Goal: Task Accomplishment & Management: Complete application form

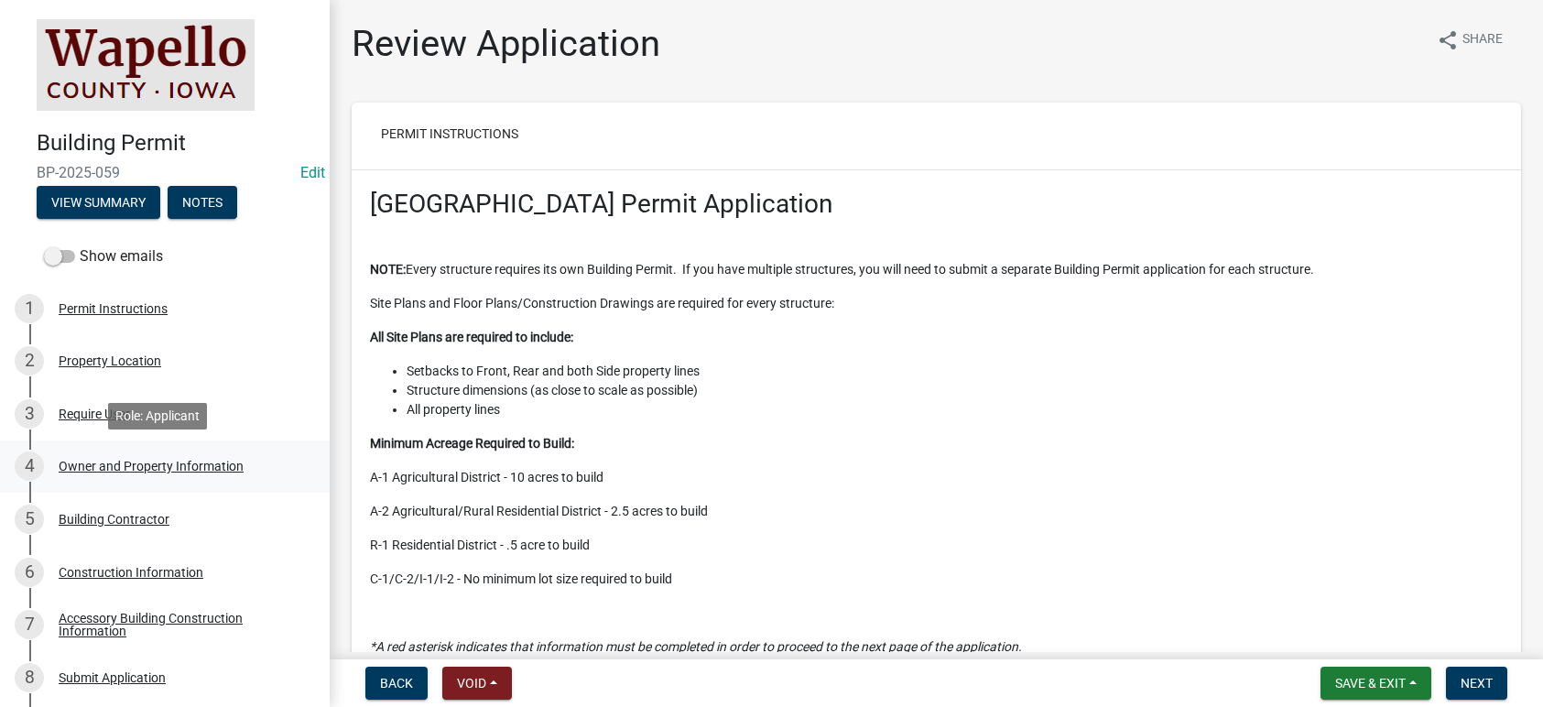
click at [106, 462] on div "Owner and Property Information" at bounding box center [151, 466] width 185 height 13
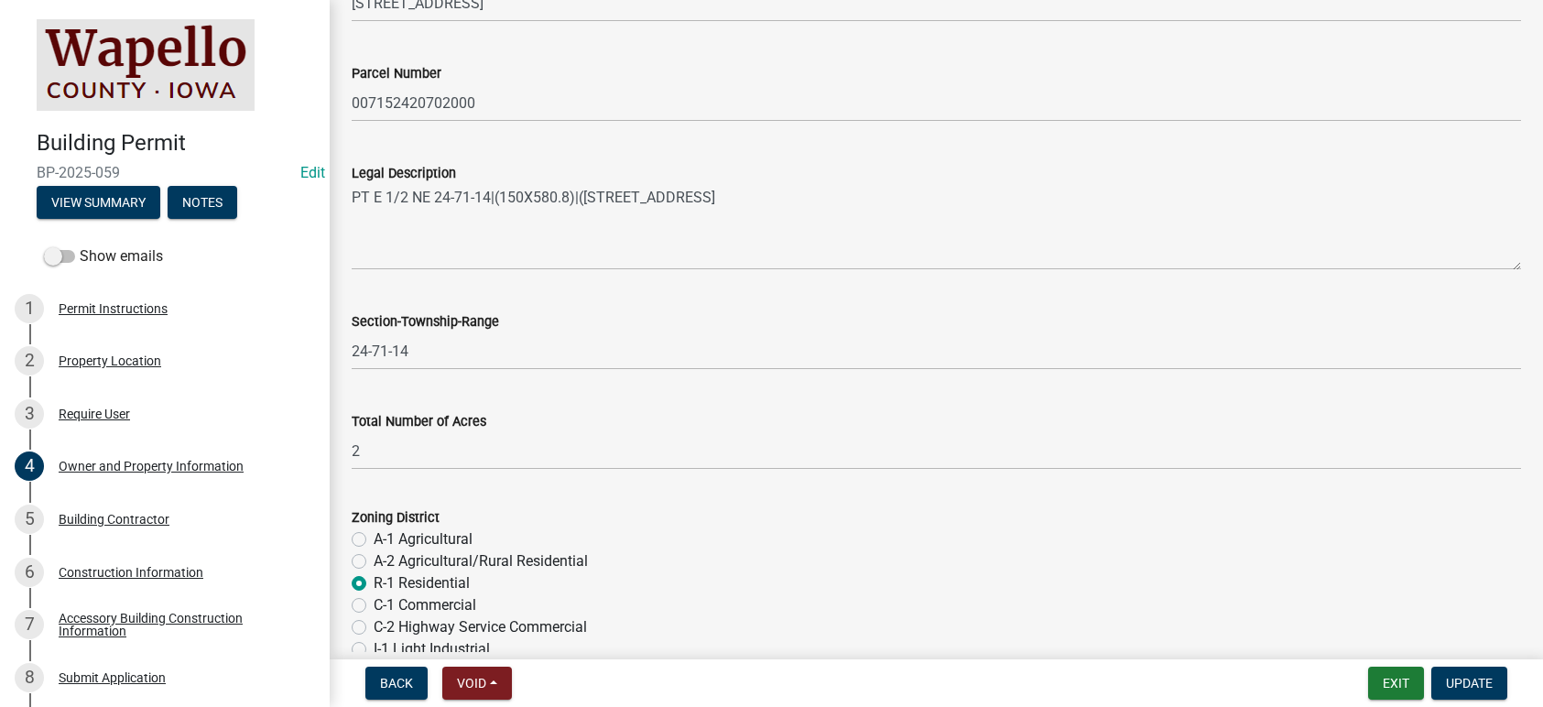
scroll to position [1374, 0]
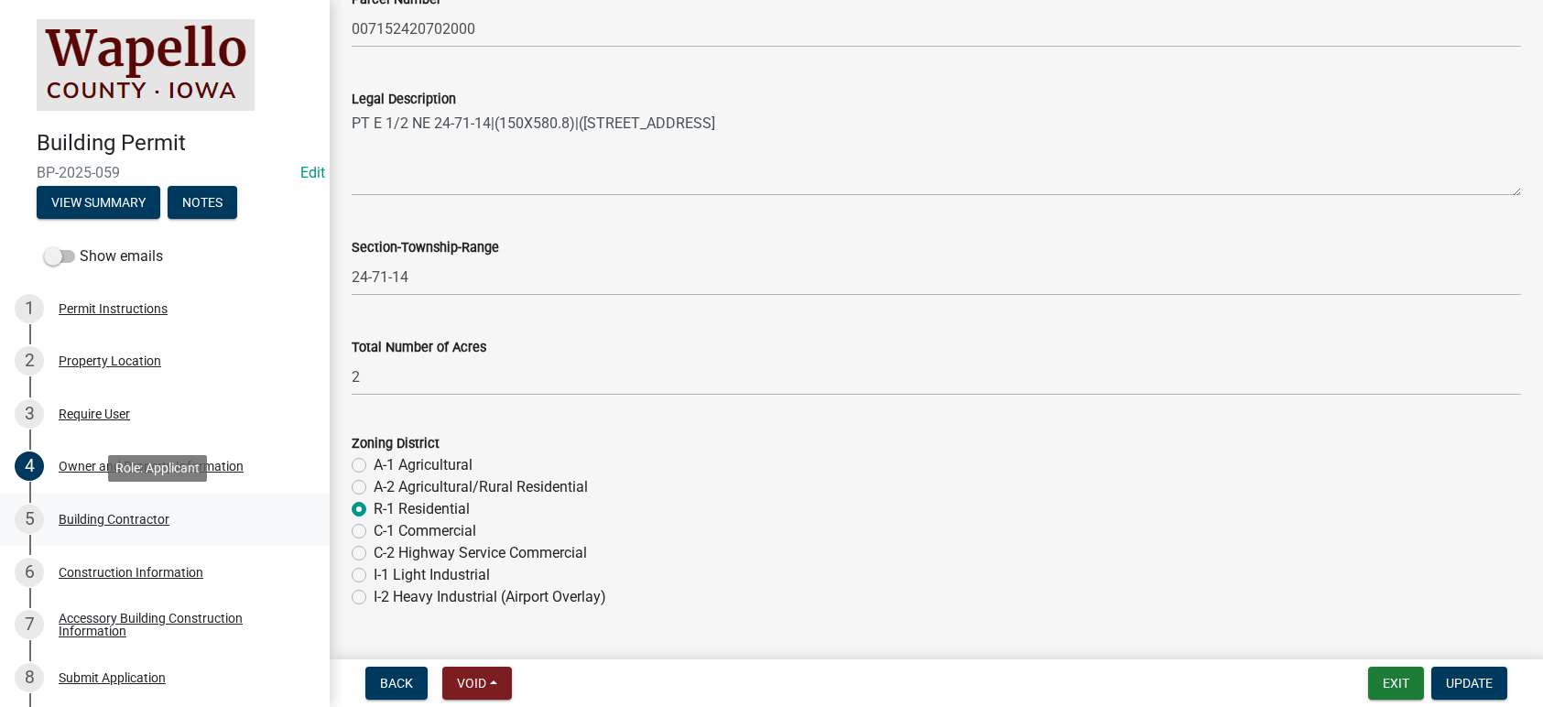
click at [136, 514] on div "Building Contractor" at bounding box center [114, 519] width 111 height 13
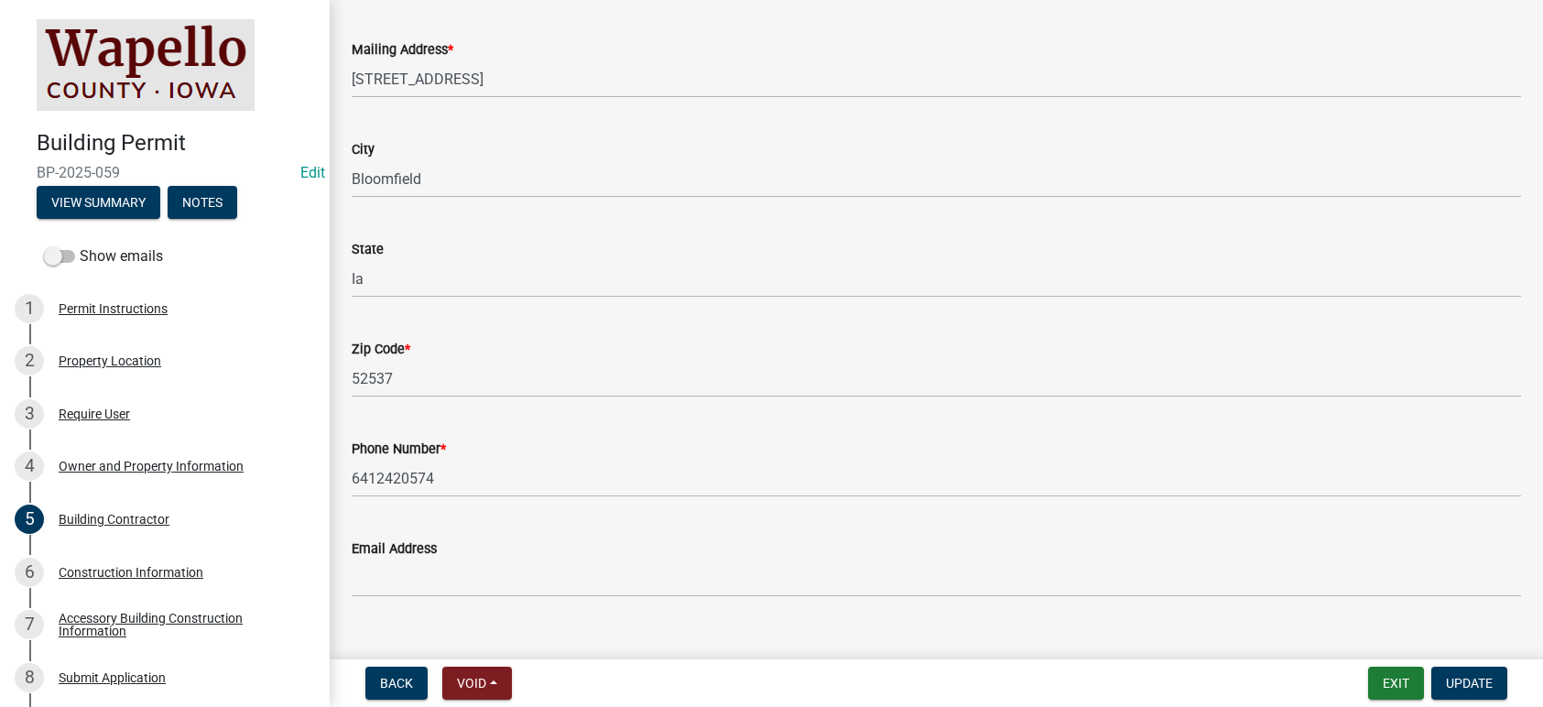
scroll to position [362, 0]
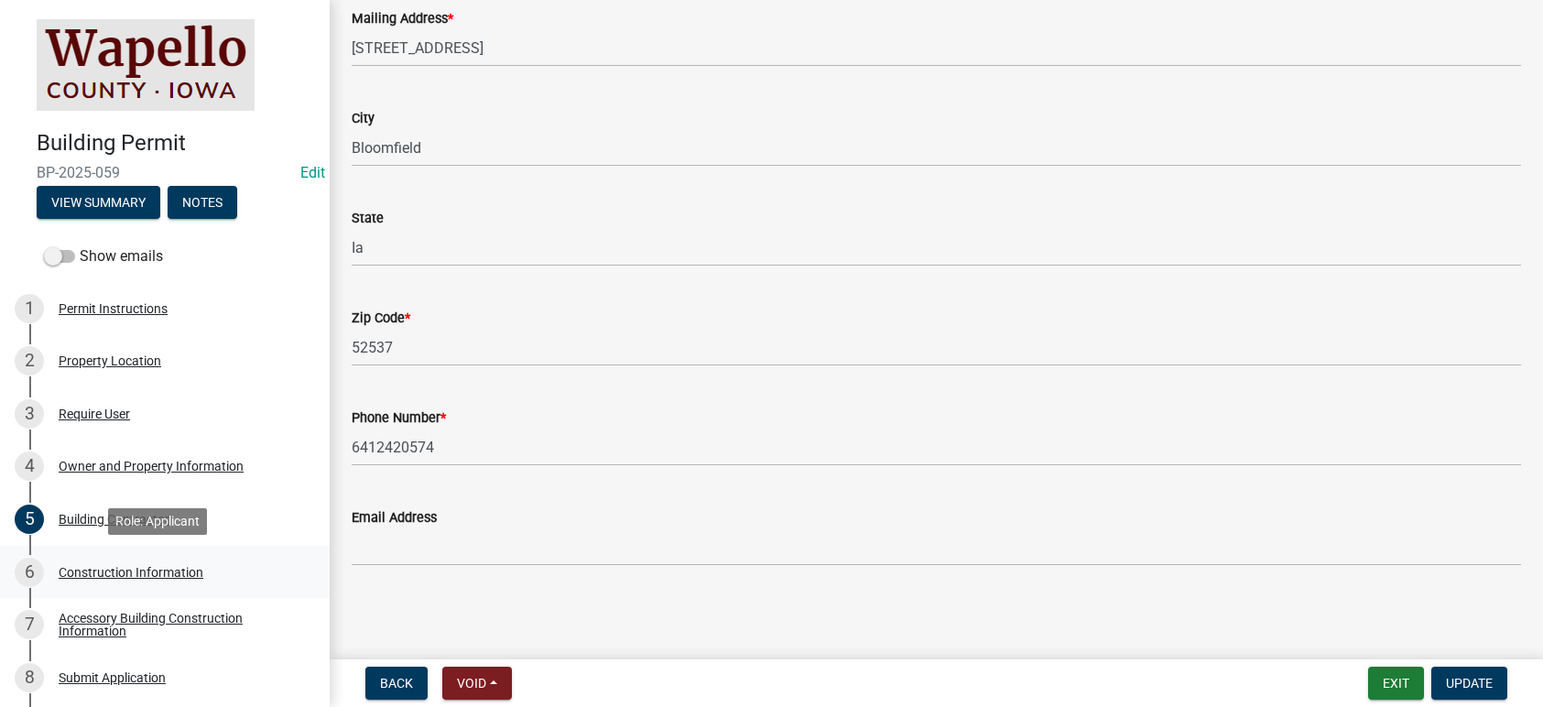
click at [176, 563] on div "6 Construction Information" at bounding box center [158, 572] width 286 height 29
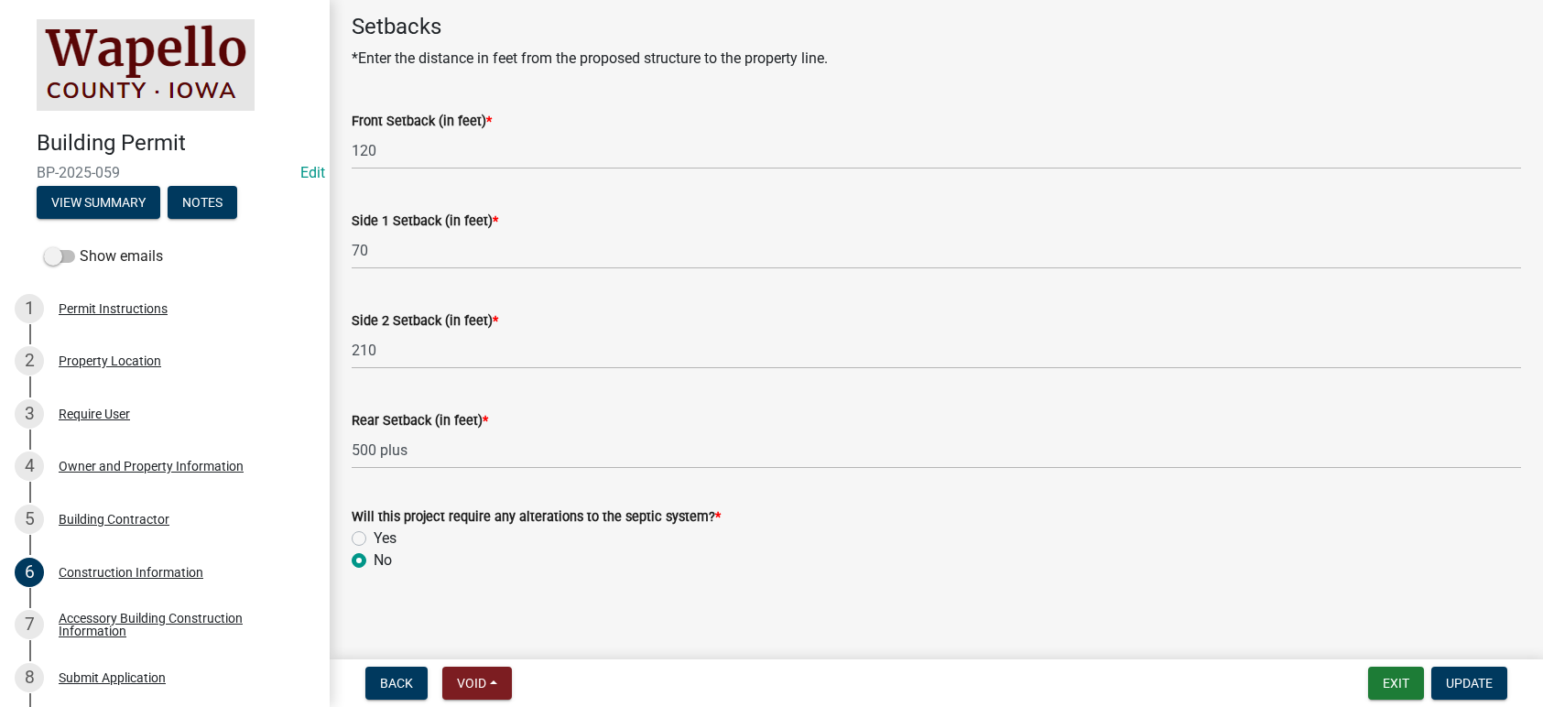
scroll to position [995, 0]
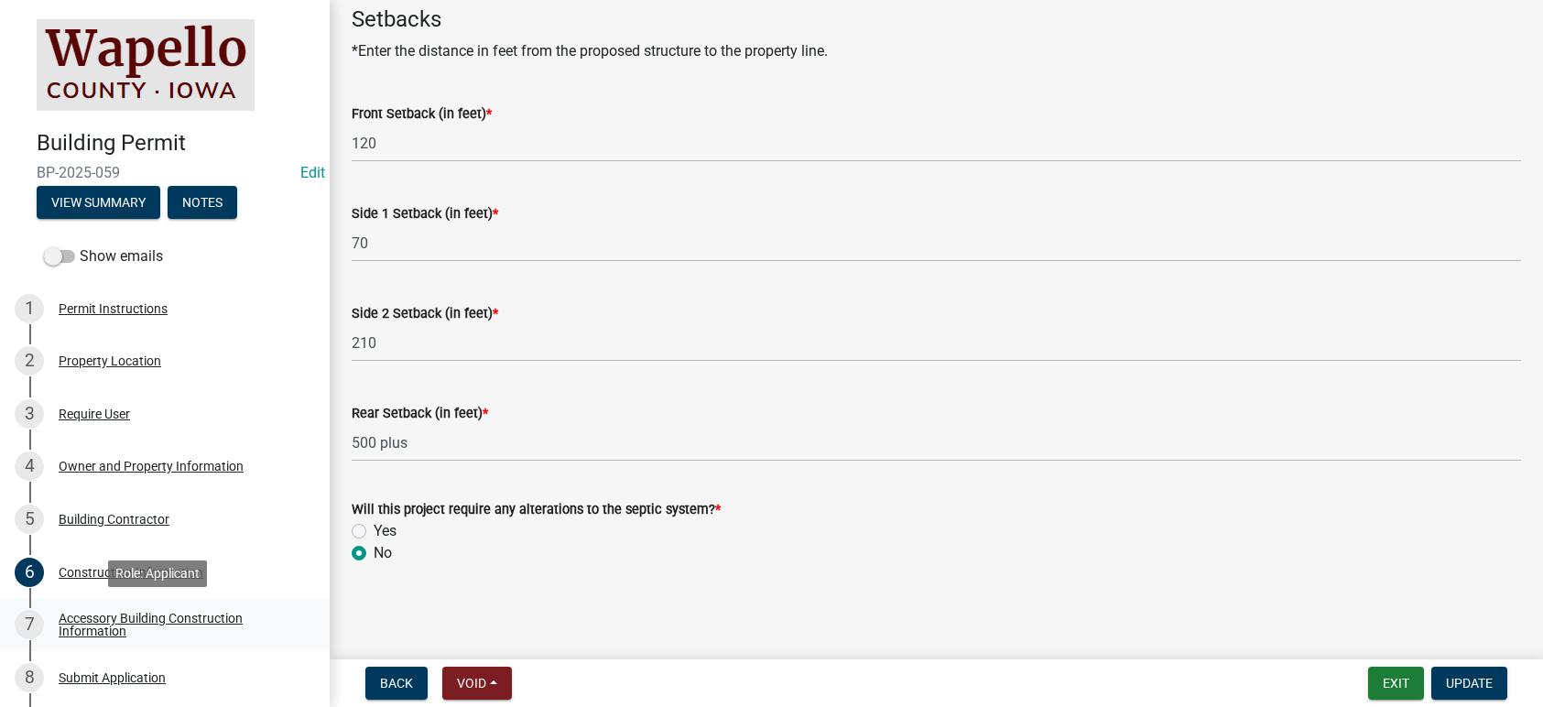
click at [130, 614] on div "Accessory Building Construction Information" at bounding box center [180, 625] width 242 height 26
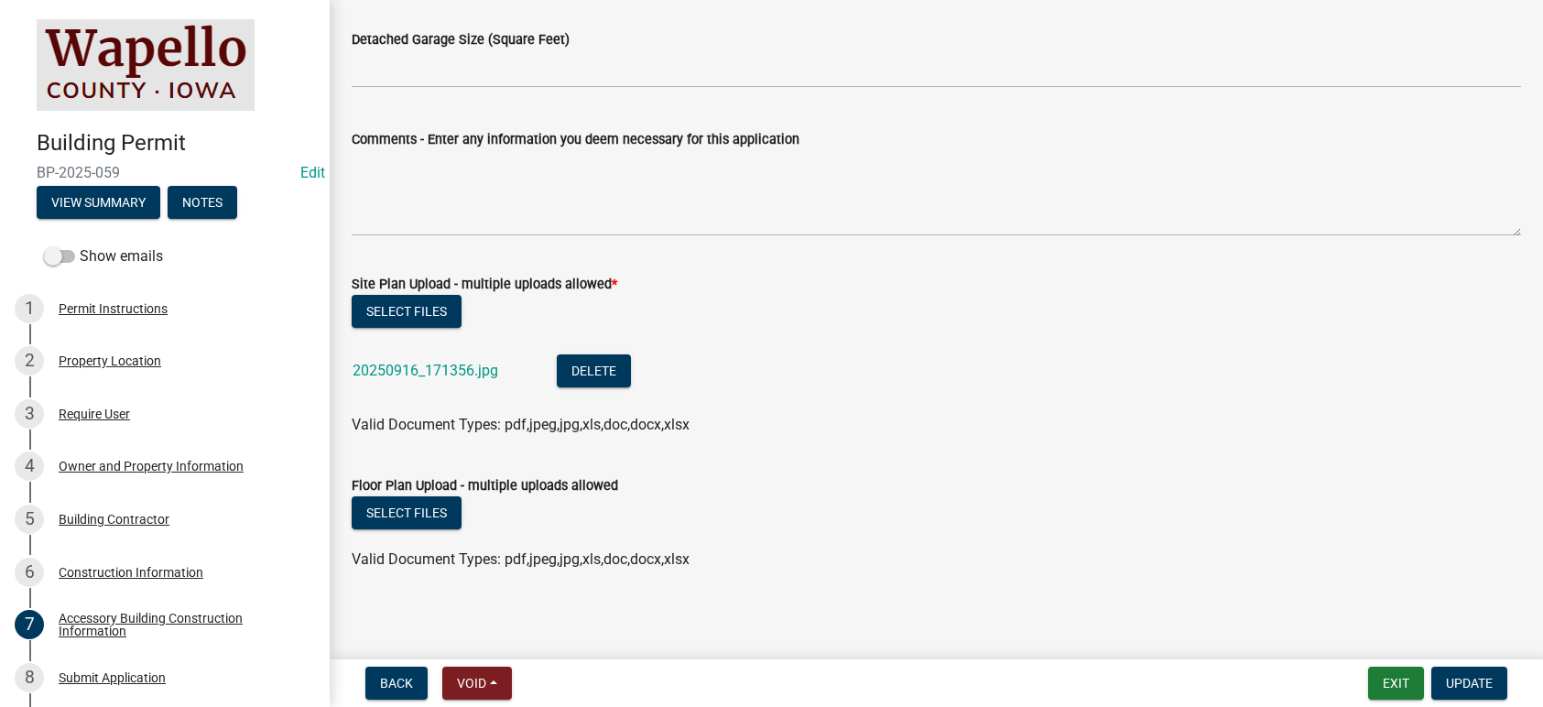
scroll to position [576, 0]
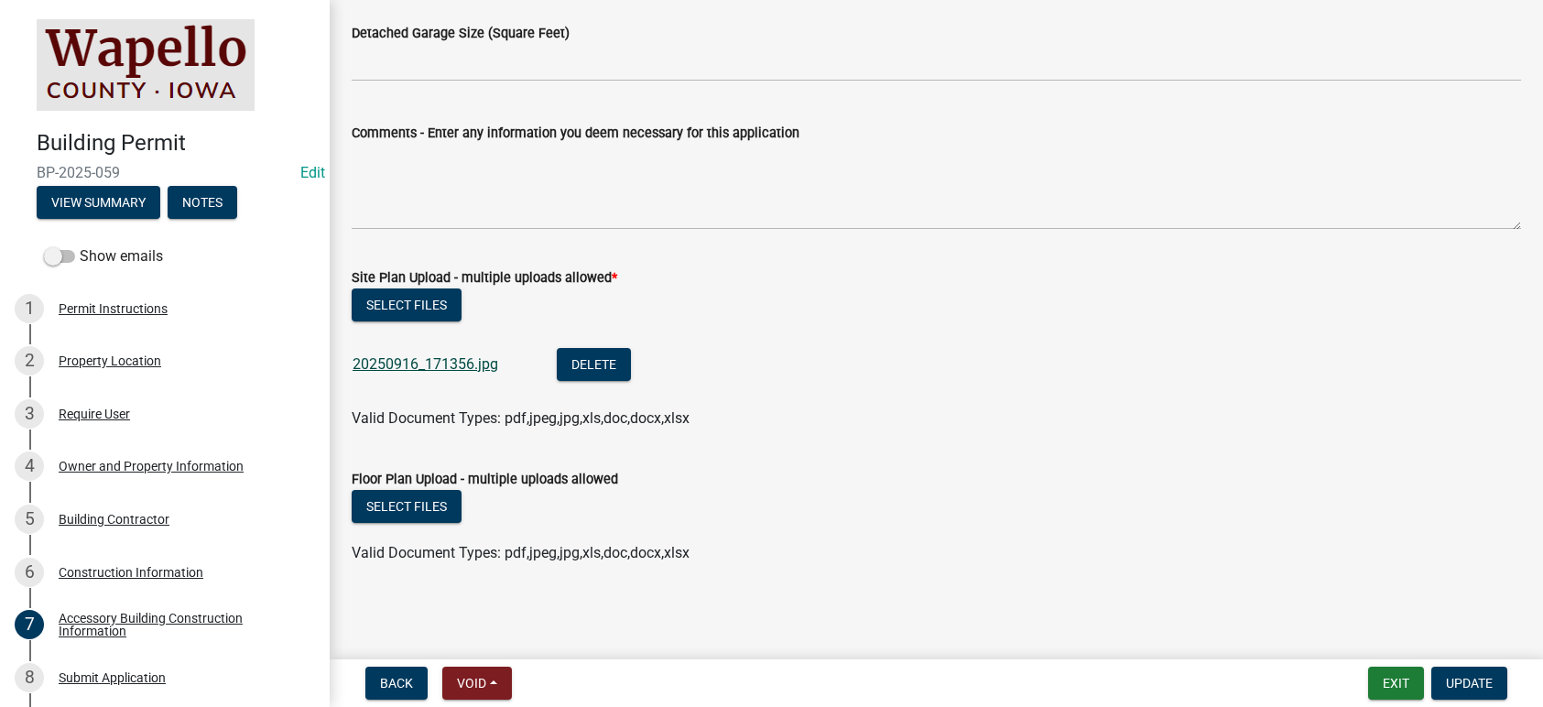
click at [451, 356] on link "20250916_171356.jpg" at bounding box center [426, 363] width 146 height 17
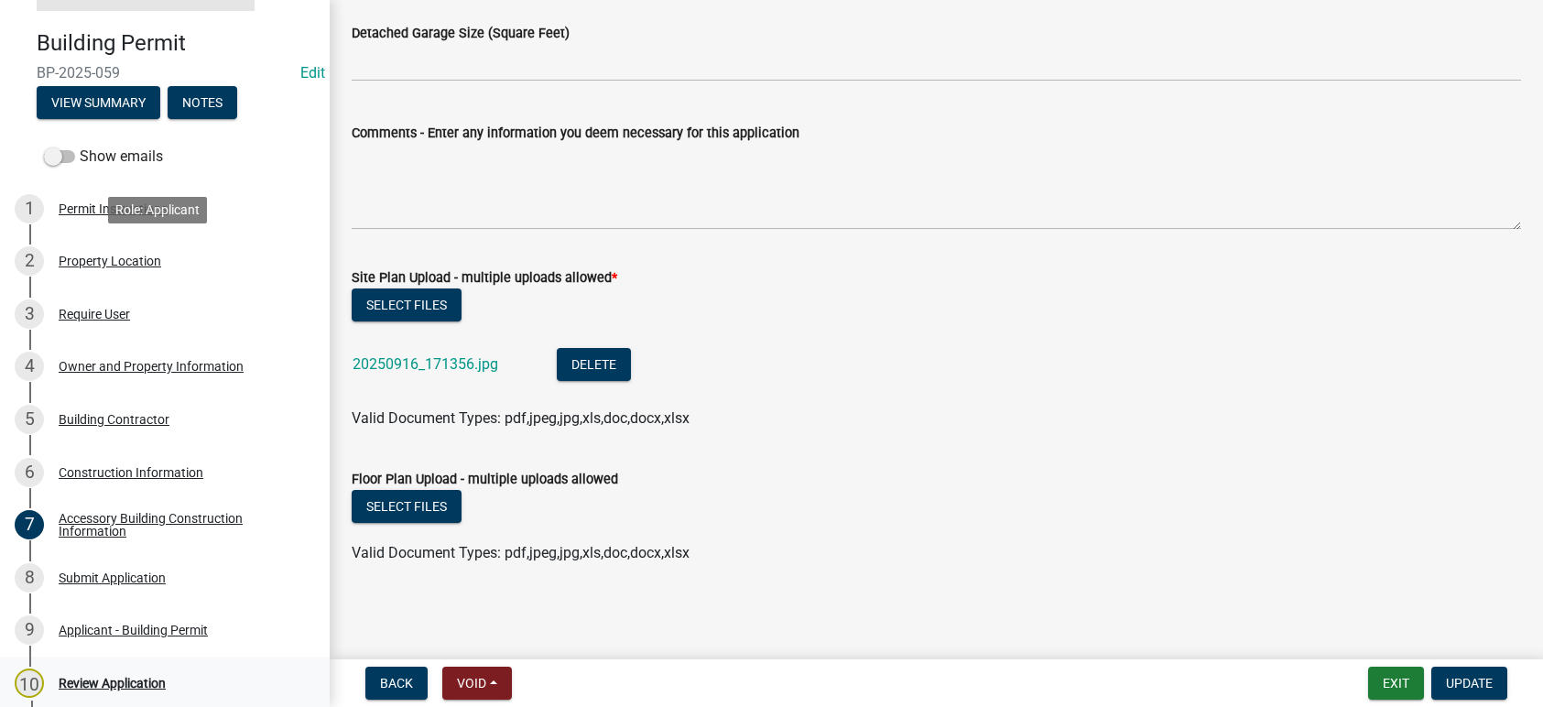
scroll to position [275, 0]
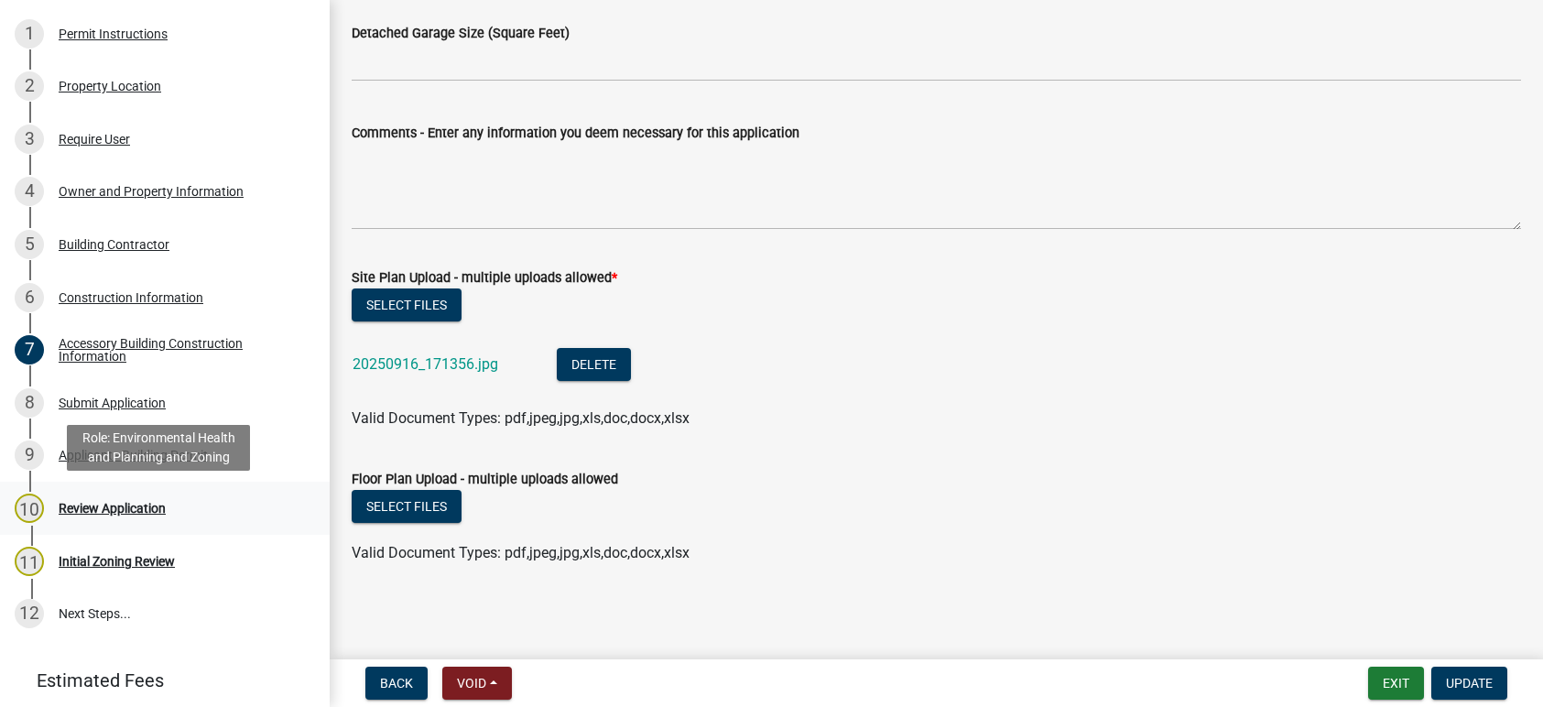
click at [96, 504] on div "Review Application" at bounding box center [112, 508] width 107 height 13
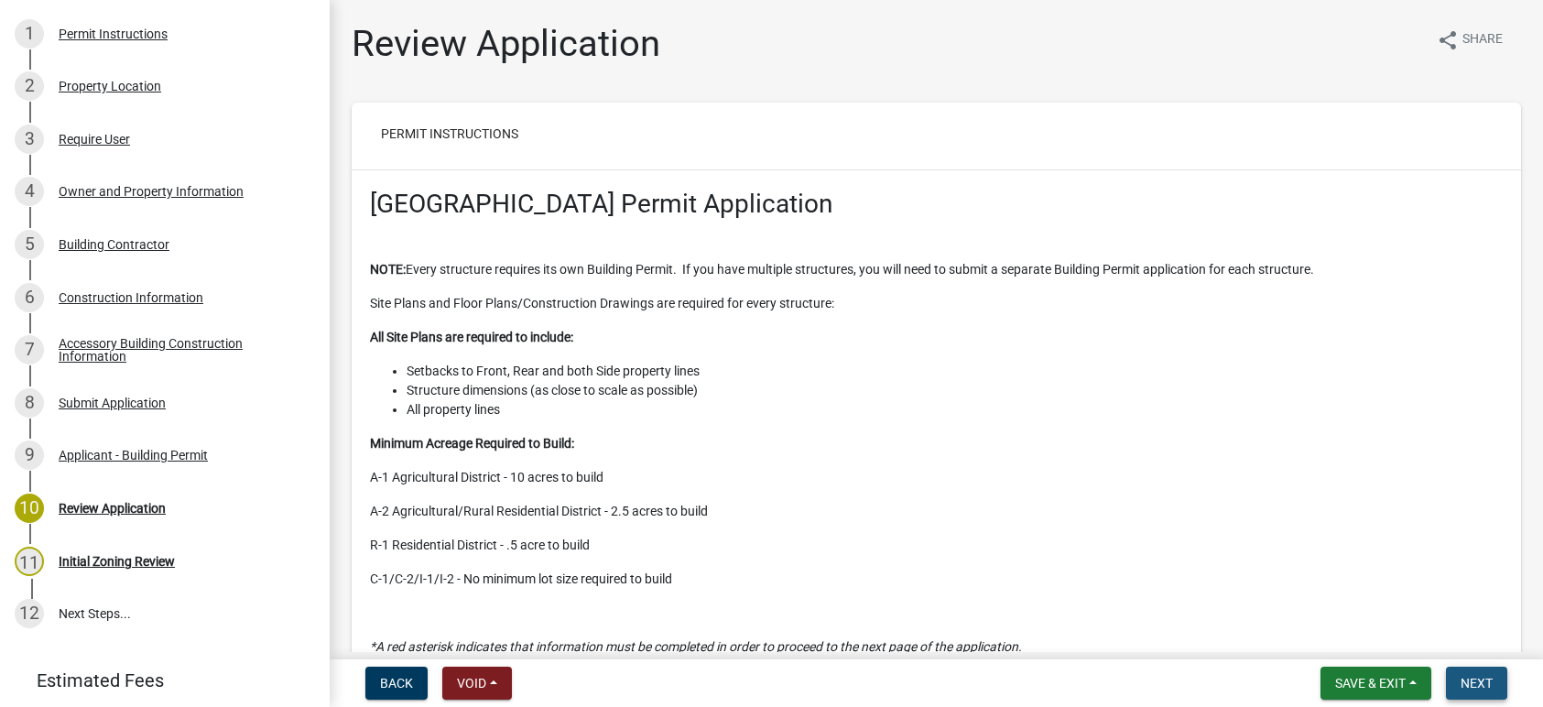
click at [1467, 667] on button "Next" at bounding box center [1476, 683] width 61 height 33
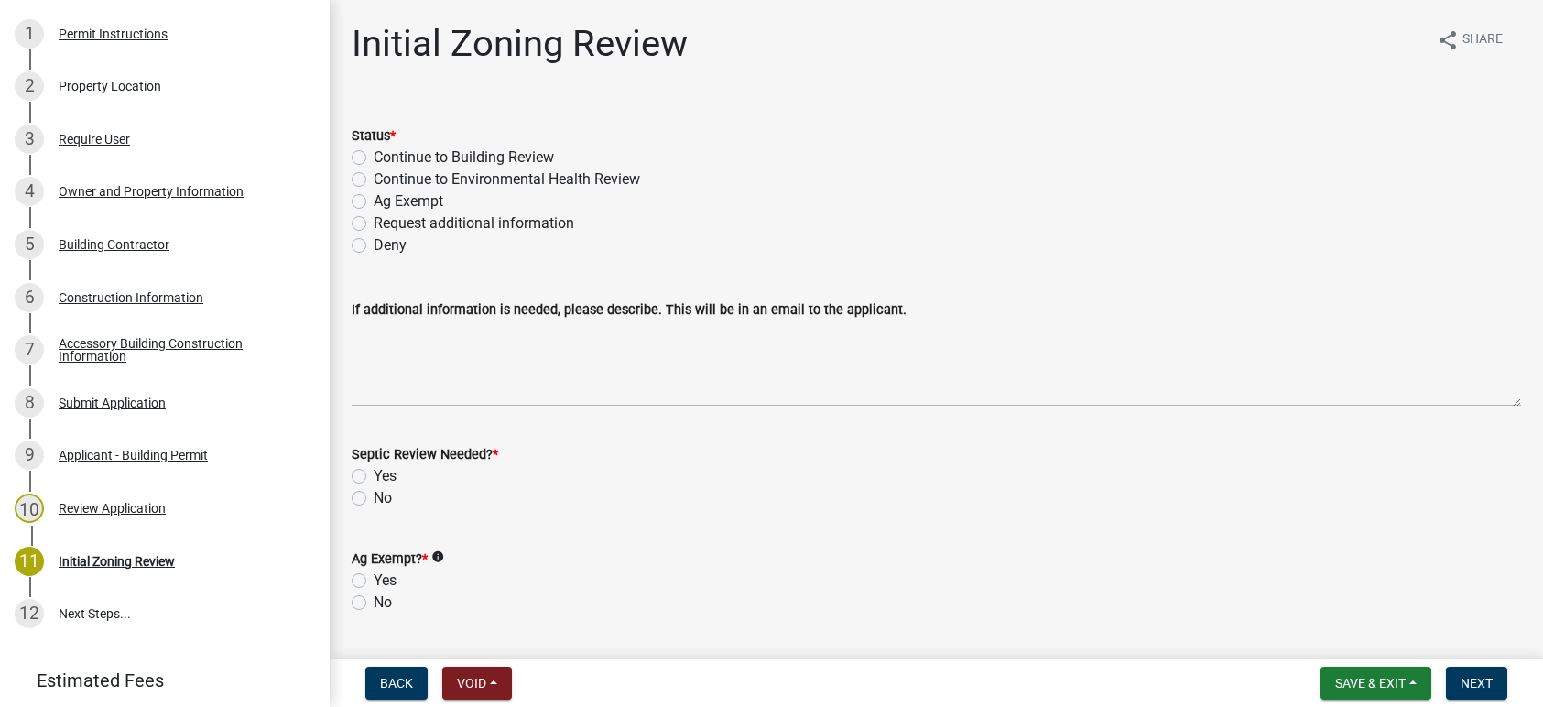
click at [374, 224] on label "Request additional information" at bounding box center [474, 223] width 201 height 22
click at [374, 224] on input "Request additional information" at bounding box center [380, 218] width 12 height 12
radio input "true"
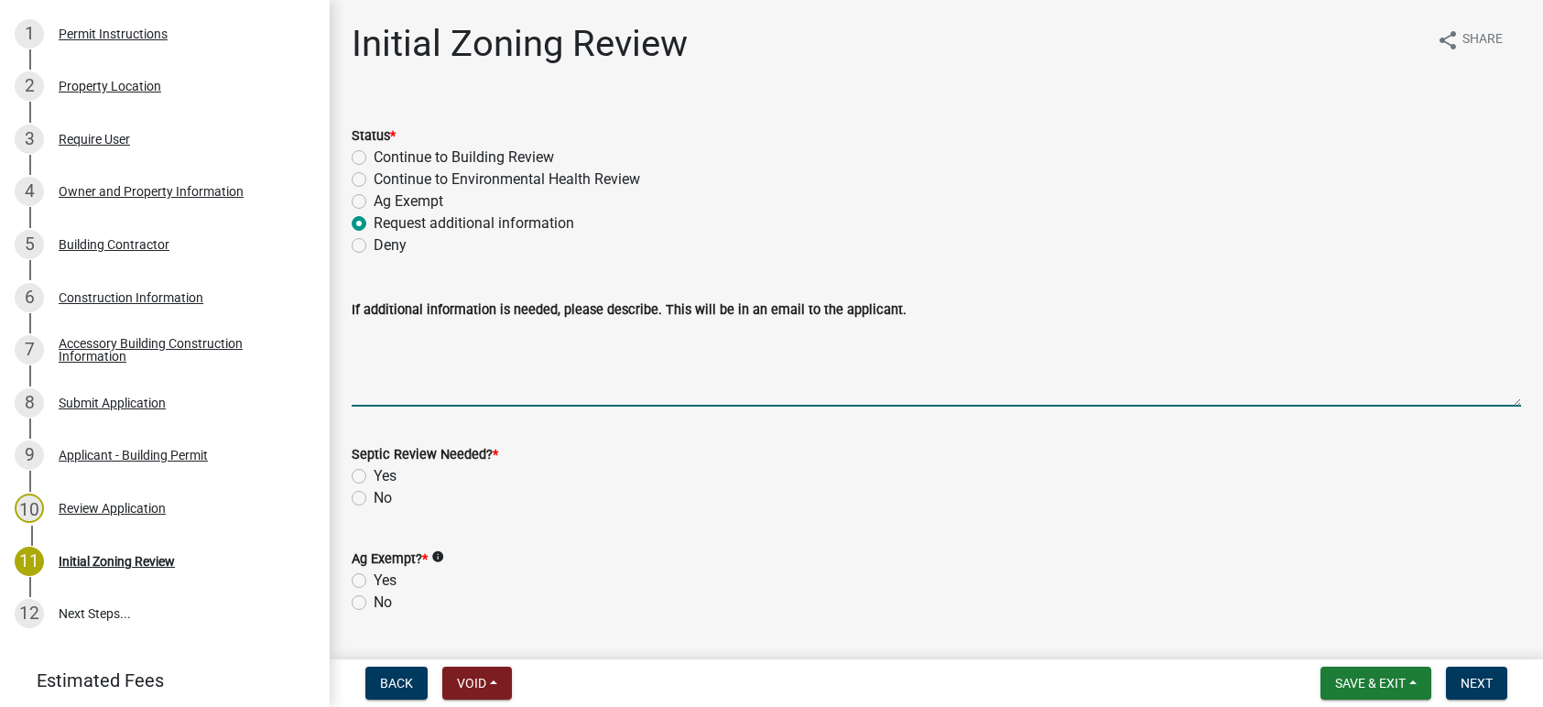
click at [396, 340] on textarea "If additional information is needed, please describe. This will be in an email …" at bounding box center [937, 364] width 1170 height 86
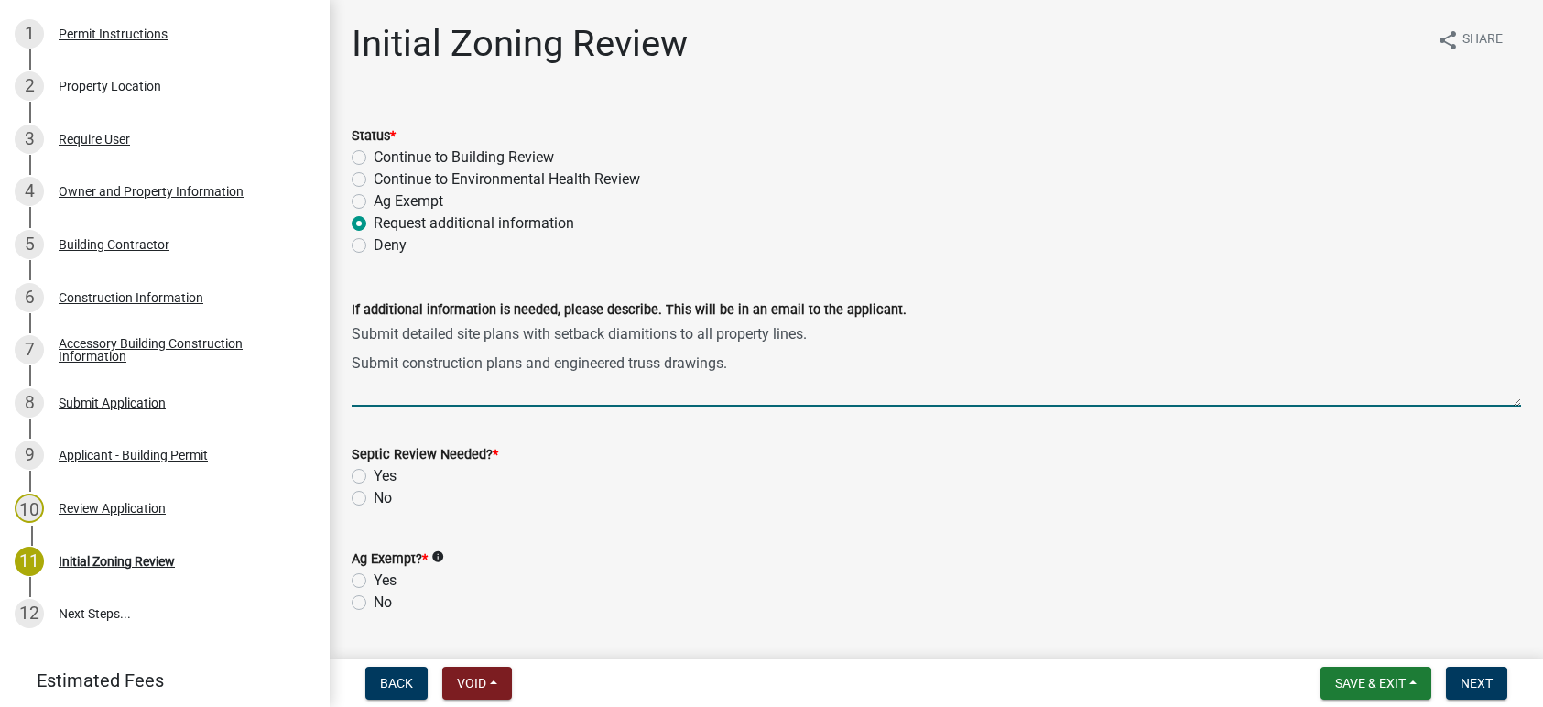
click at [679, 338] on textarea "Submit detailed site plans with setback diamitions to all property lines. Submi…" at bounding box center [937, 364] width 1170 height 86
click at [747, 365] on textarea "Submit detailed site plans with setback to all property lines. Submit construct…" at bounding box center [937, 364] width 1170 height 86
type textarea "Submit detailed site plans with setback to all property lines. Submit construct…"
click at [374, 495] on label "No" at bounding box center [383, 498] width 18 height 22
click at [374, 495] on input "No" at bounding box center [380, 493] width 12 height 12
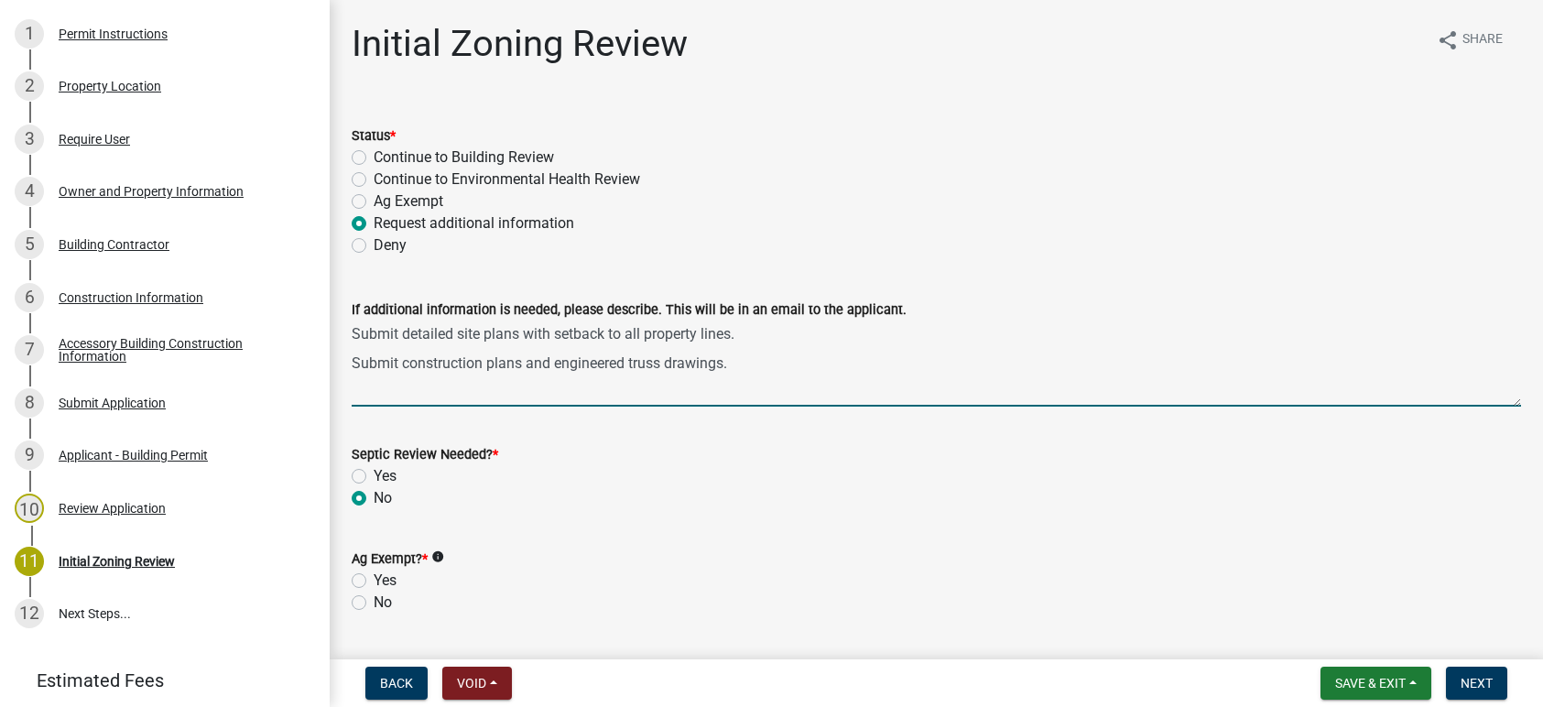
radio input "true"
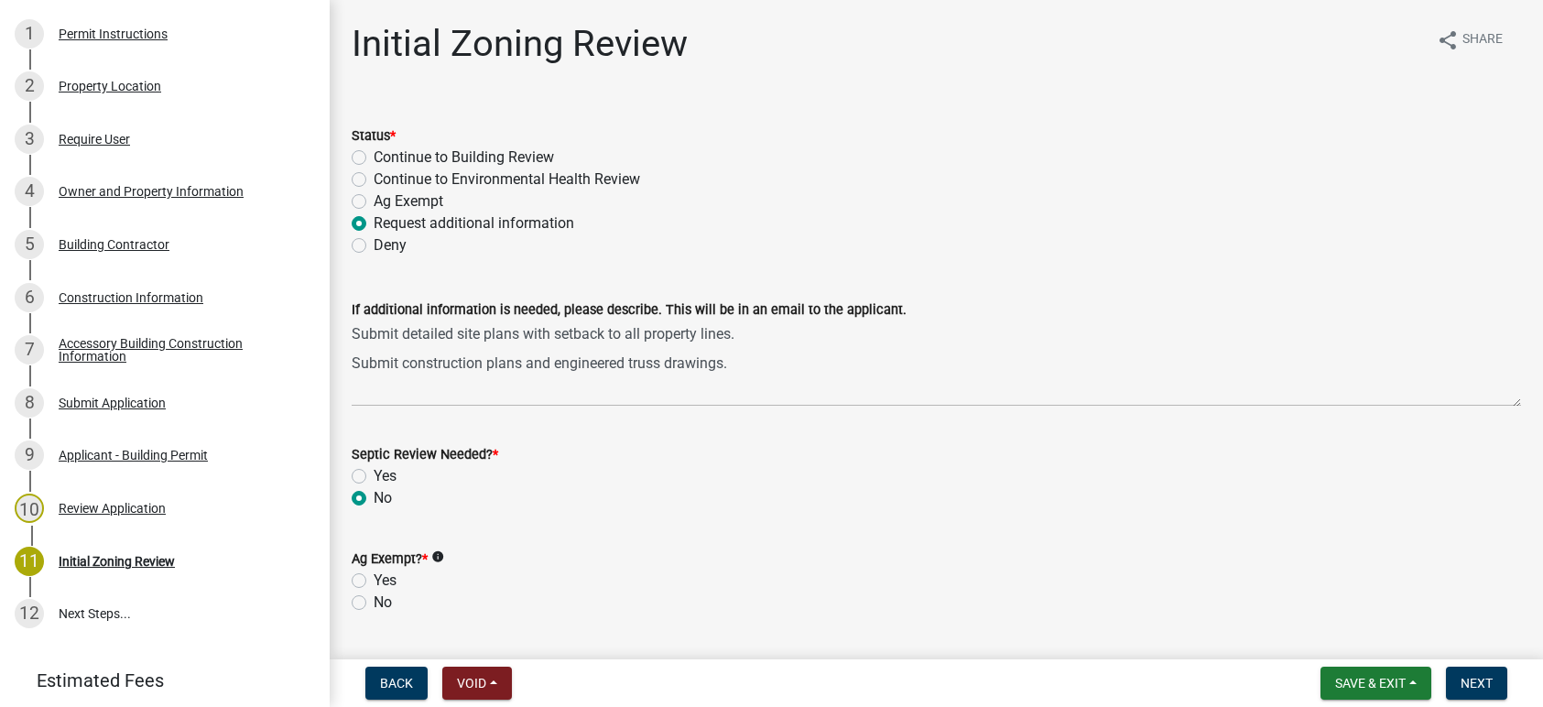
click at [374, 602] on label "No" at bounding box center [383, 603] width 18 height 22
click at [374, 602] on input "No" at bounding box center [380, 598] width 12 height 12
radio input "true"
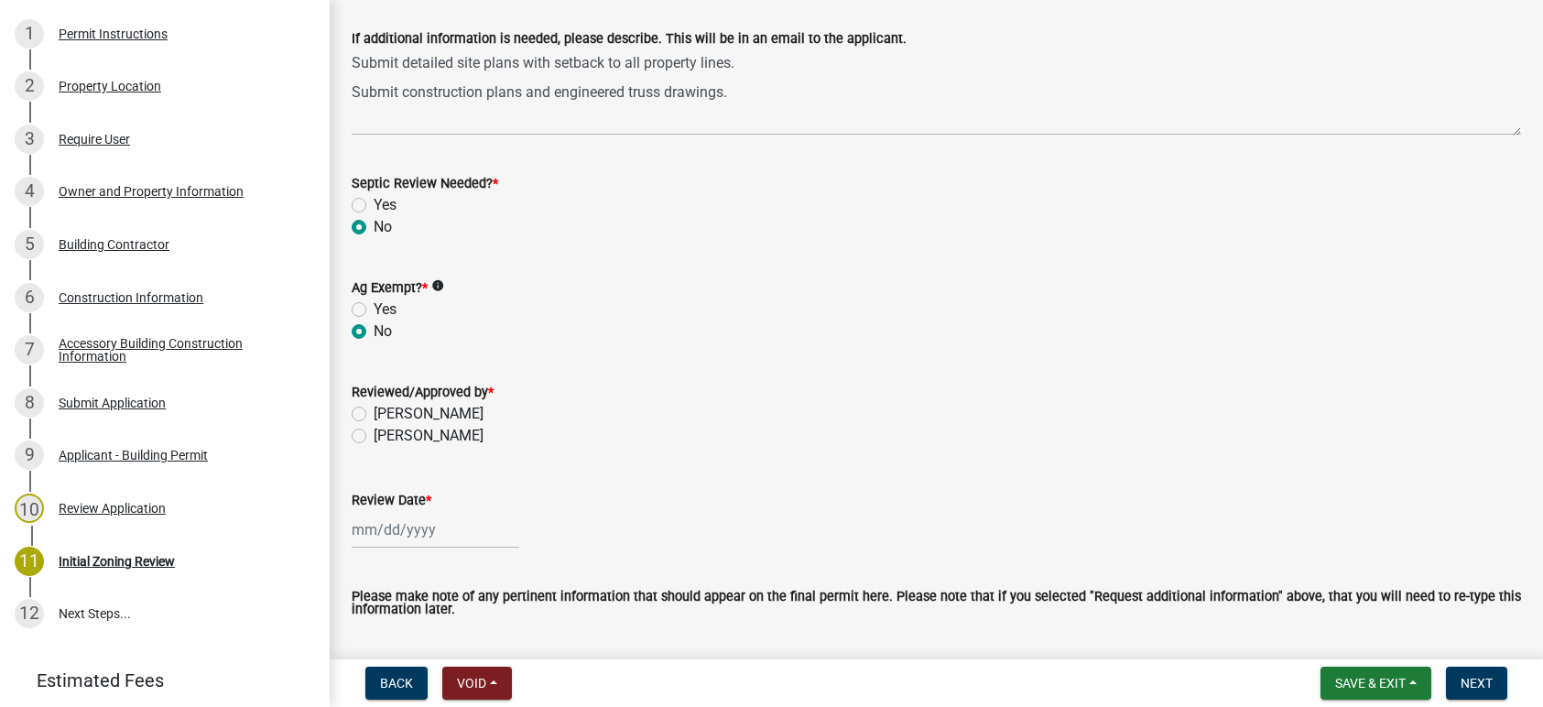
scroll to position [275, 0]
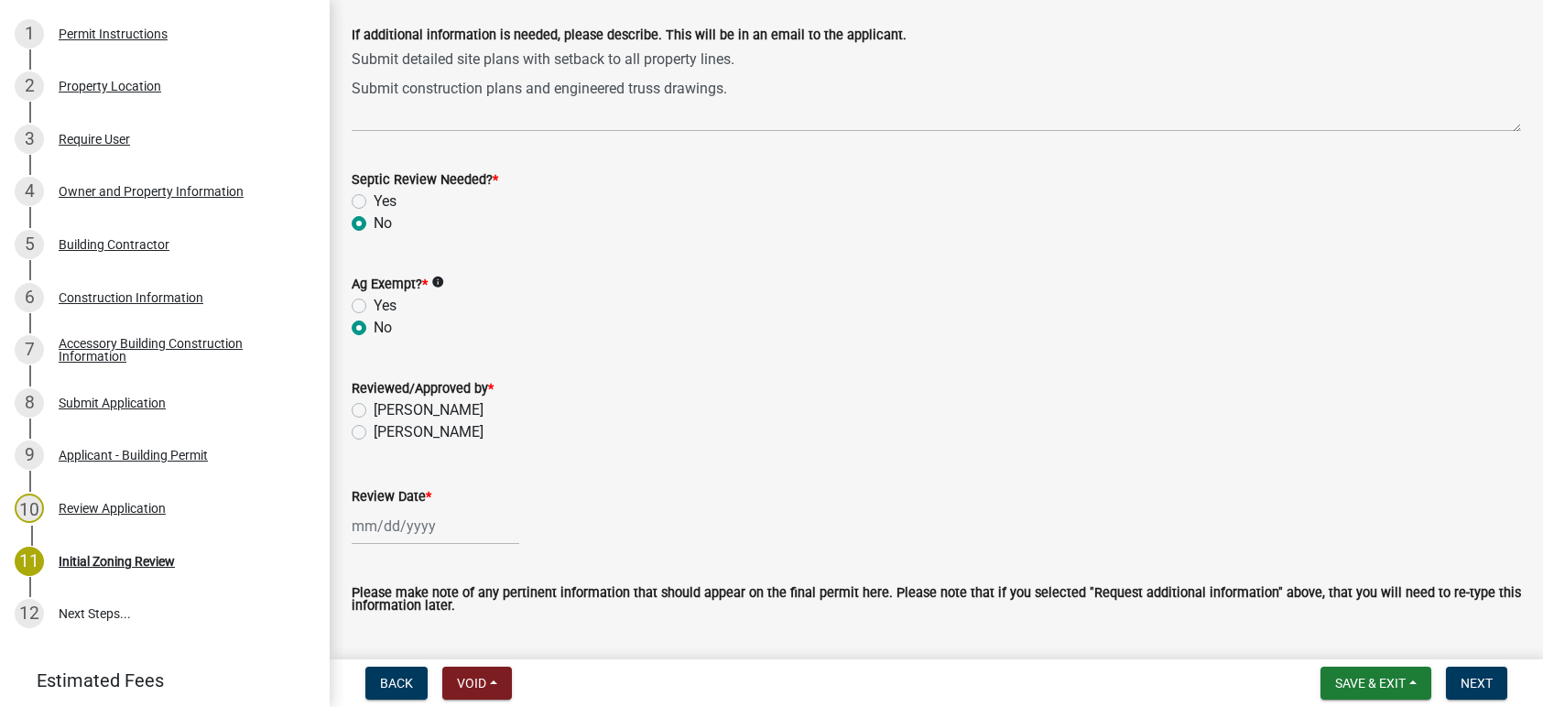
click at [374, 408] on label "[PERSON_NAME]" at bounding box center [429, 410] width 110 height 22
click at [374, 408] on input "[PERSON_NAME]" at bounding box center [380, 405] width 12 height 12
radio input "true"
select select "9"
select select "2025"
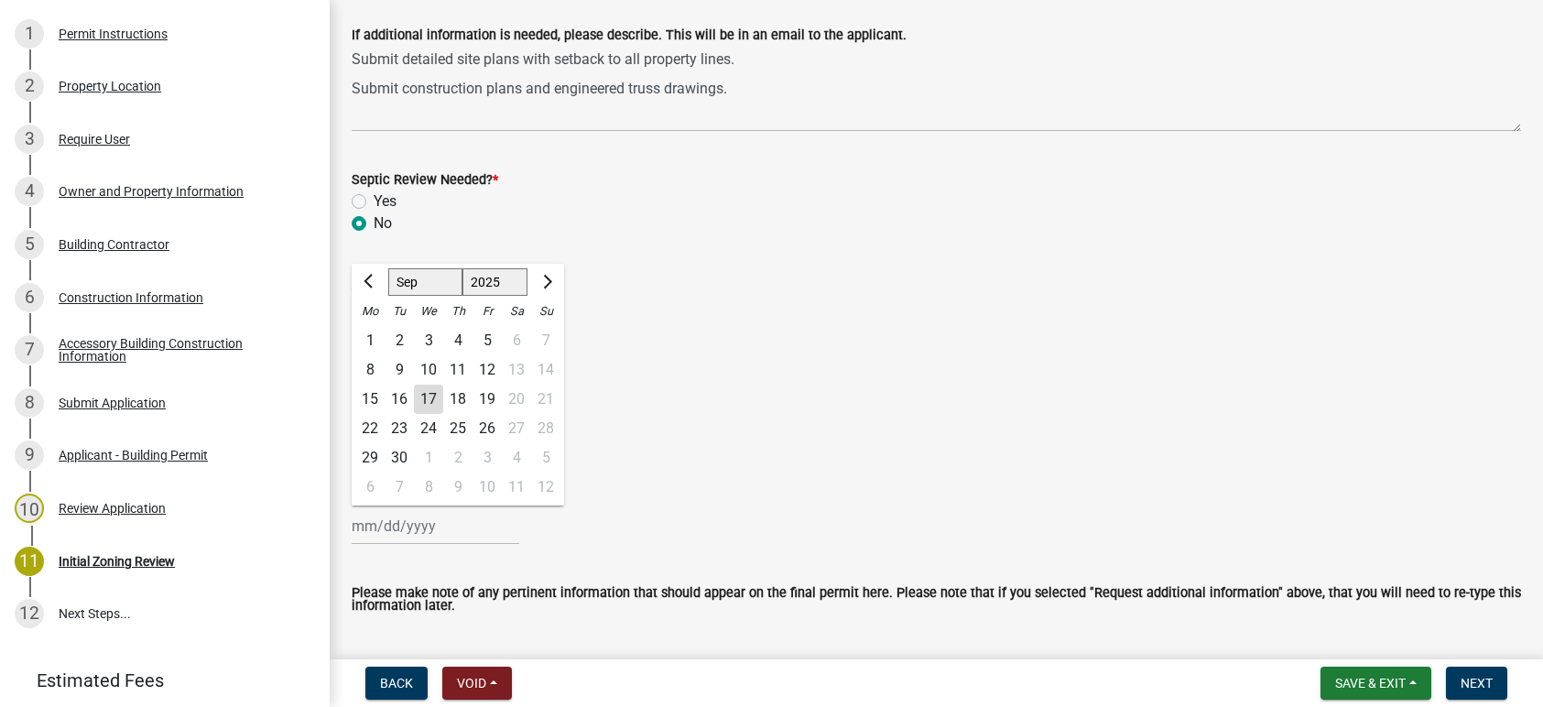
click at [377, 529] on div "[PERSON_NAME] Feb Mar Apr [PERSON_NAME][DATE] Oct Nov [DATE] 1526 1527 1528 152…" at bounding box center [436, 526] width 168 height 38
click at [428, 399] on div "17" at bounding box center [428, 399] width 29 height 29
type input "[DATE]"
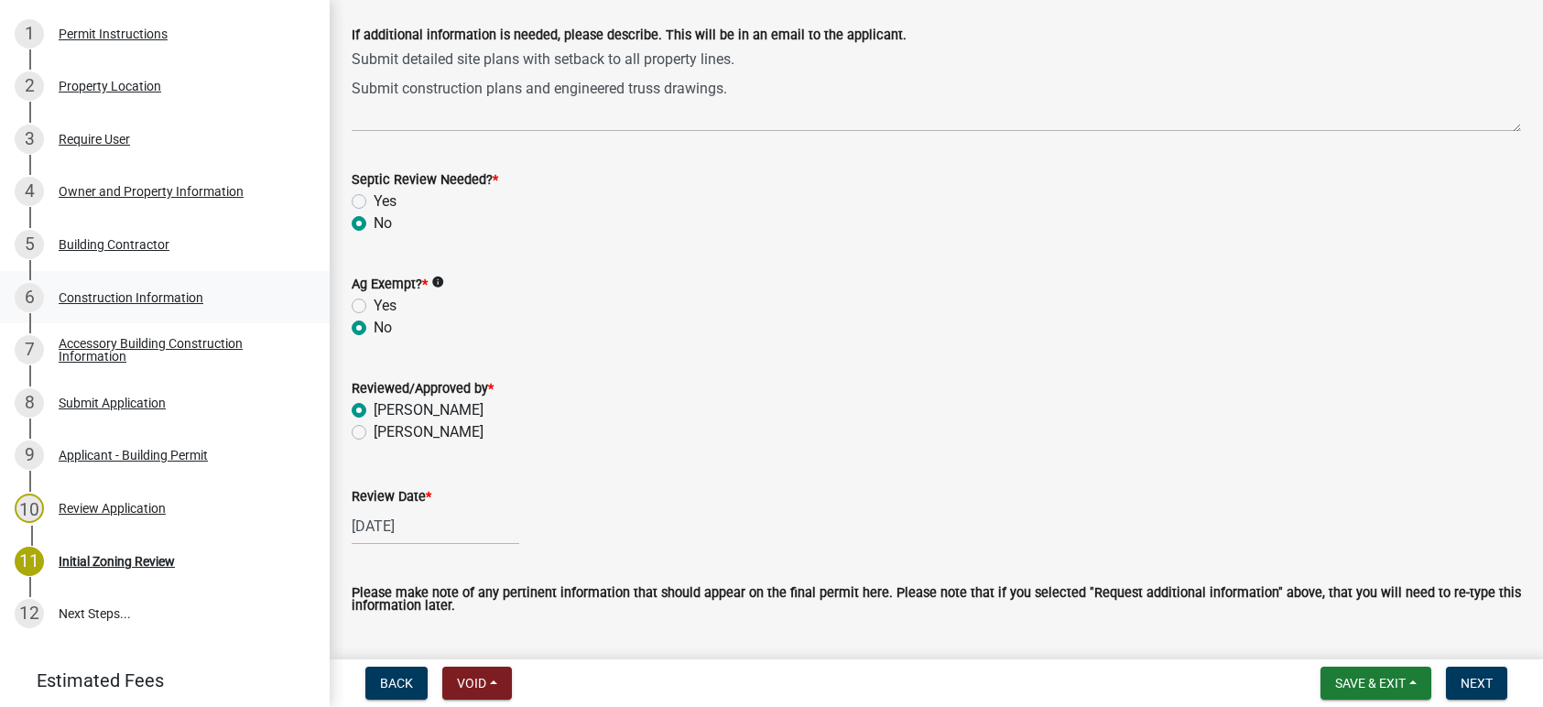
click at [116, 295] on div "Construction Information" at bounding box center [131, 297] width 145 height 13
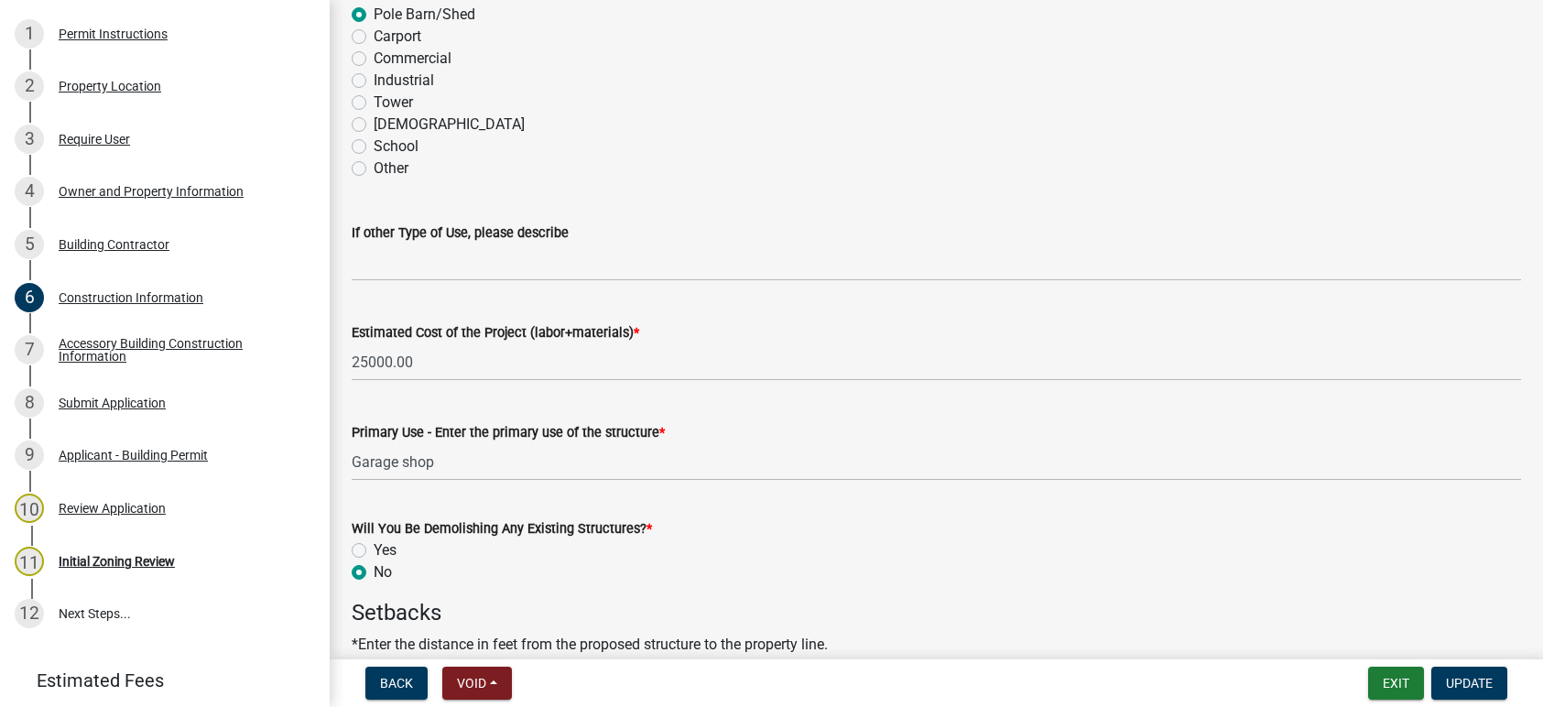
scroll to position [641, 0]
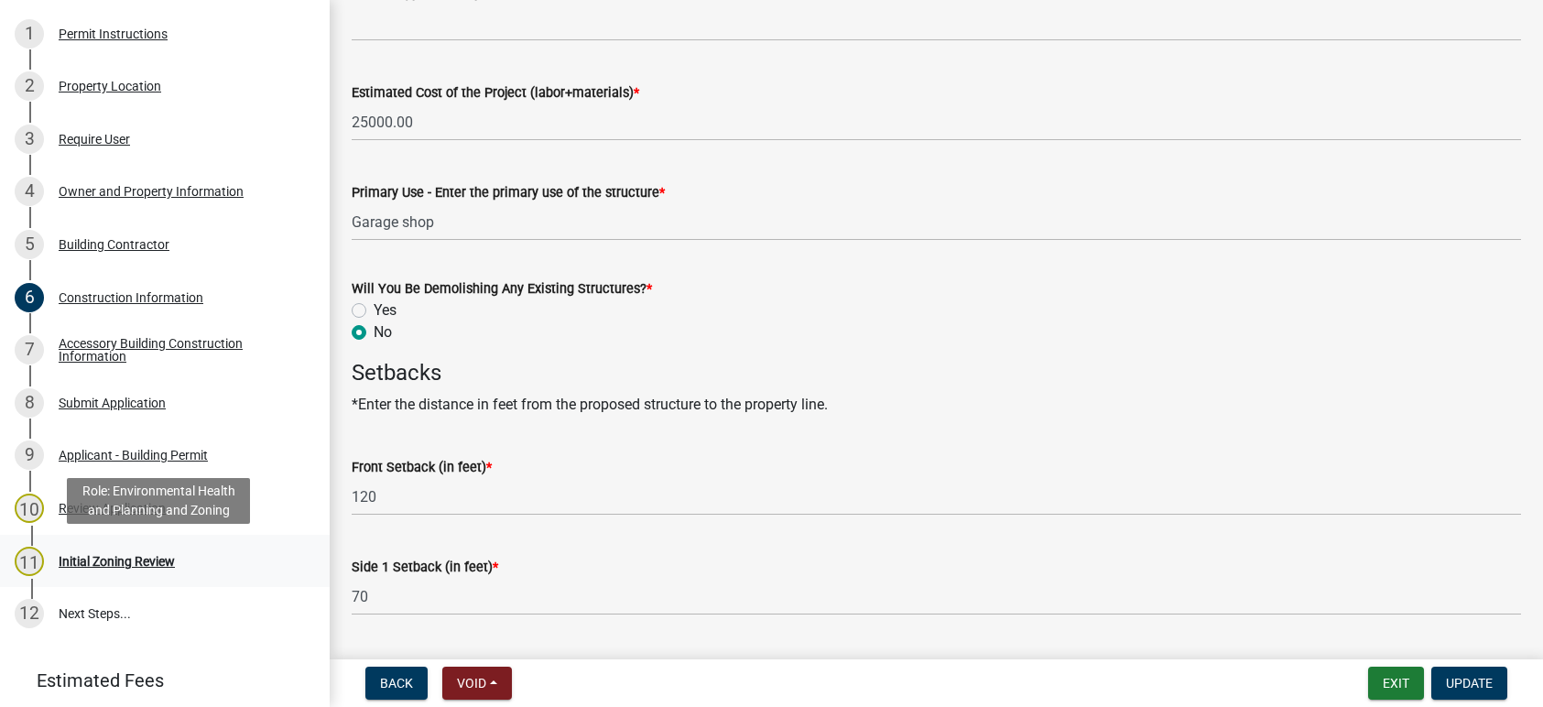
click at [125, 562] on div "Initial Zoning Review" at bounding box center [117, 561] width 116 height 13
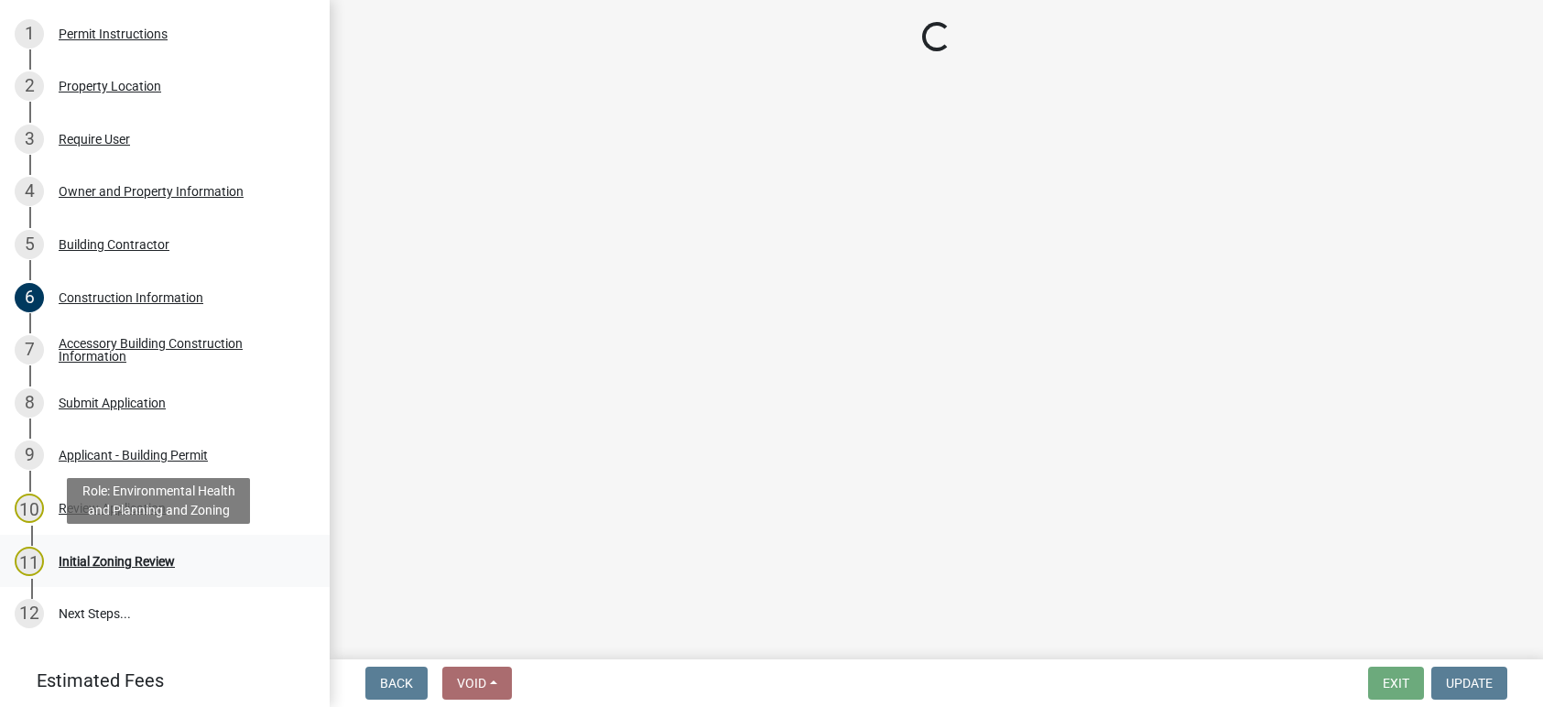
scroll to position [0, 0]
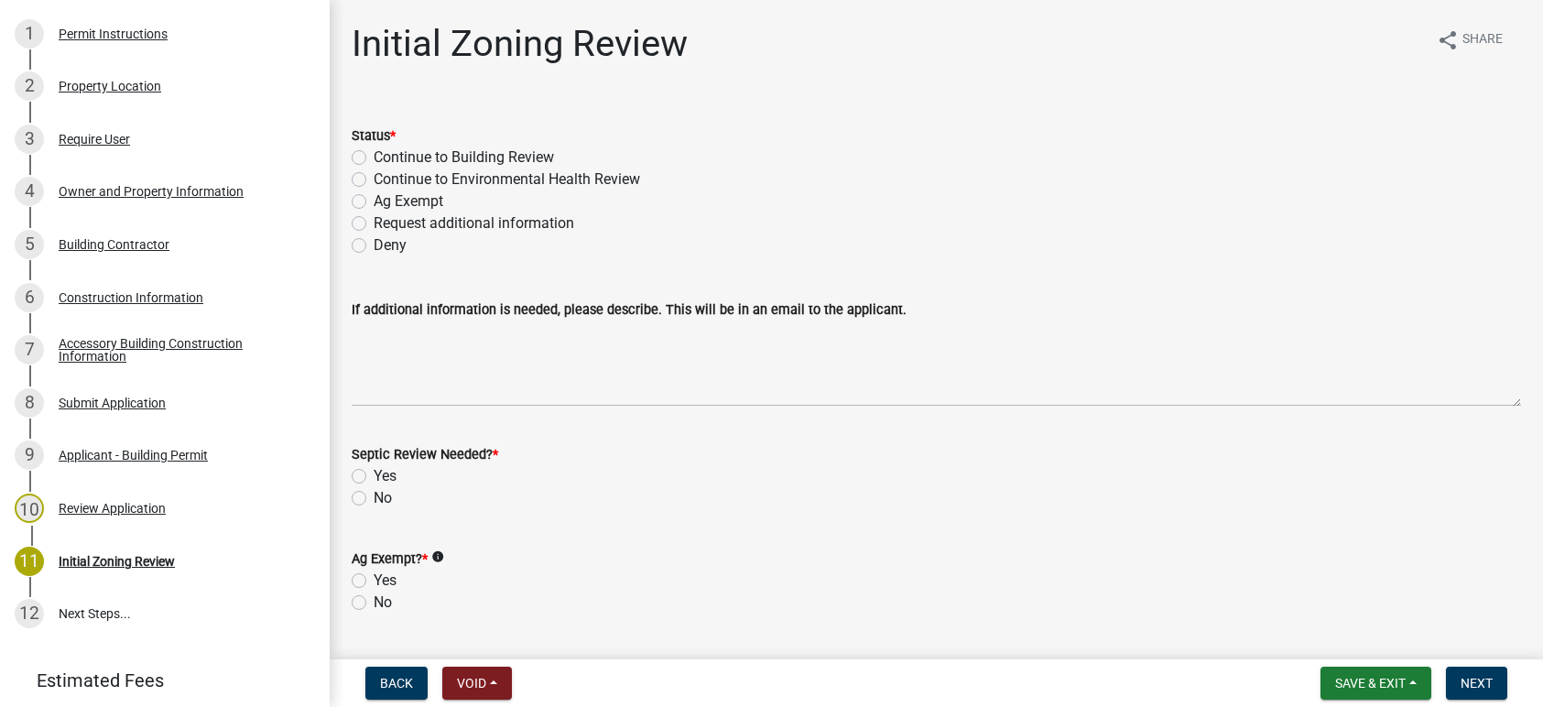
click at [374, 220] on label "Request additional information" at bounding box center [474, 223] width 201 height 22
click at [374, 220] on input "Request additional information" at bounding box center [380, 218] width 12 height 12
radio input "true"
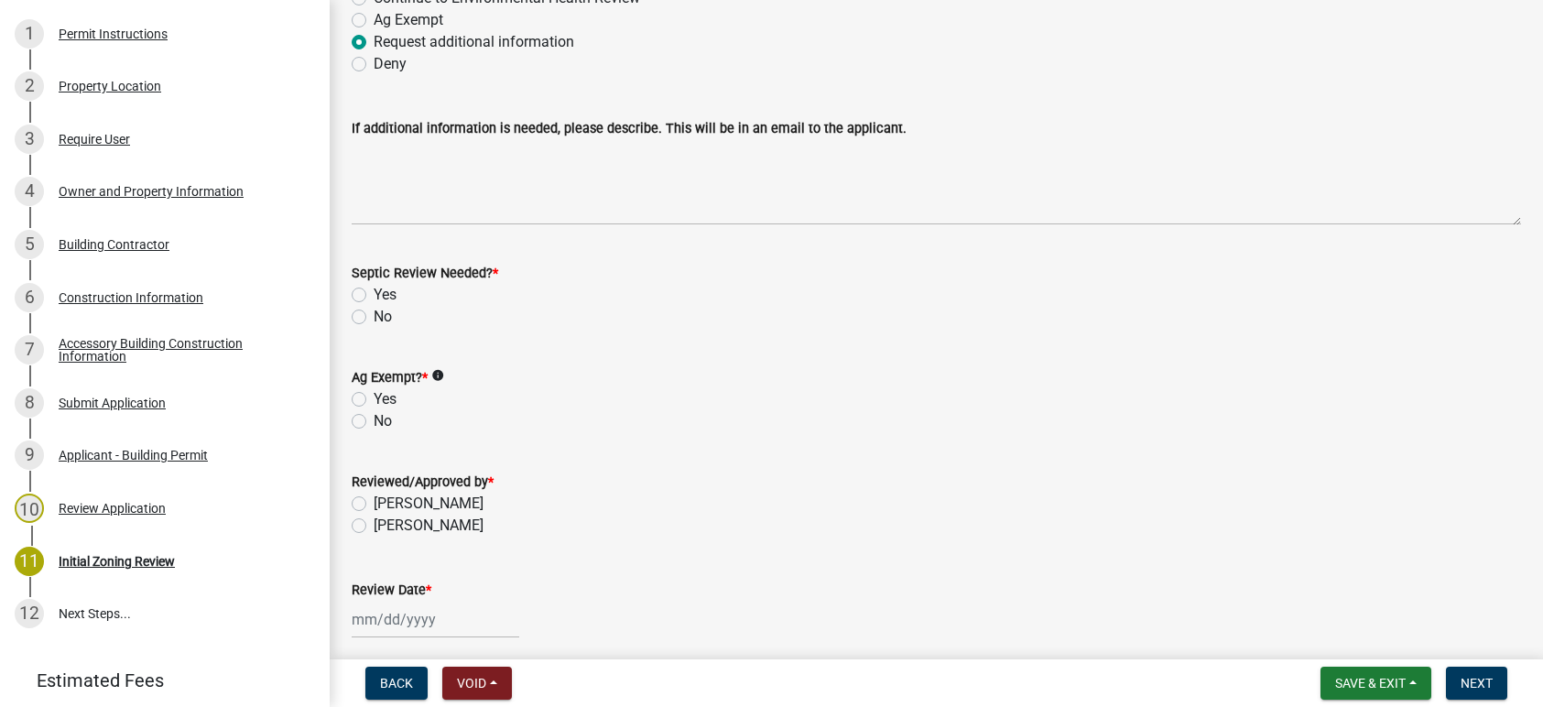
scroll to position [183, 0]
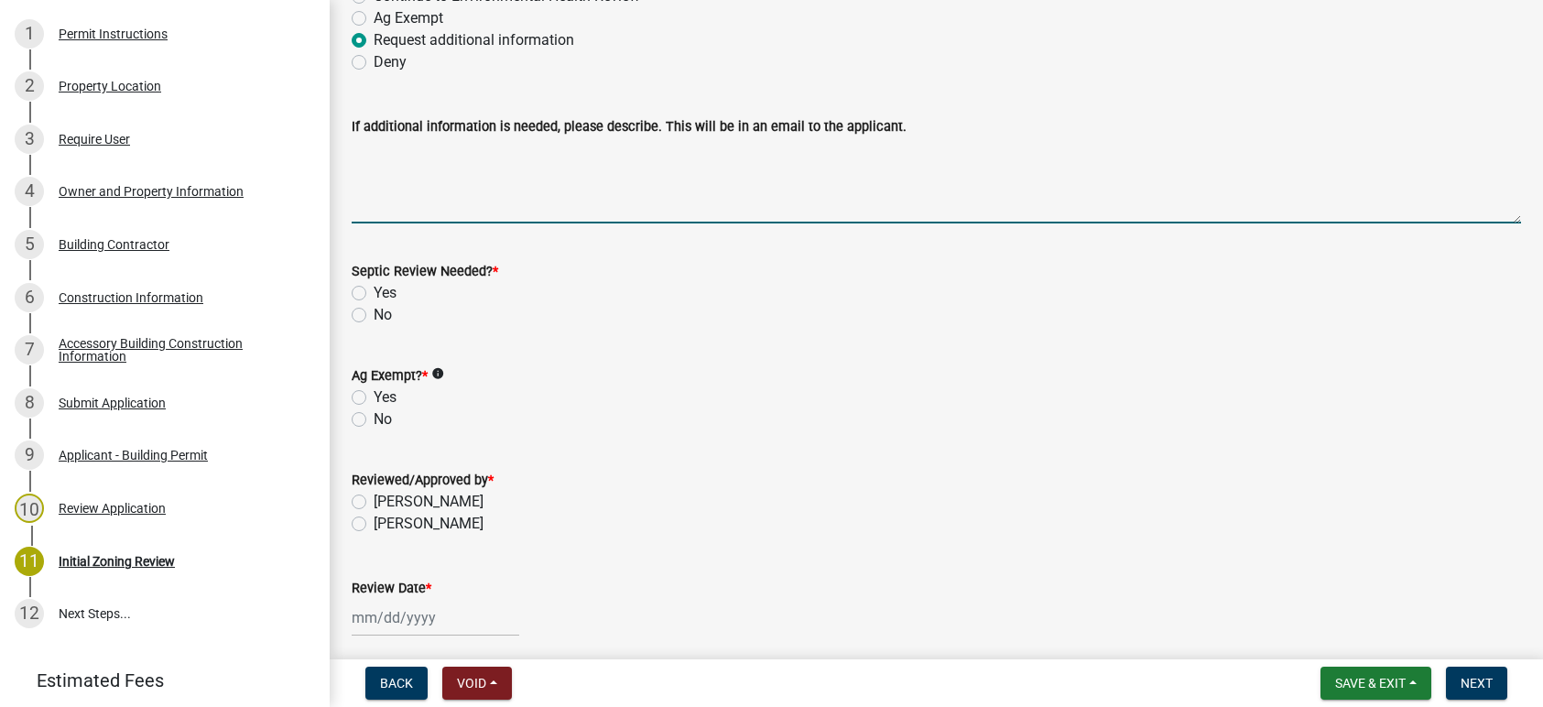
click at [367, 153] on textarea "If additional information is needed, please describe. This will be in an email …" at bounding box center [937, 180] width 1170 height 86
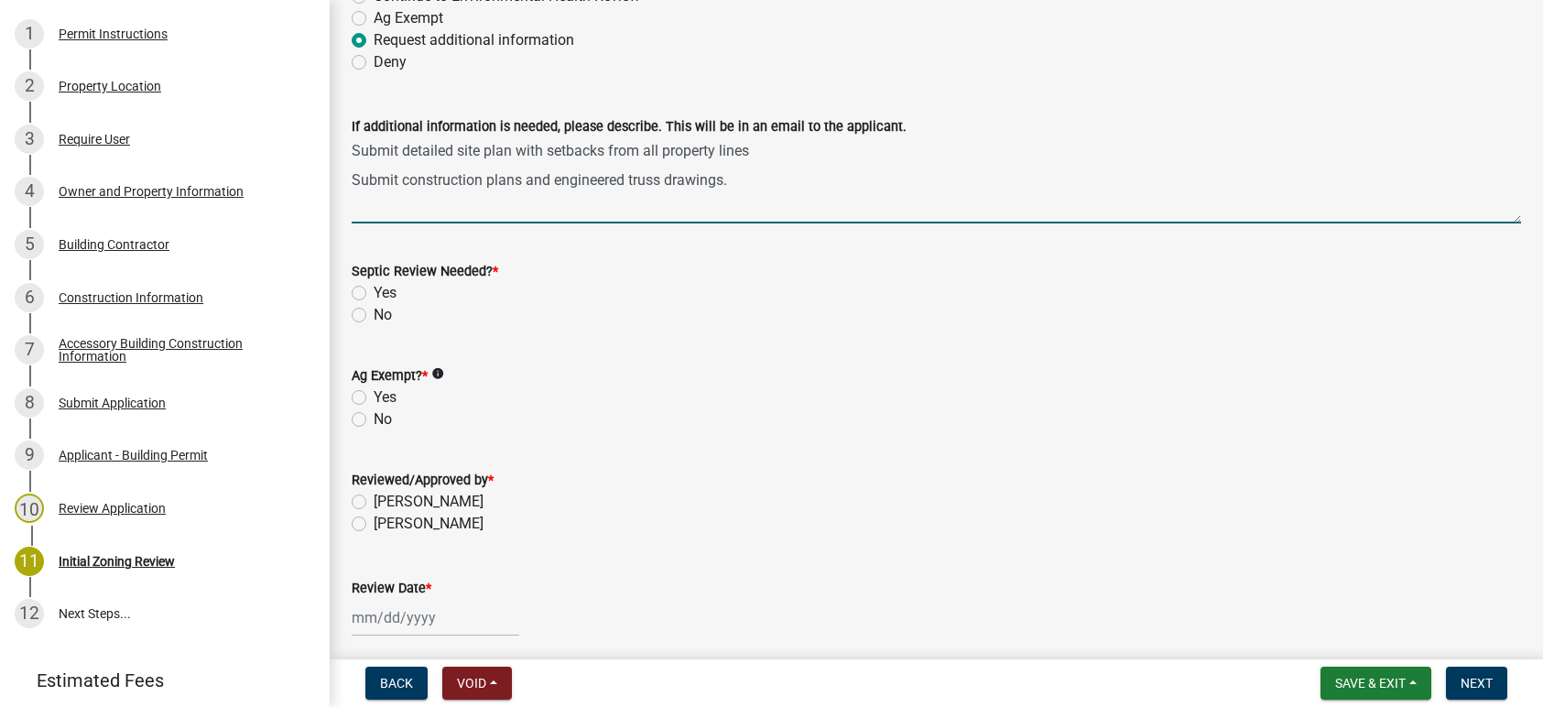
type textarea "Submit detailed site plan with setbacks from all property lines Submit construc…"
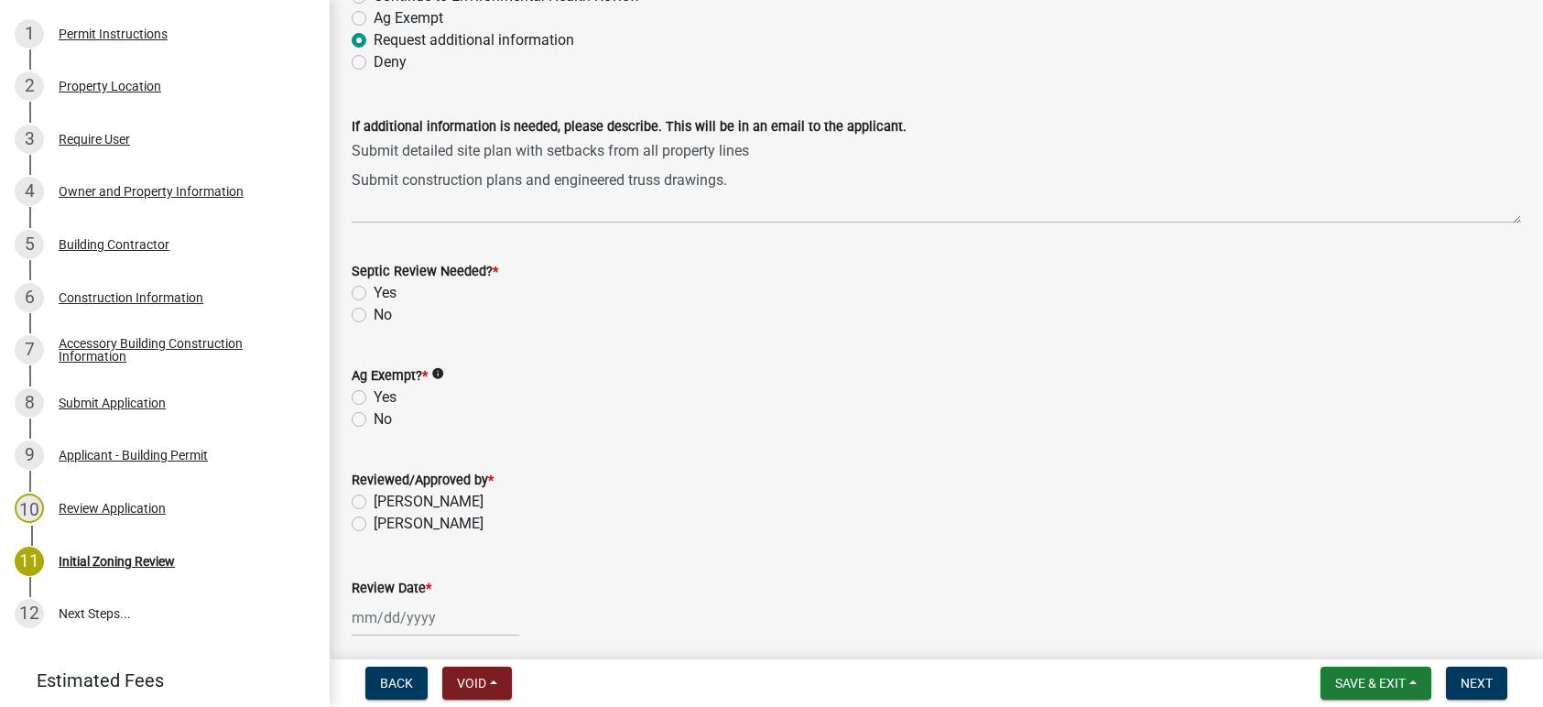
click at [374, 308] on label "No" at bounding box center [383, 315] width 18 height 22
click at [374, 308] on input "No" at bounding box center [380, 310] width 12 height 12
radio input "true"
click at [374, 419] on label "No" at bounding box center [383, 419] width 18 height 22
click at [374, 419] on input "No" at bounding box center [380, 414] width 12 height 12
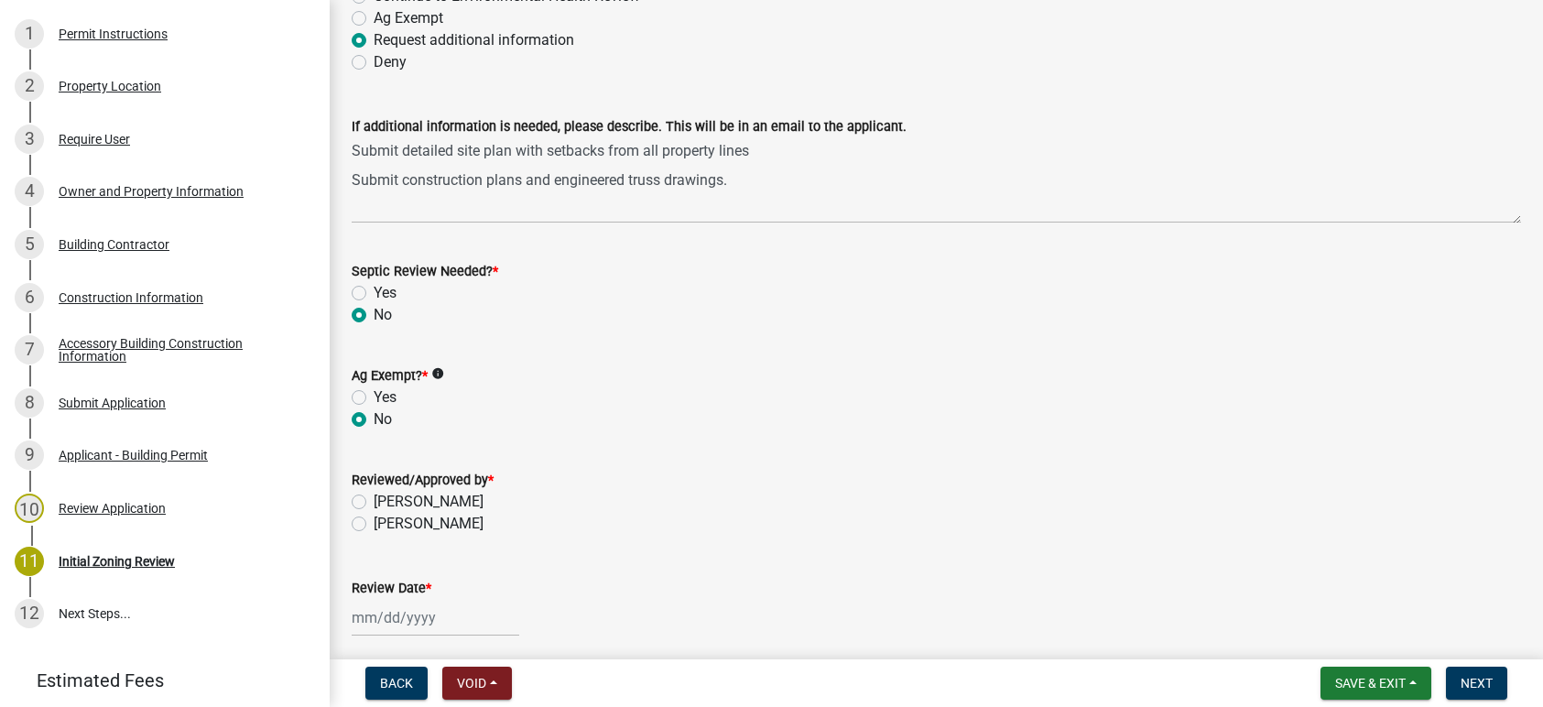
radio input "true"
click at [374, 498] on label "[PERSON_NAME]" at bounding box center [429, 502] width 110 height 22
click at [374, 498] on input "[PERSON_NAME]" at bounding box center [380, 497] width 12 height 12
radio input "true"
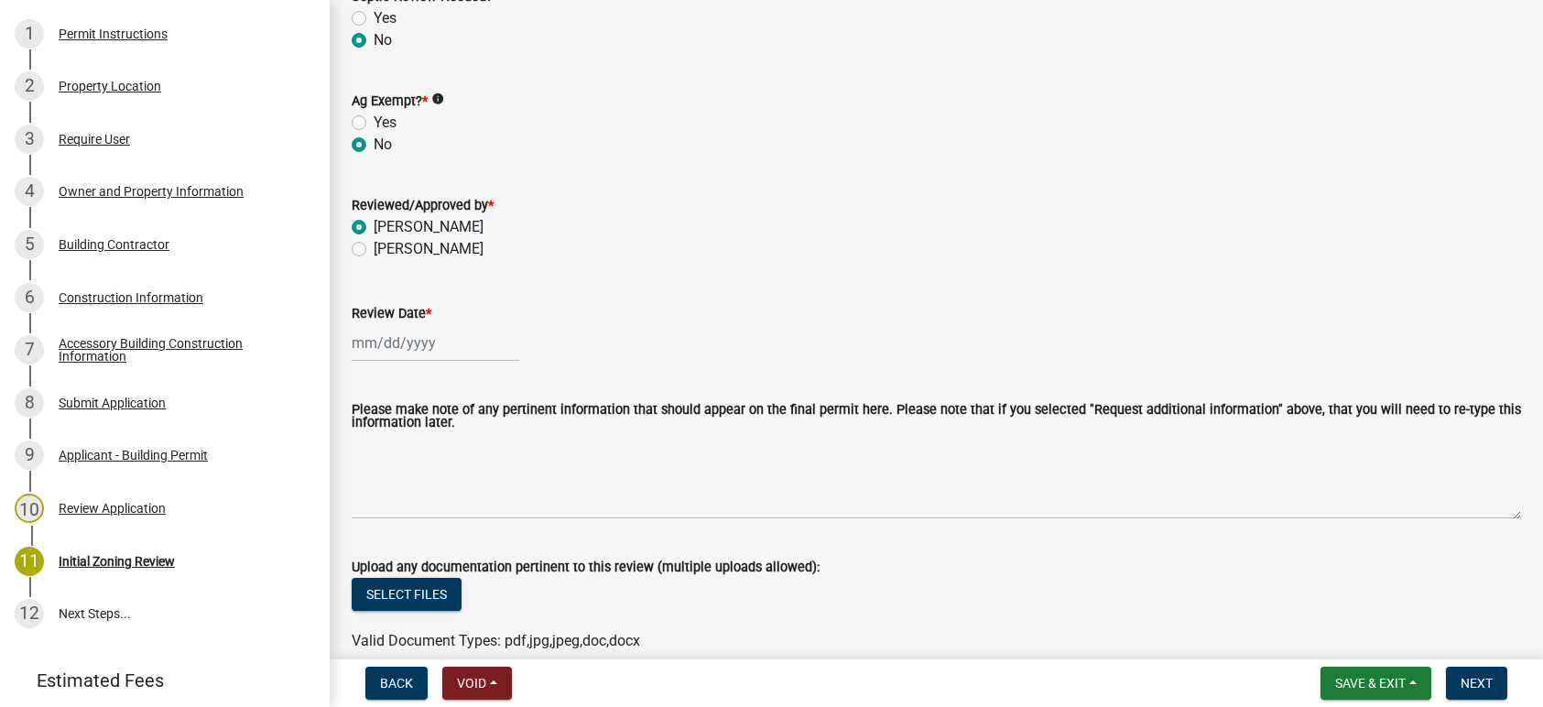
click at [412, 343] on div at bounding box center [436, 343] width 168 height 38
select select "9"
select select "2025"
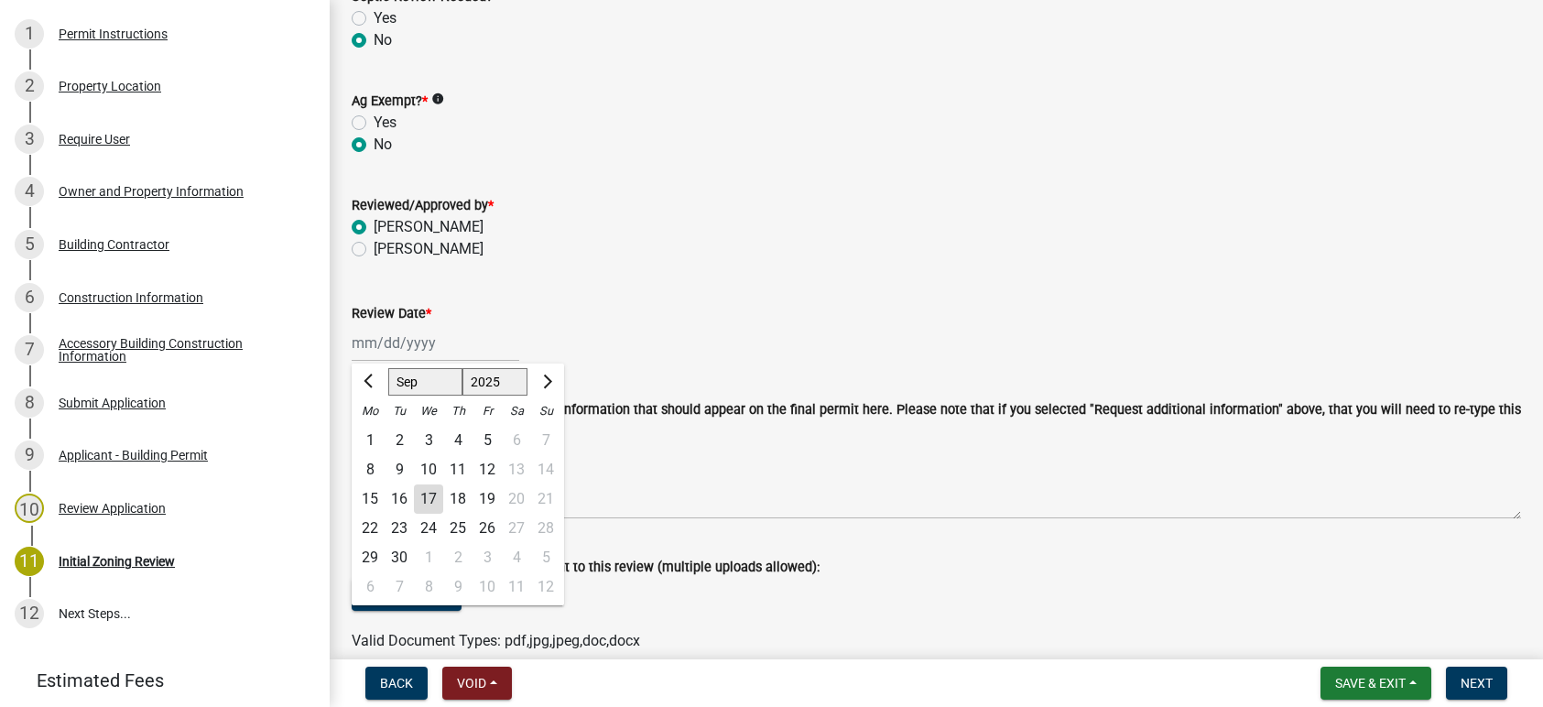
click at [432, 498] on div "17" at bounding box center [428, 498] width 29 height 29
type input "[DATE]"
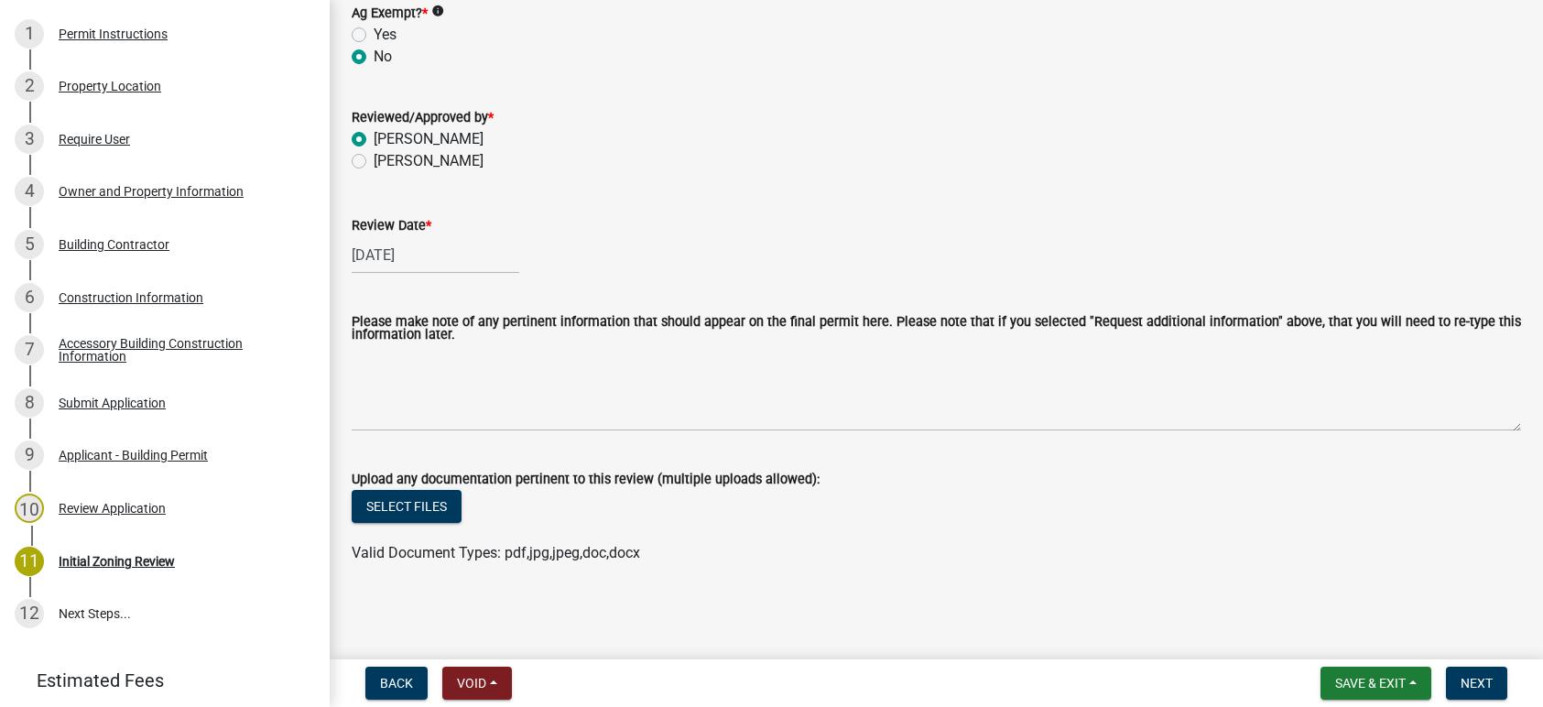
scroll to position [547, 0]
click at [1481, 682] on span "Next" at bounding box center [1477, 683] width 32 height 15
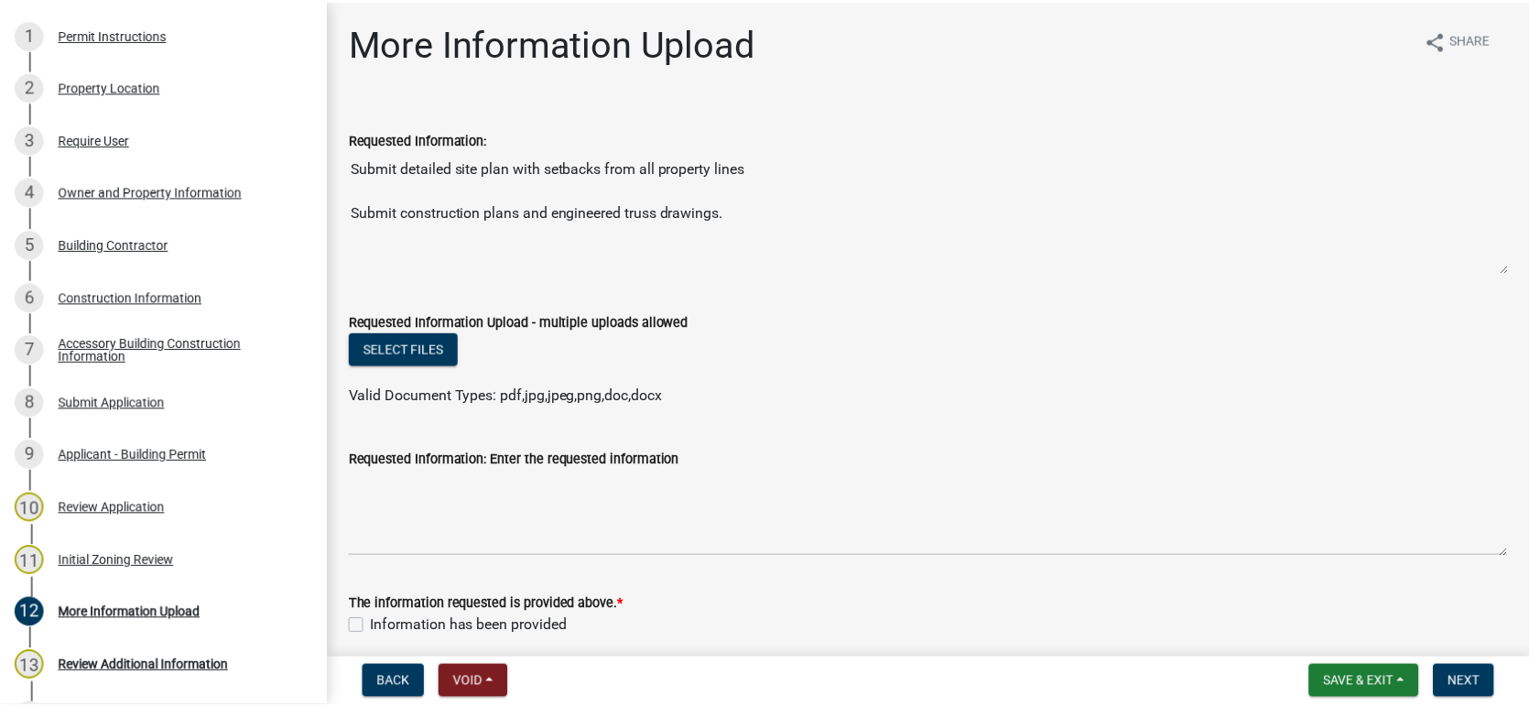
scroll to position [381, 0]
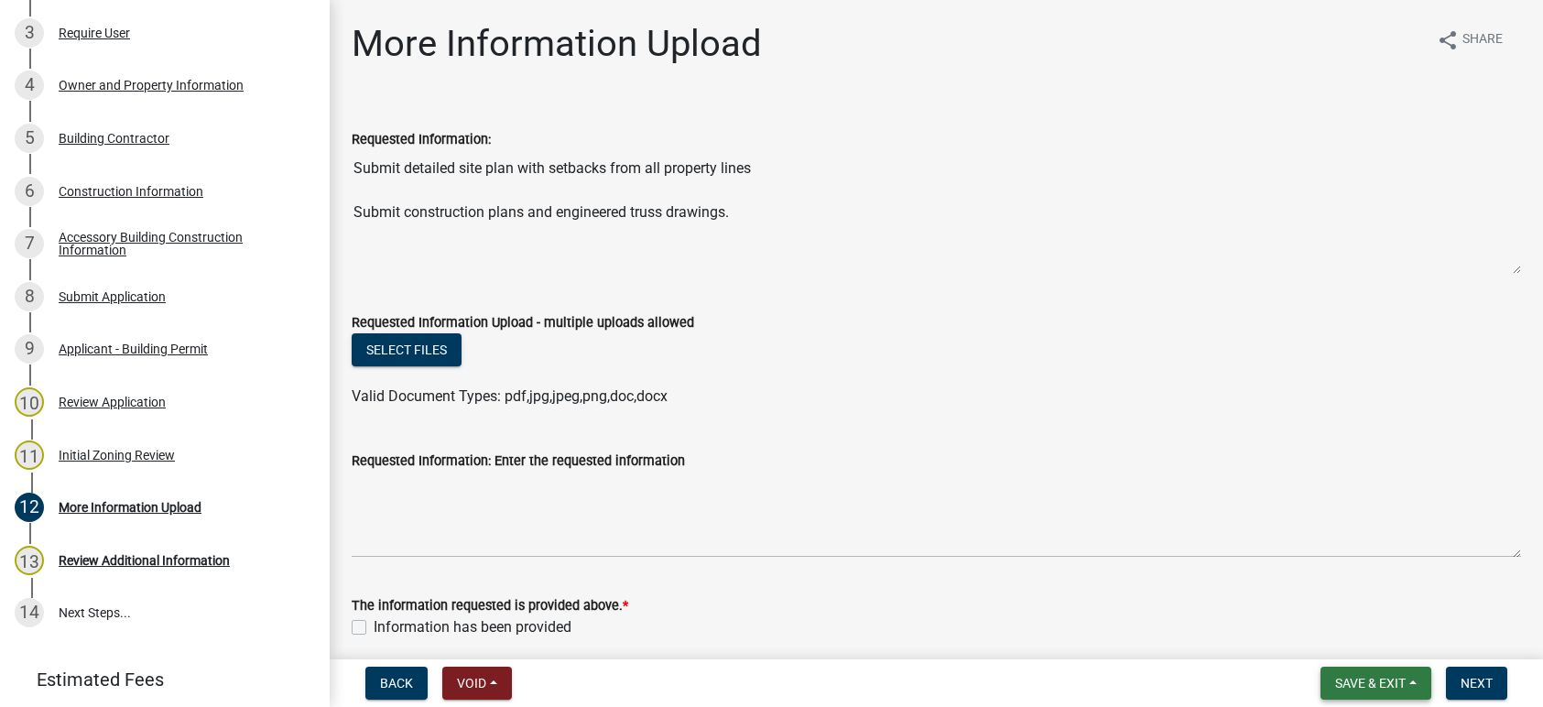
click at [1408, 679] on button "Save & Exit" at bounding box center [1376, 683] width 111 height 33
click at [1350, 639] on button "Save & Exit" at bounding box center [1358, 636] width 147 height 44
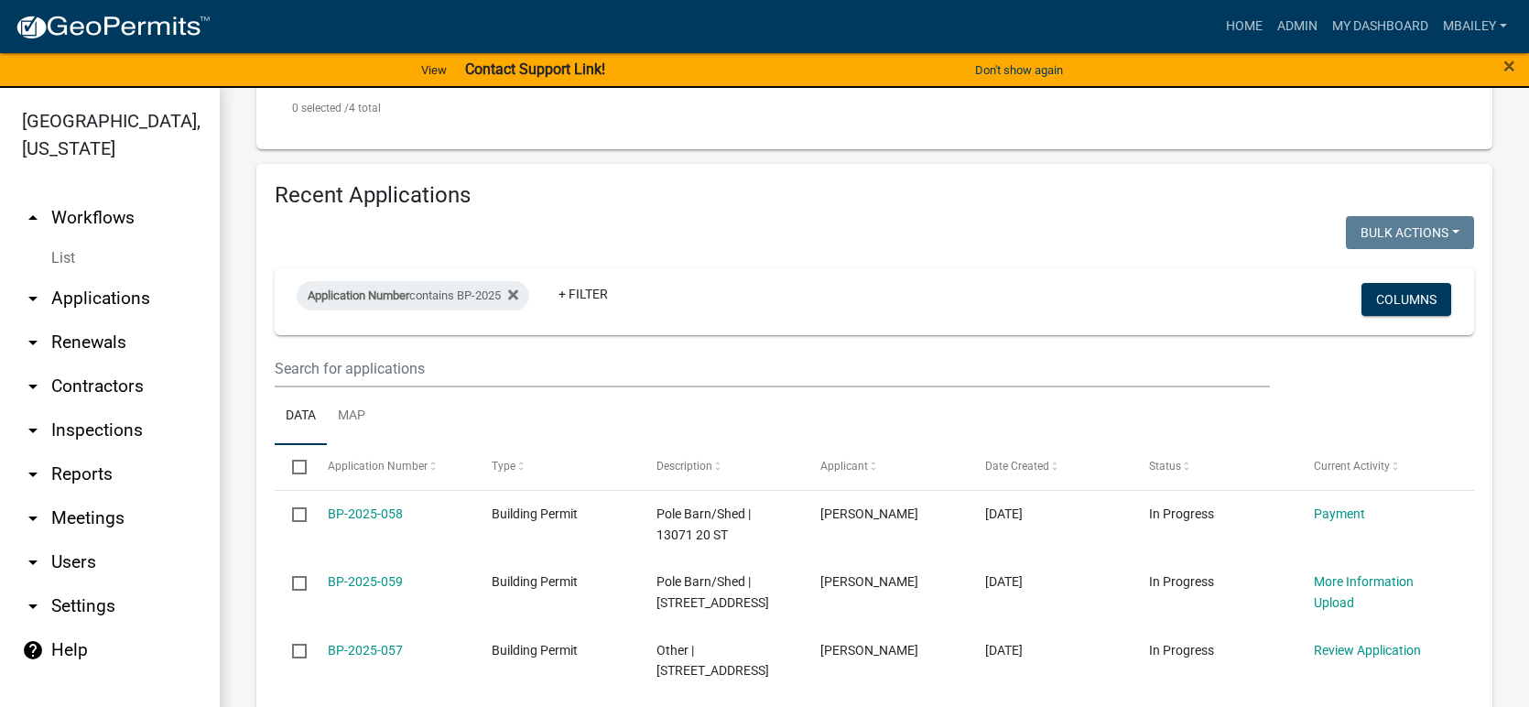
scroll to position [824, 0]
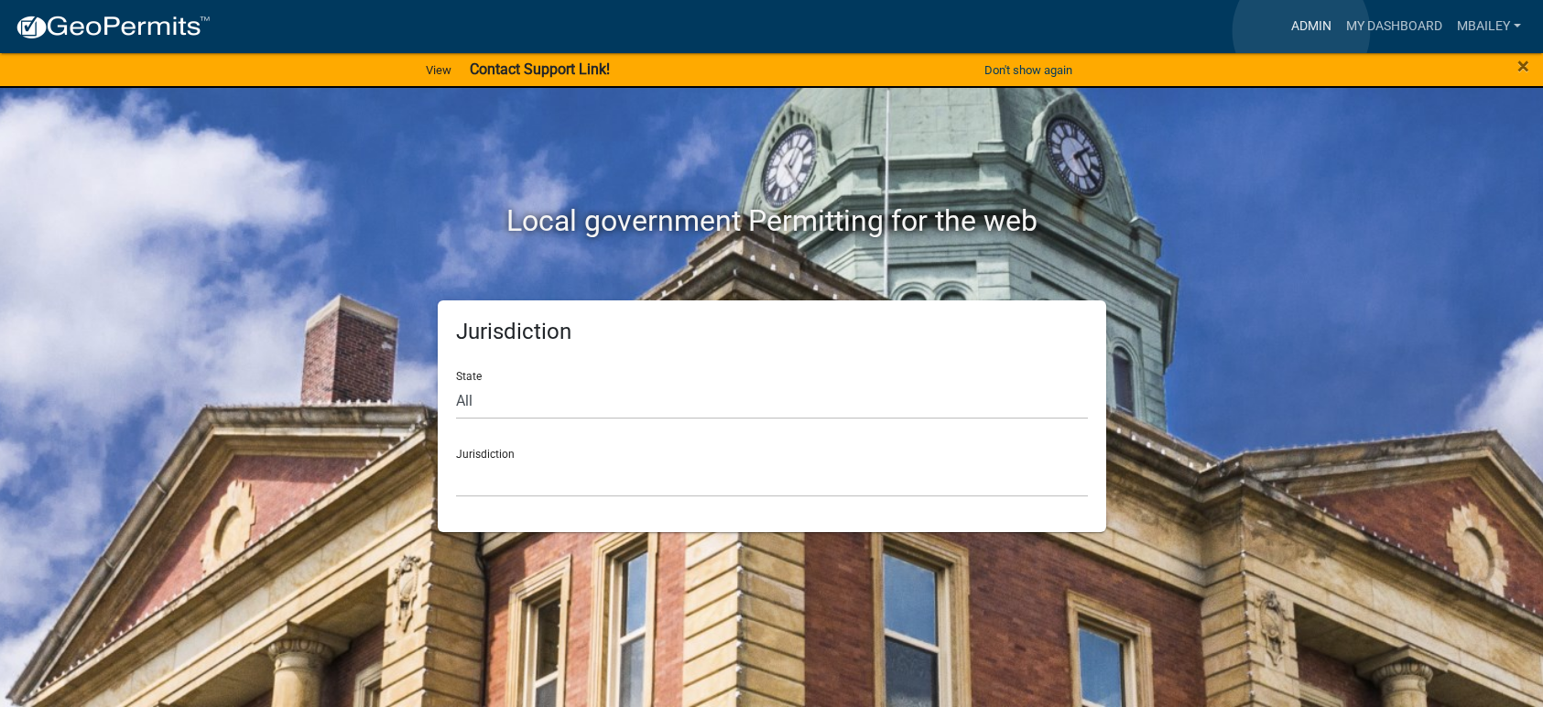
click at [1301, 31] on link "Admin" at bounding box center [1311, 26] width 55 height 35
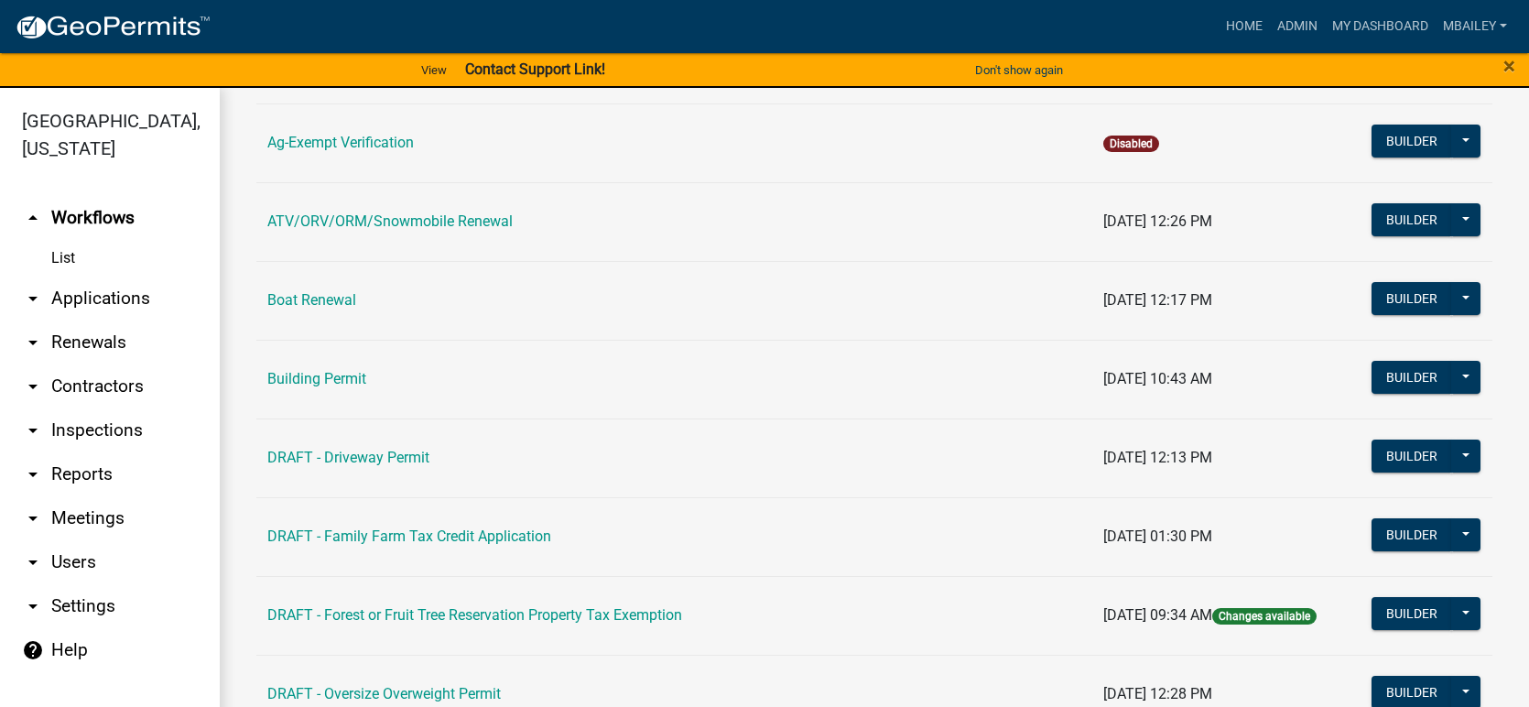
scroll to position [183, 0]
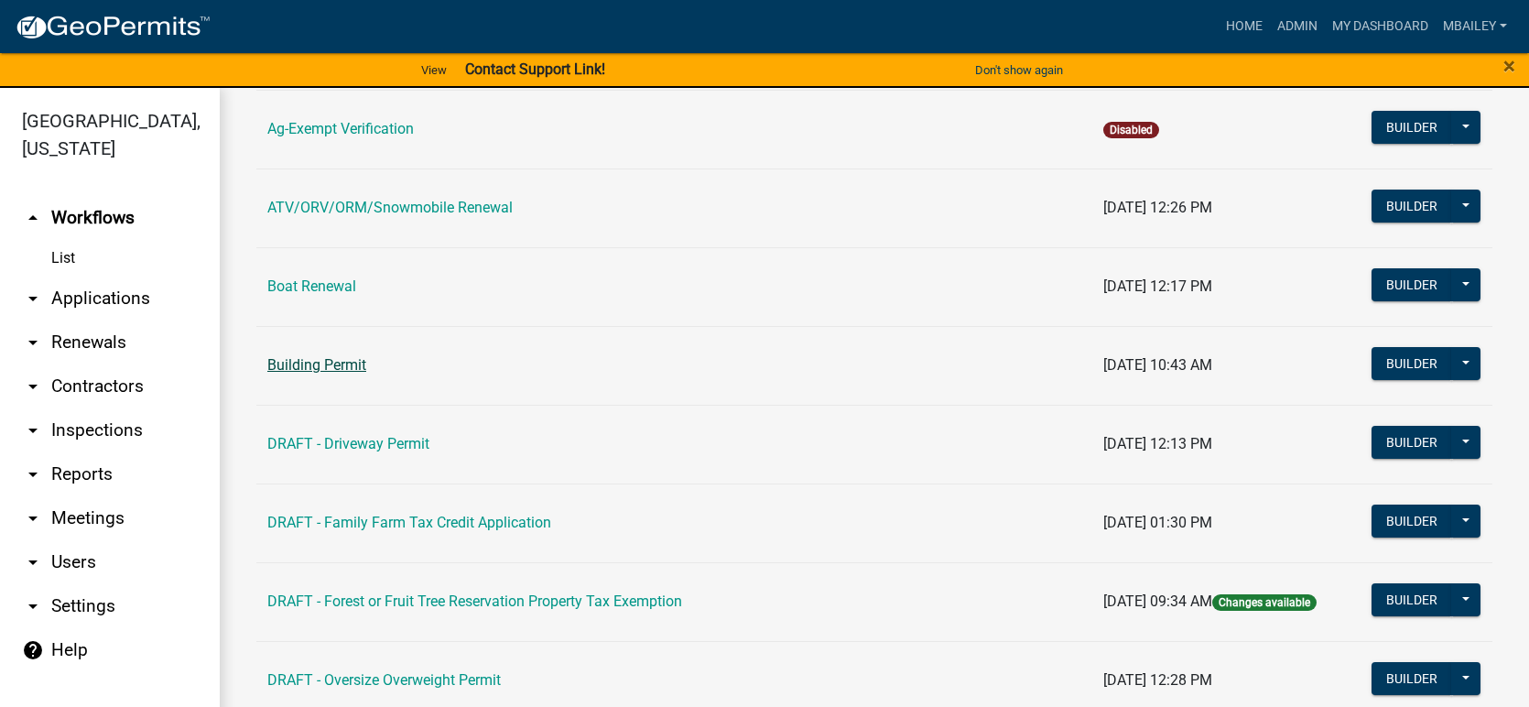
click at [357, 368] on link "Building Permit" at bounding box center [316, 364] width 99 height 17
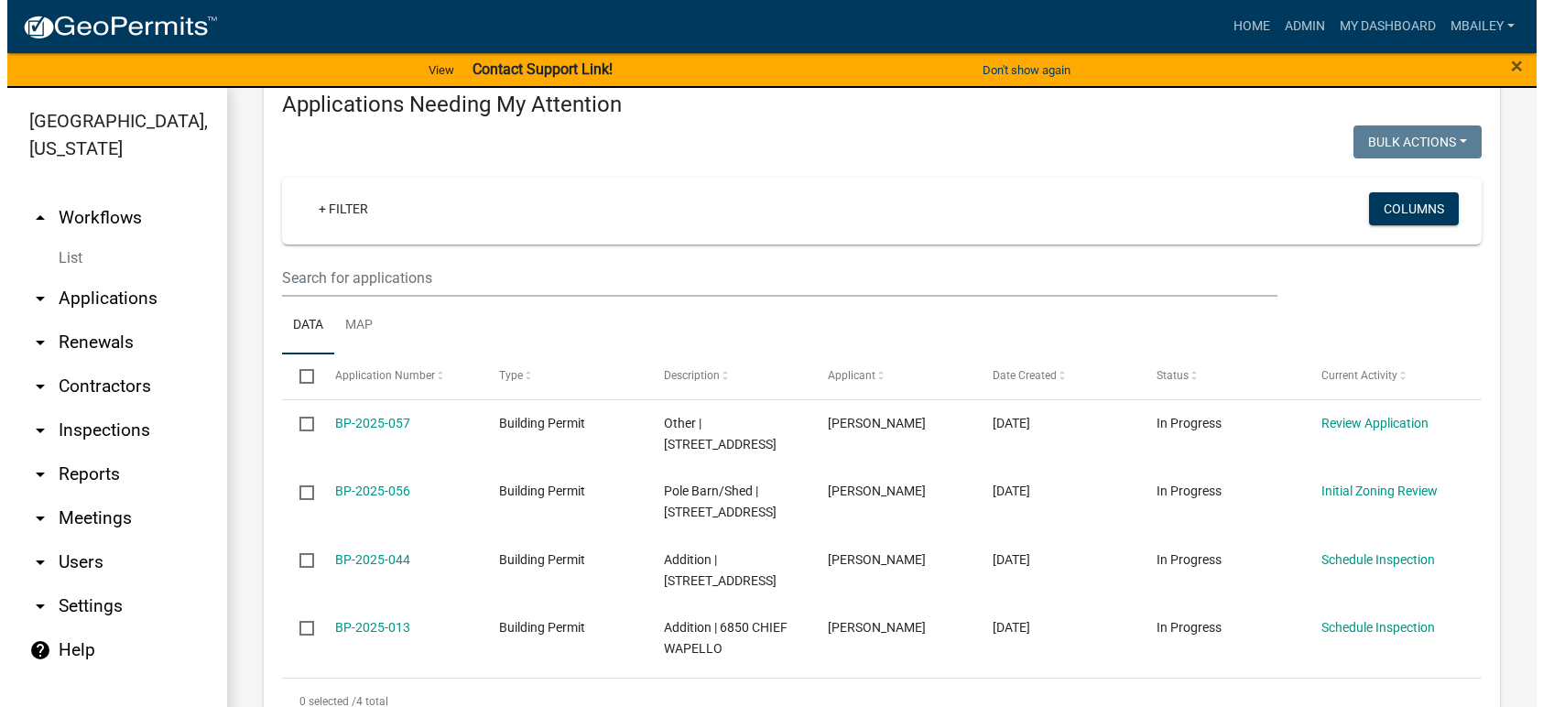
scroll to position [275, 0]
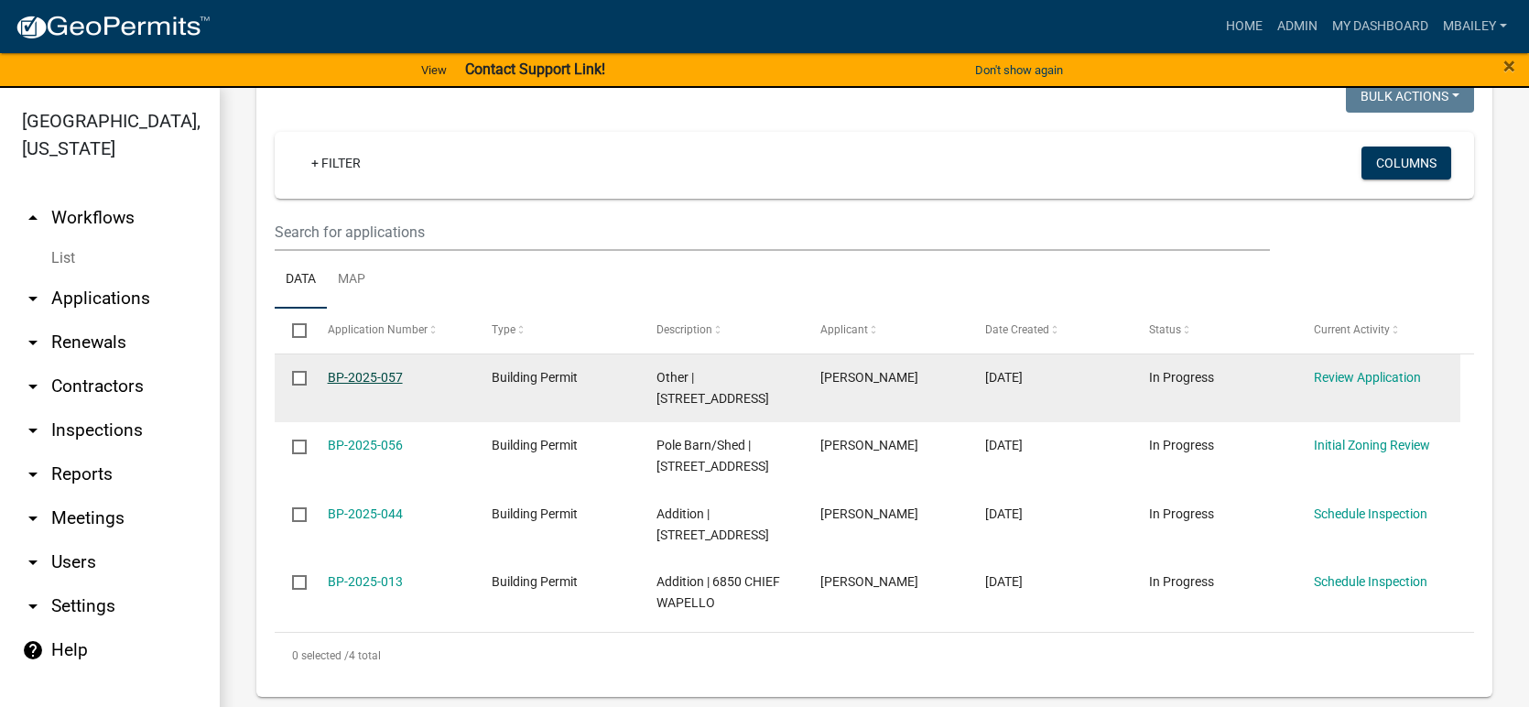
click at [388, 375] on link "BP-2025-057" at bounding box center [365, 377] width 75 height 15
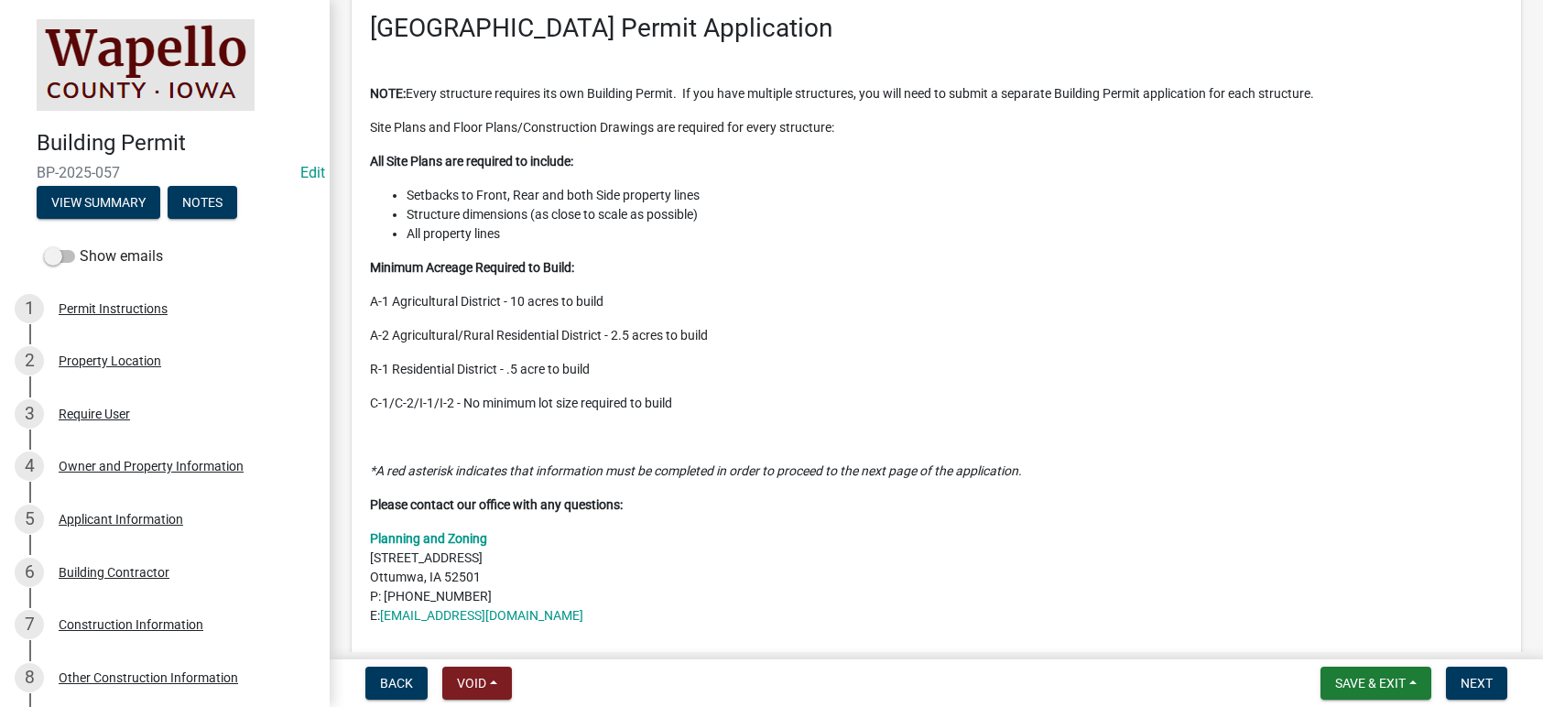
scroll to position [183, 0]
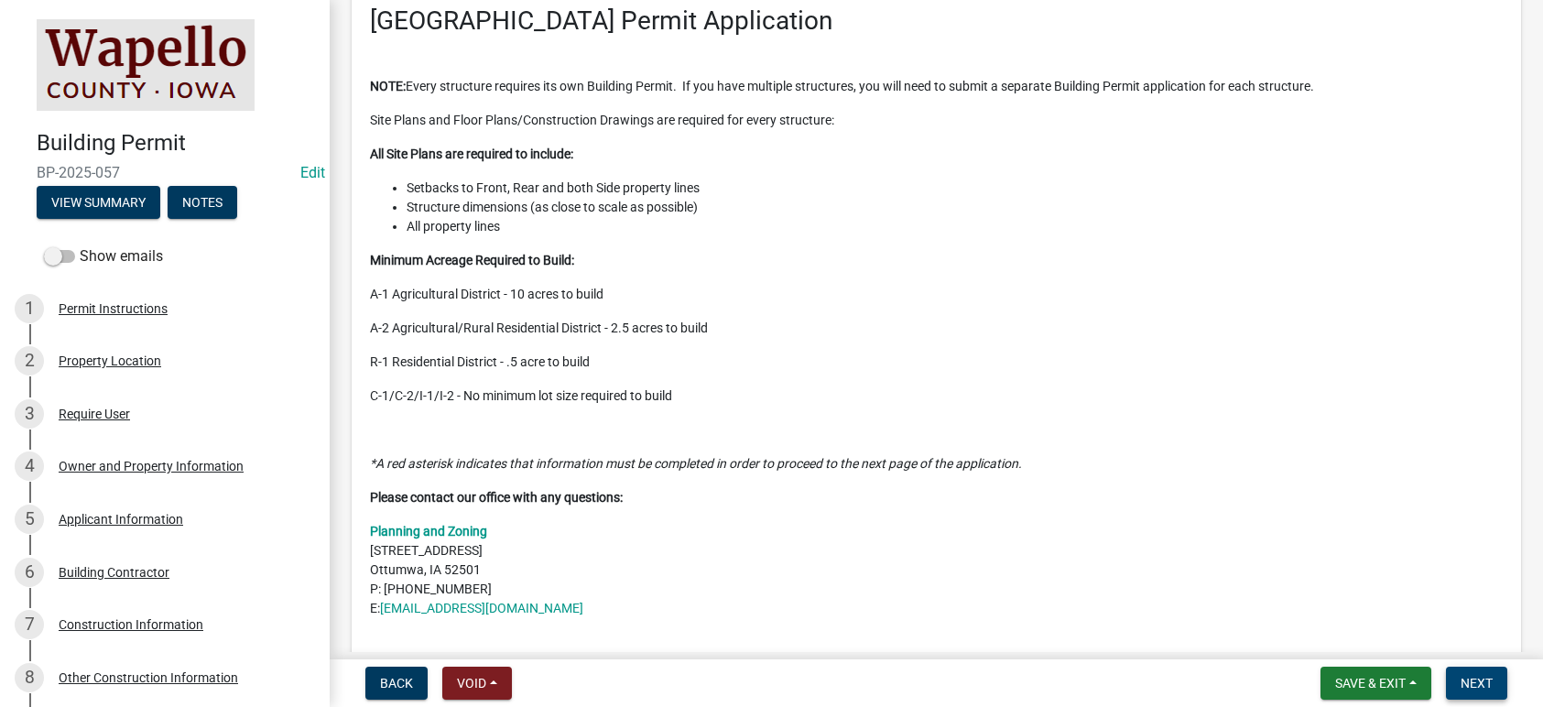
click at [1480, 684] on span "Next" at bounding box center [1477, 683] width 32 height 15
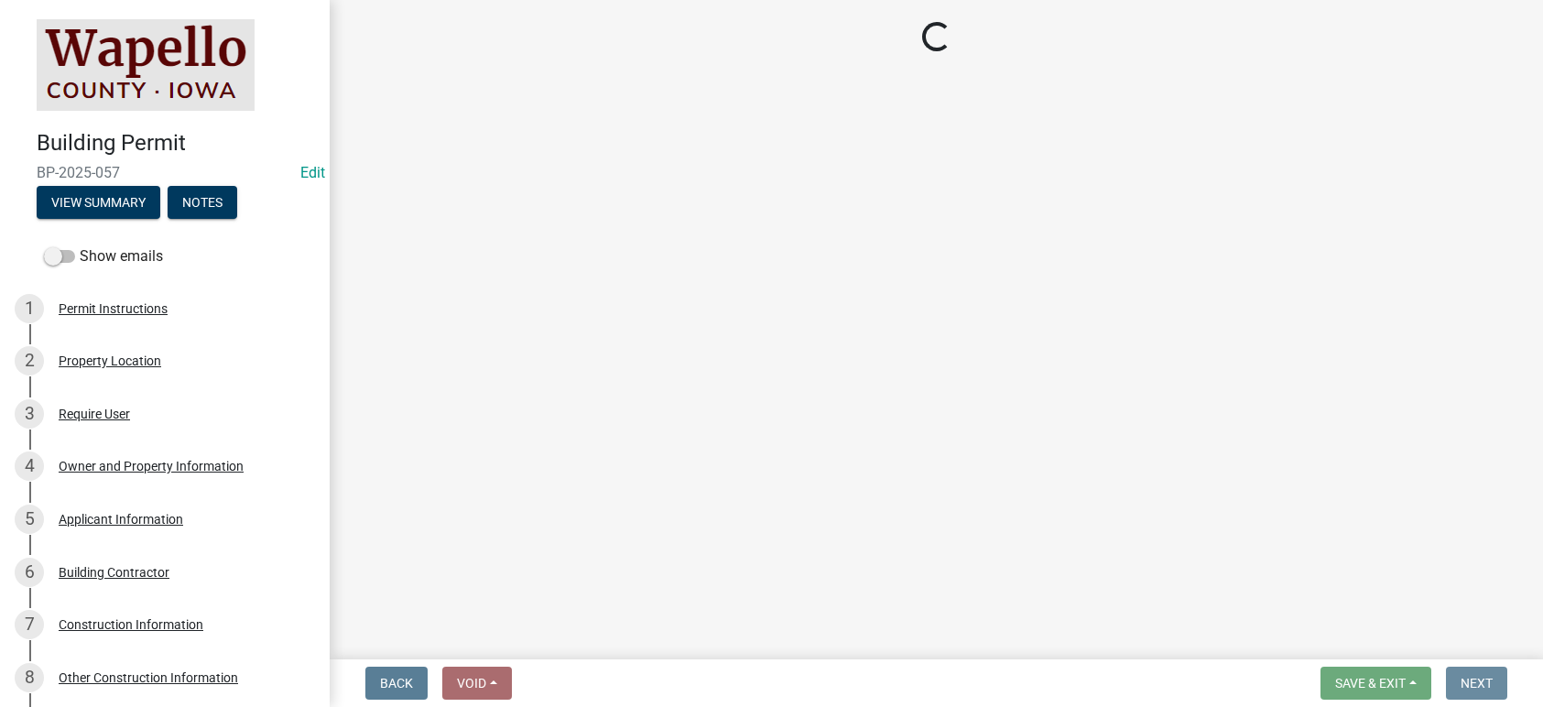
scroll to position [0, 0]
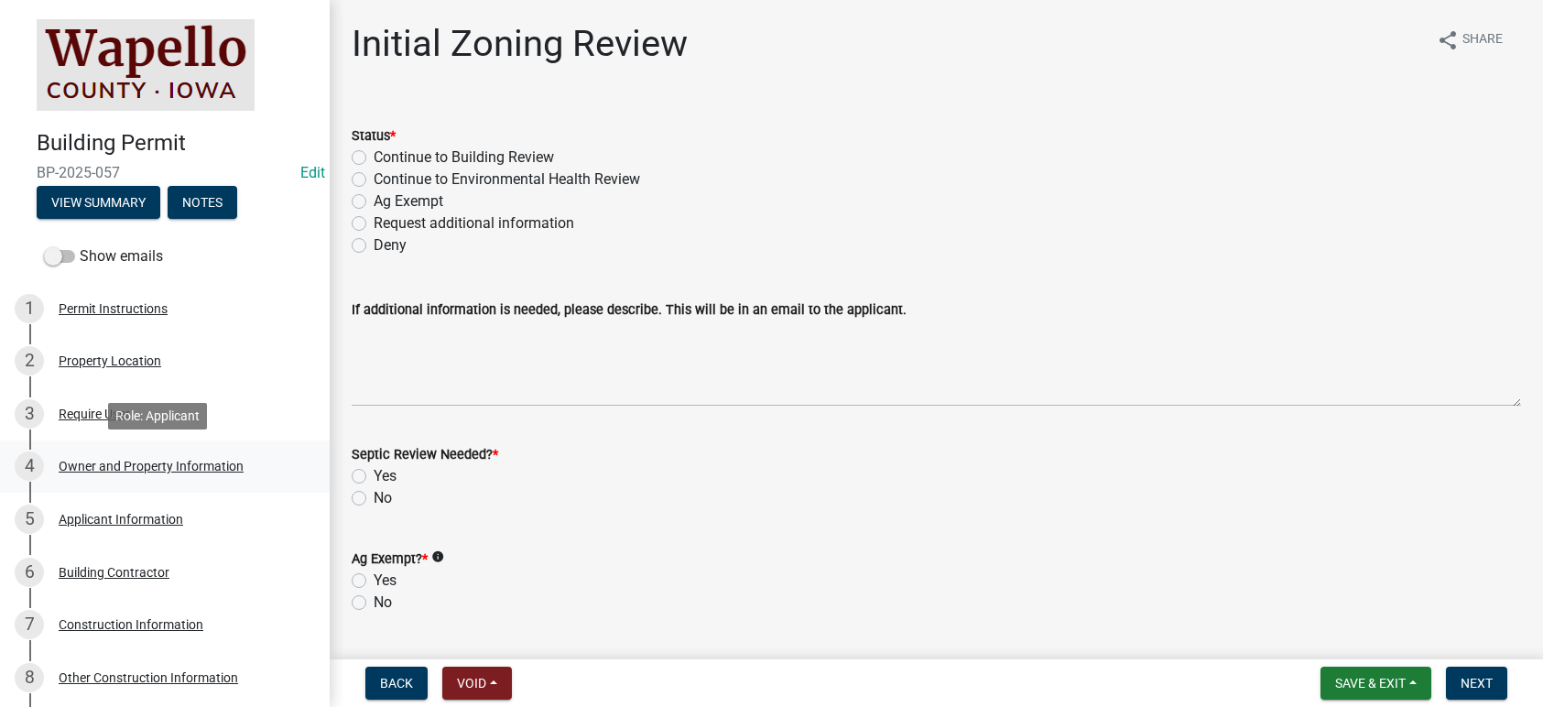
click at [85, 462] on div "Owner and Property Information" at bounding box center [151, 466] width 185 height 13
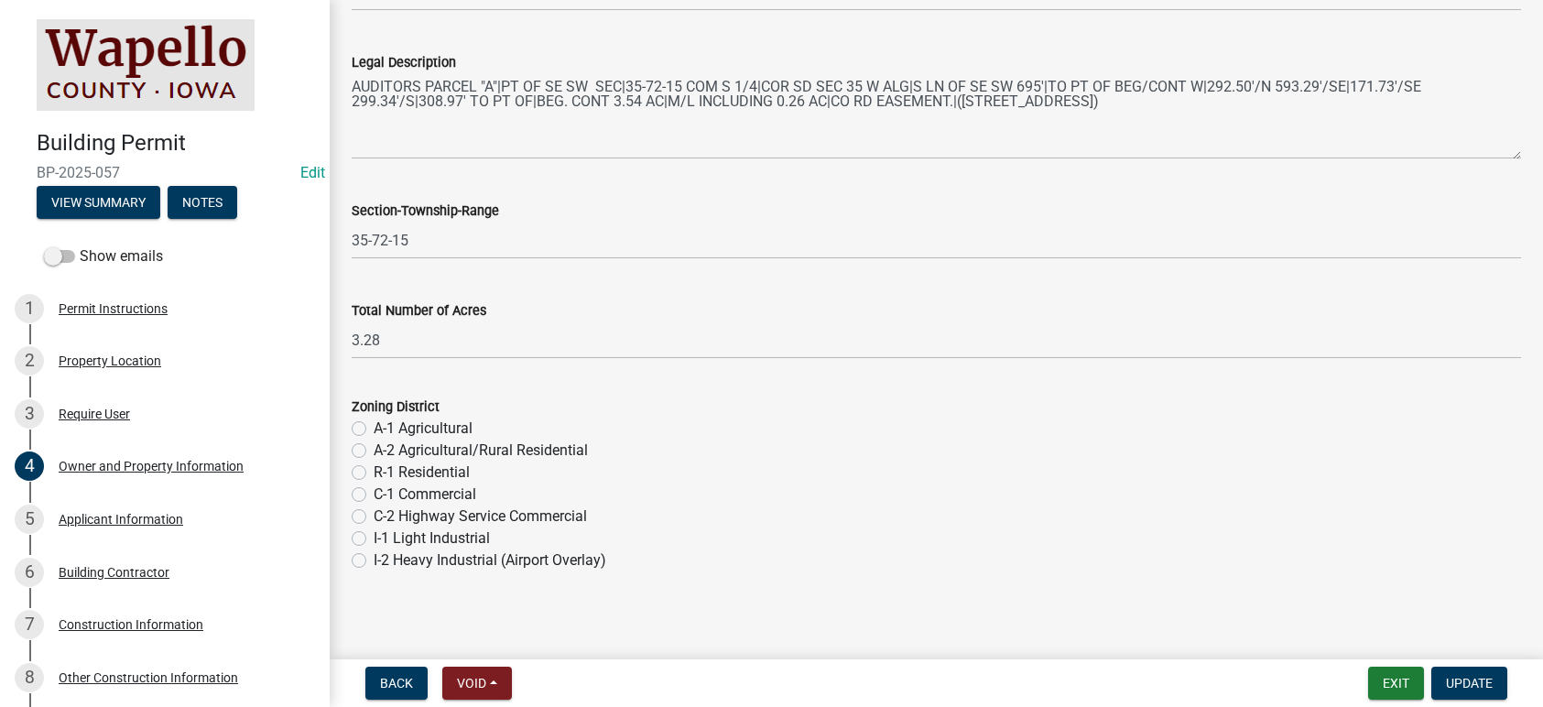
scroll to position [1418, 0]
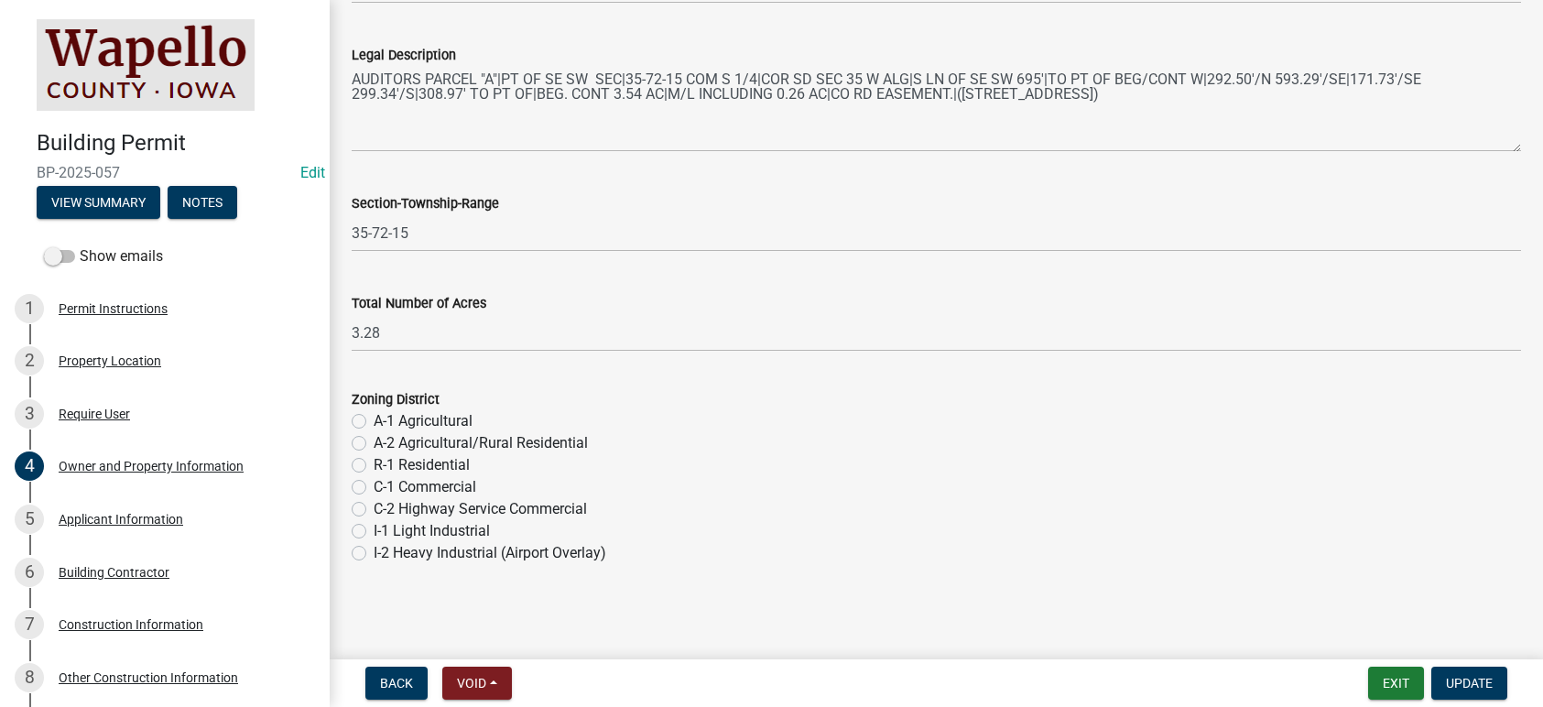
click at [374, 442] on label "A-2 Agricultural/Rural Residential" at bounding box center [481, 443] width 214 height 22
click at [374, 442] on input "A-2 Agricultural/Rural Residential" at bounding box center [380, 438] width 12 height 12
radio input "true"
click at [1471, 682] on span "Update" at bounding box center [1469, 683] width 47 height 15
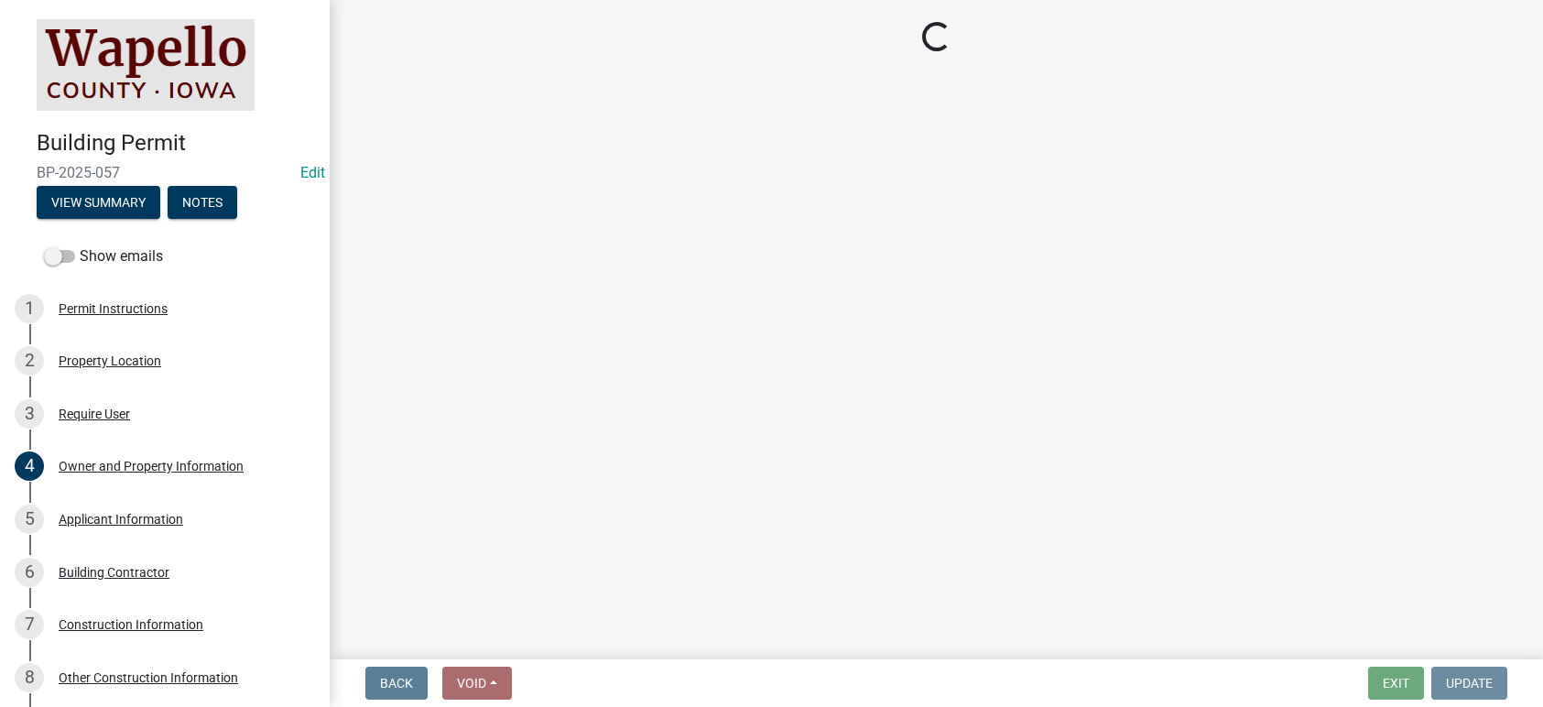
scroll to position [0, 0]
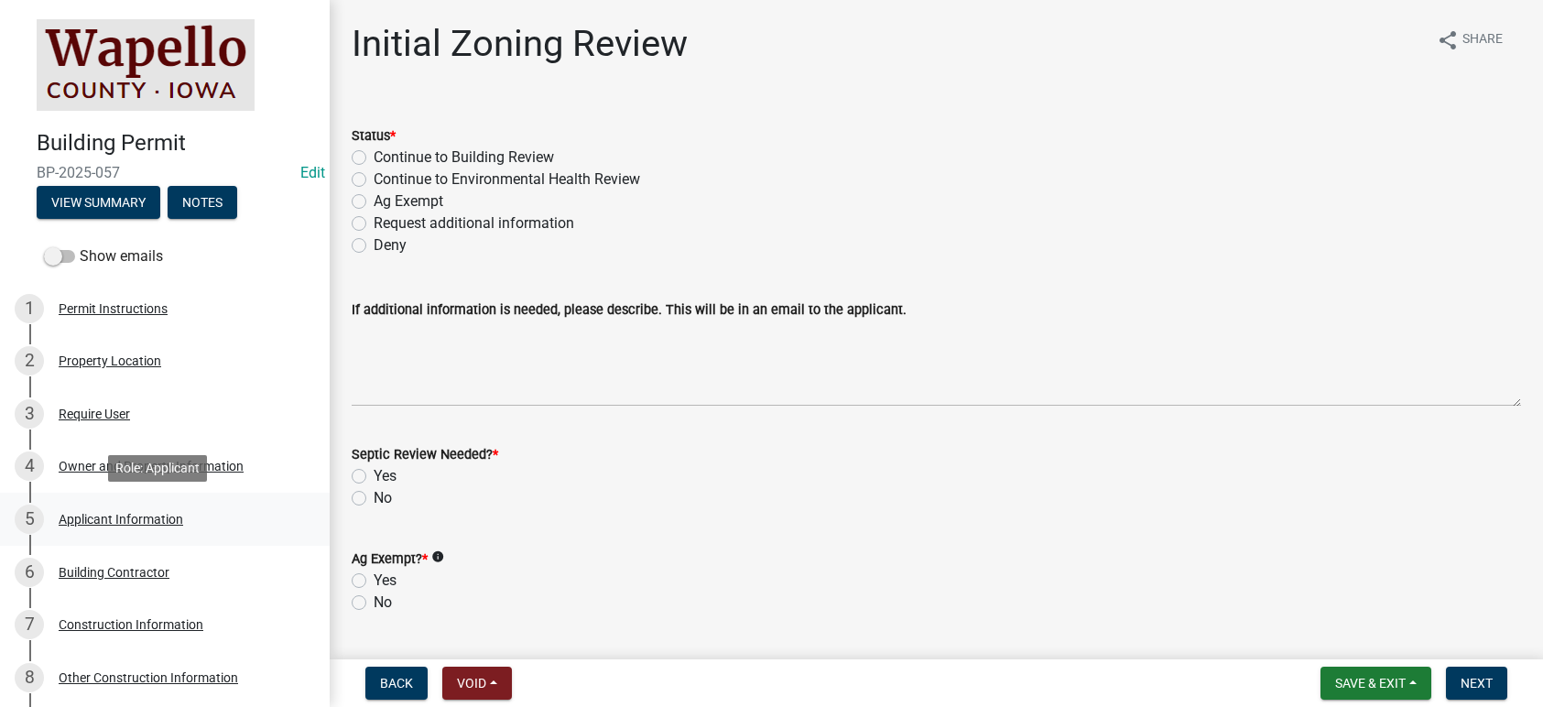
click at [123, 525] on div "Applicant Information" at bounding box center [121, 519] width 125 height 13
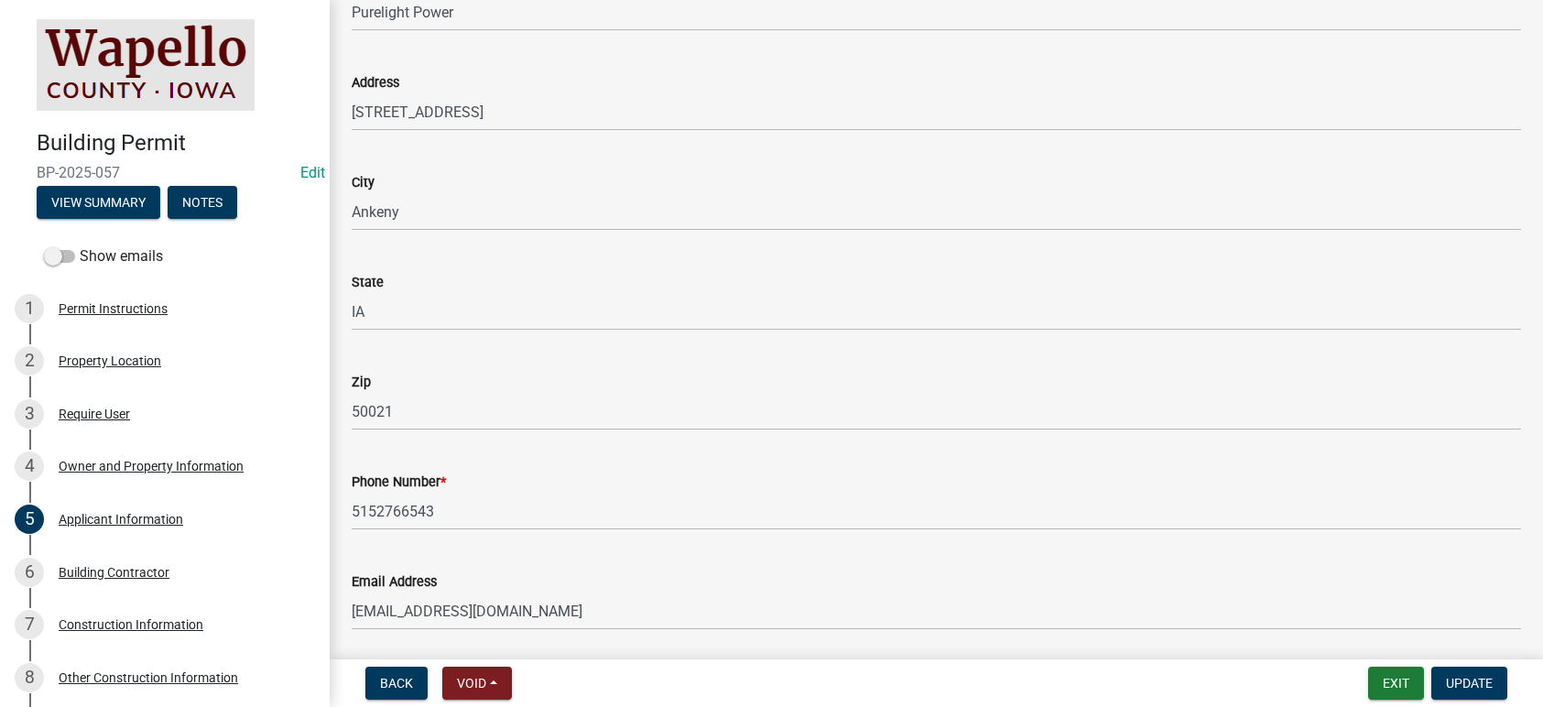
scroll to position [262, 0]
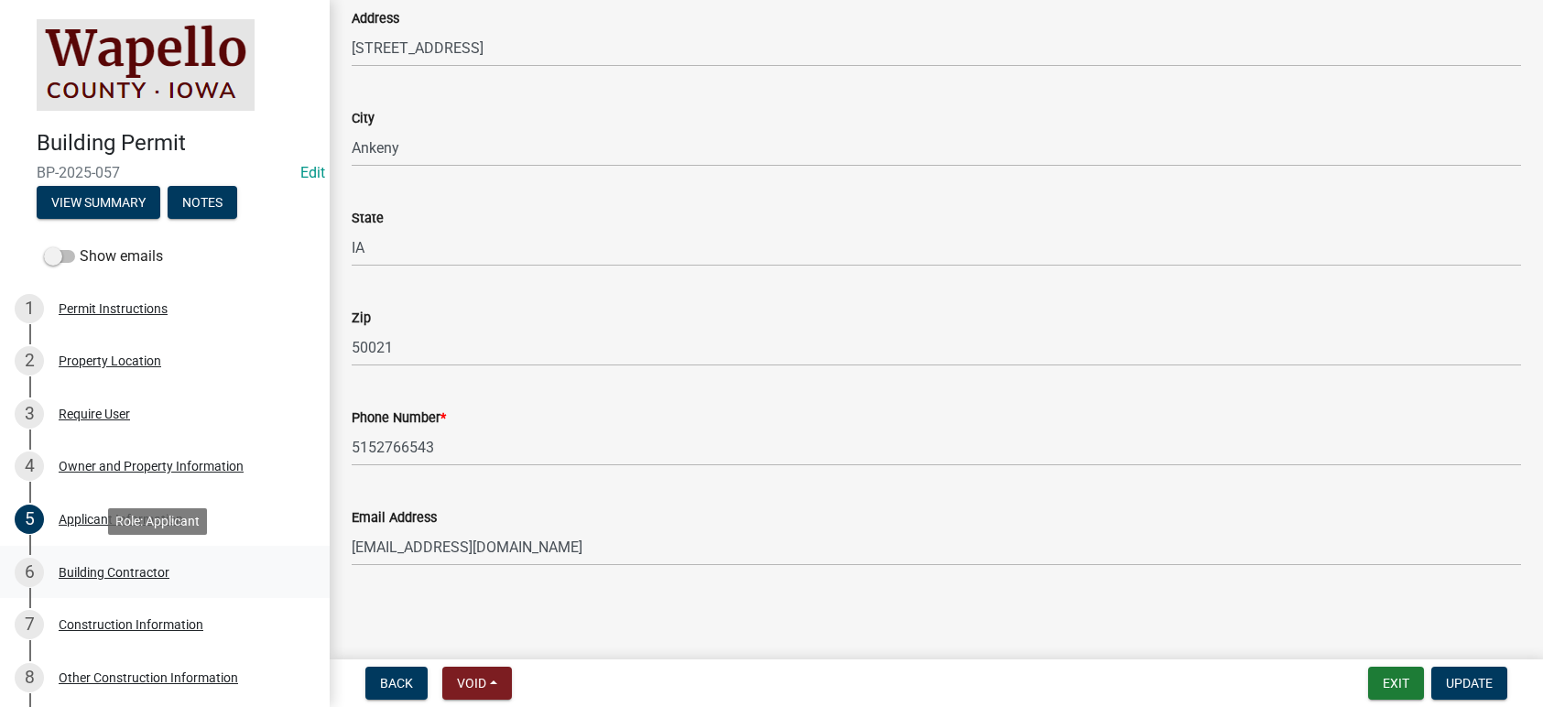
click at [136, 571] on div "Building Contractor" at bounding box center [114, 572] width 111 height 13
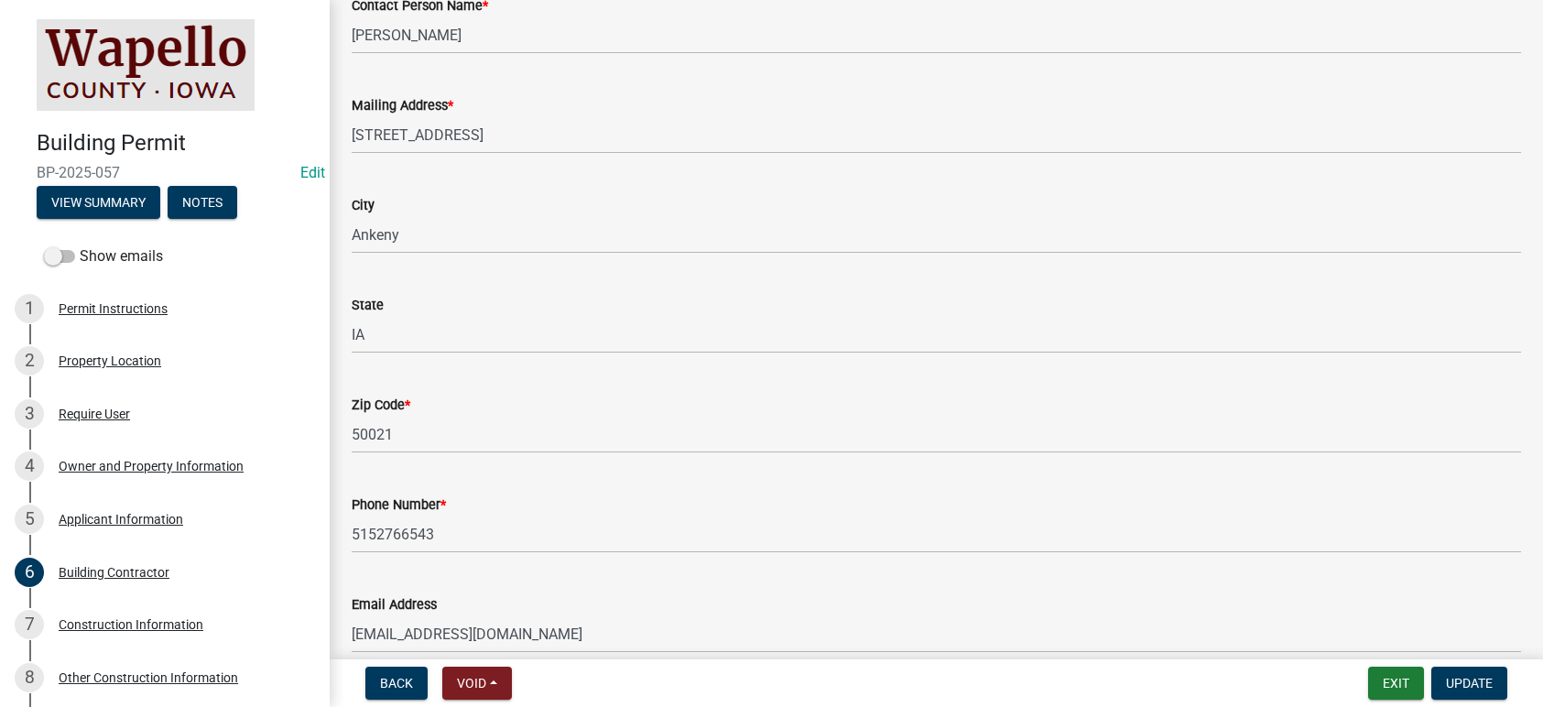
scroll to position [362, 0]
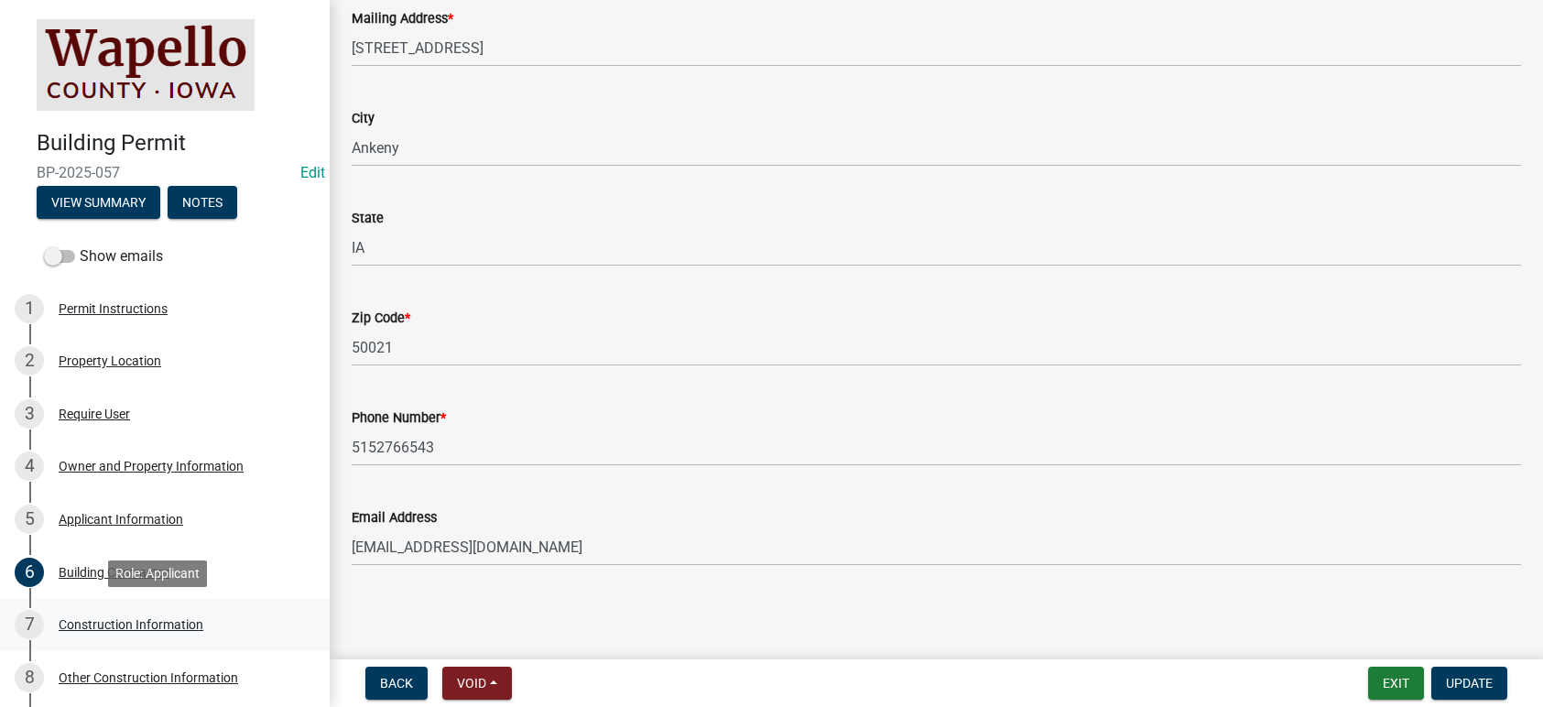
click at [172, 615] on div "7 Construction Information" at bounding box center [158, 624] width 286 height 29
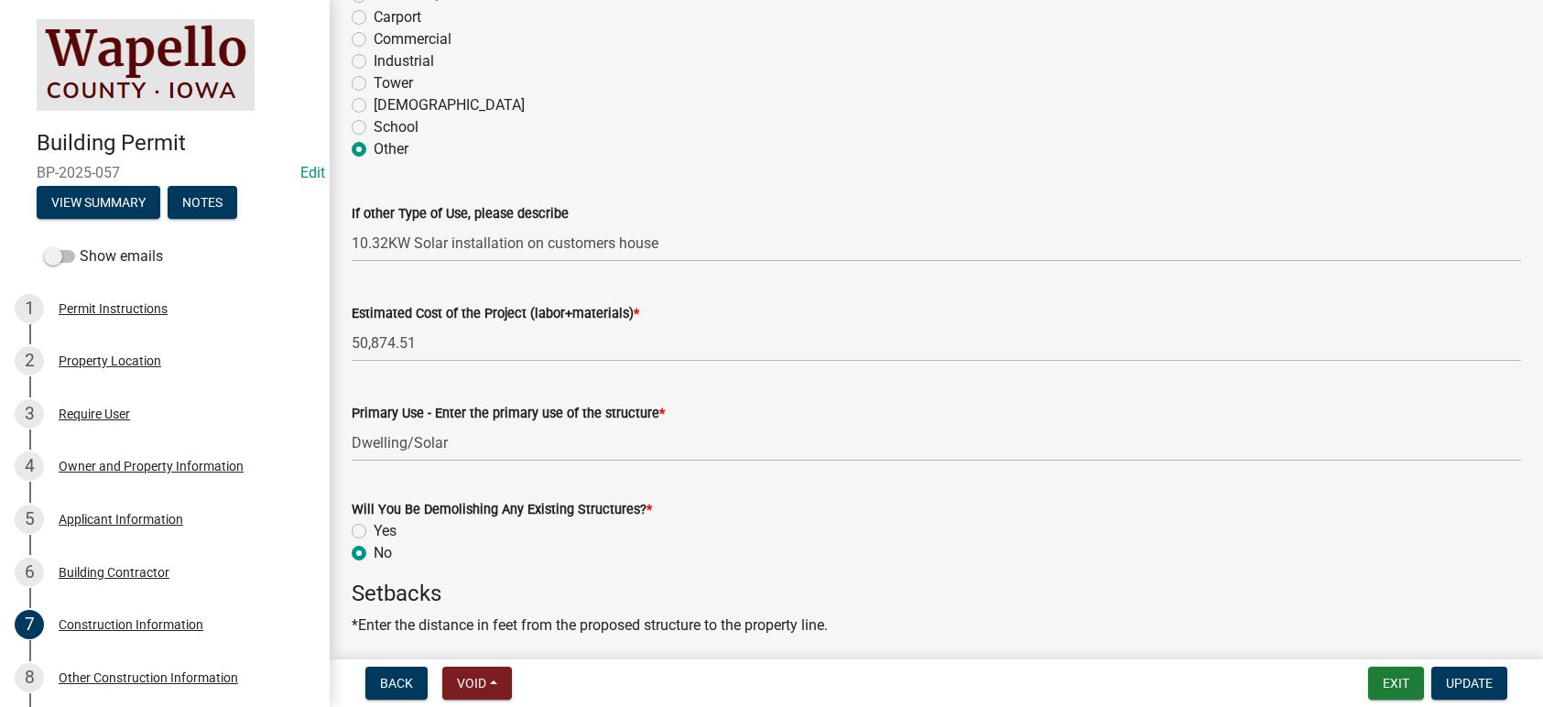
scroll to position [458, 0]
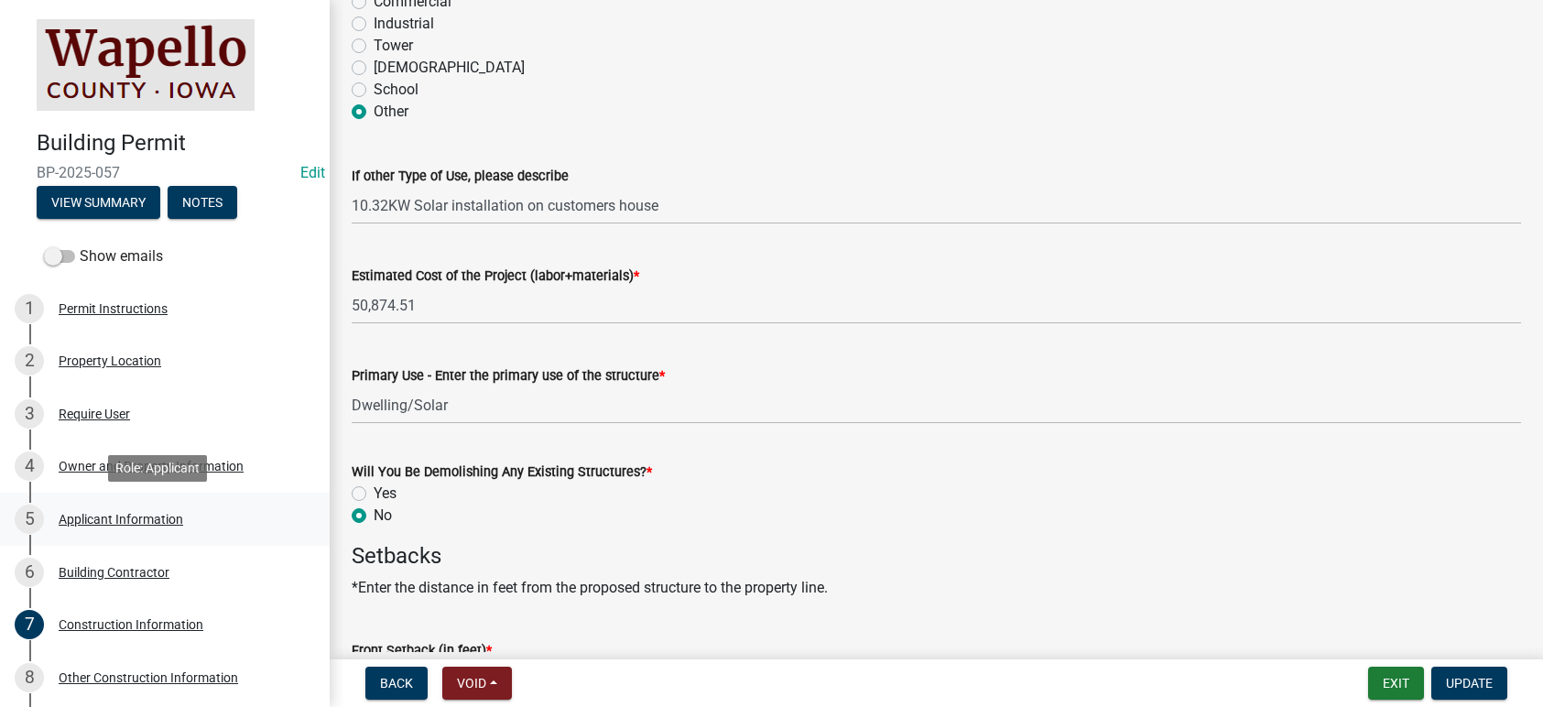
click at [125, 516] on div "Applicant Information" at bounding box center [121, 519] width 125 height 13
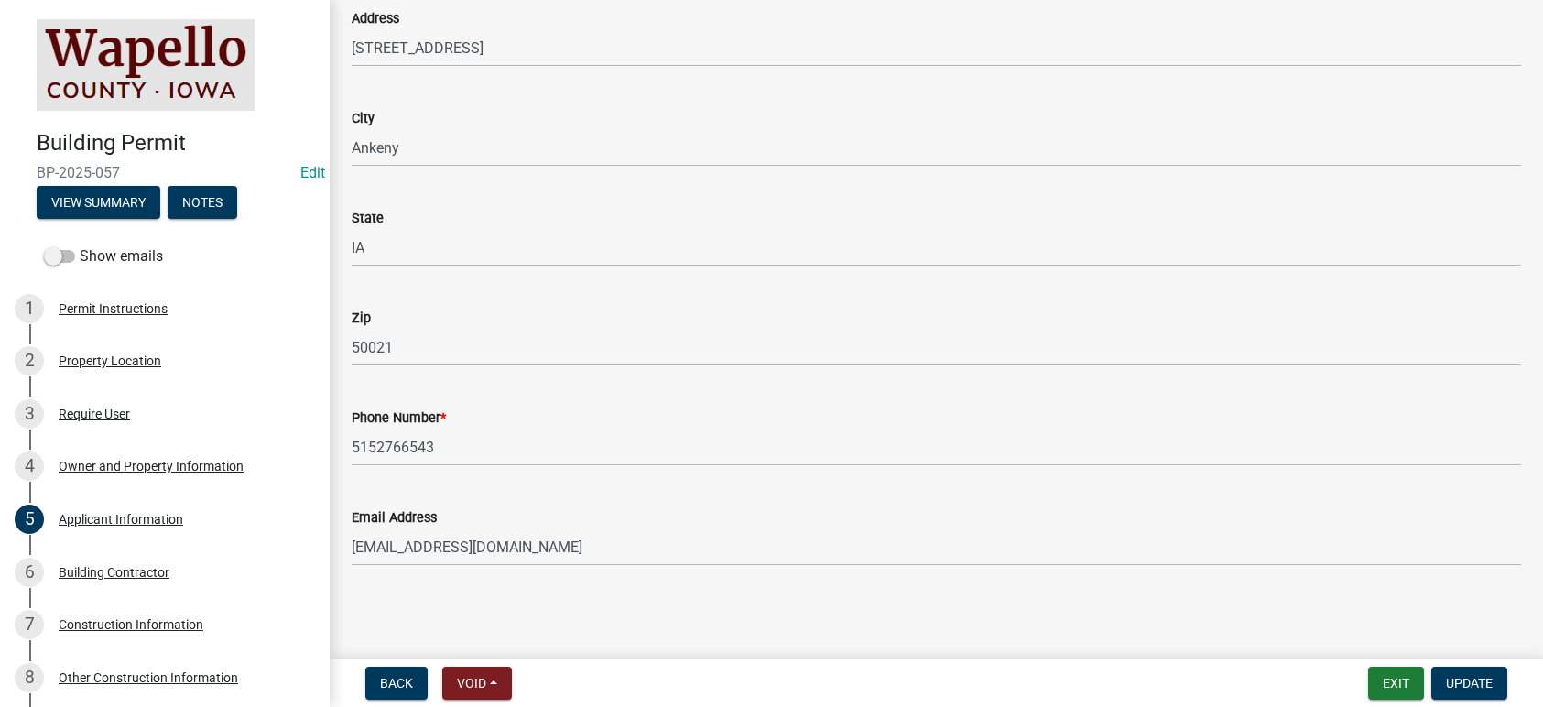
scroll to position [0, 0]
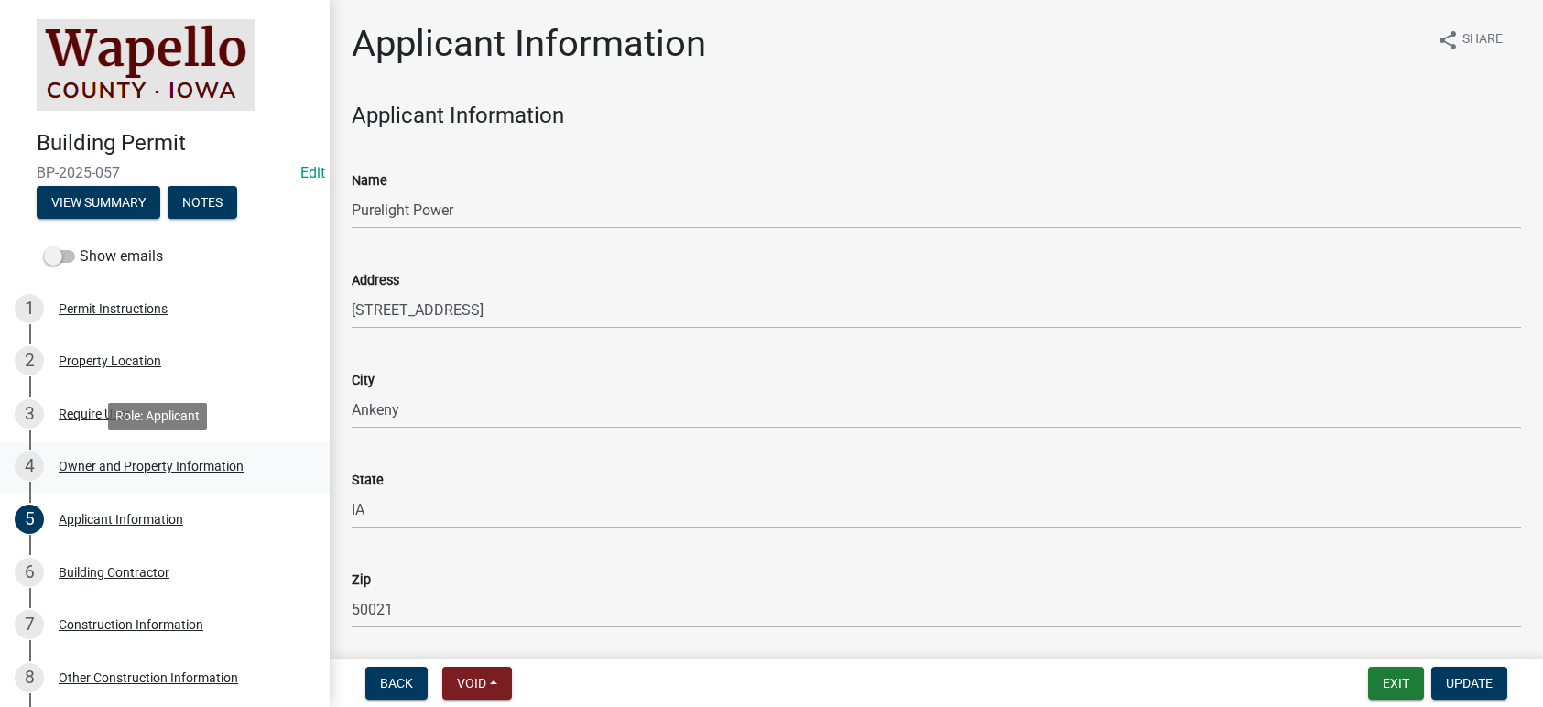
click at [136, 467] on div "Owner and Property Information" at bounding box center [151, 466] width 185 height 13
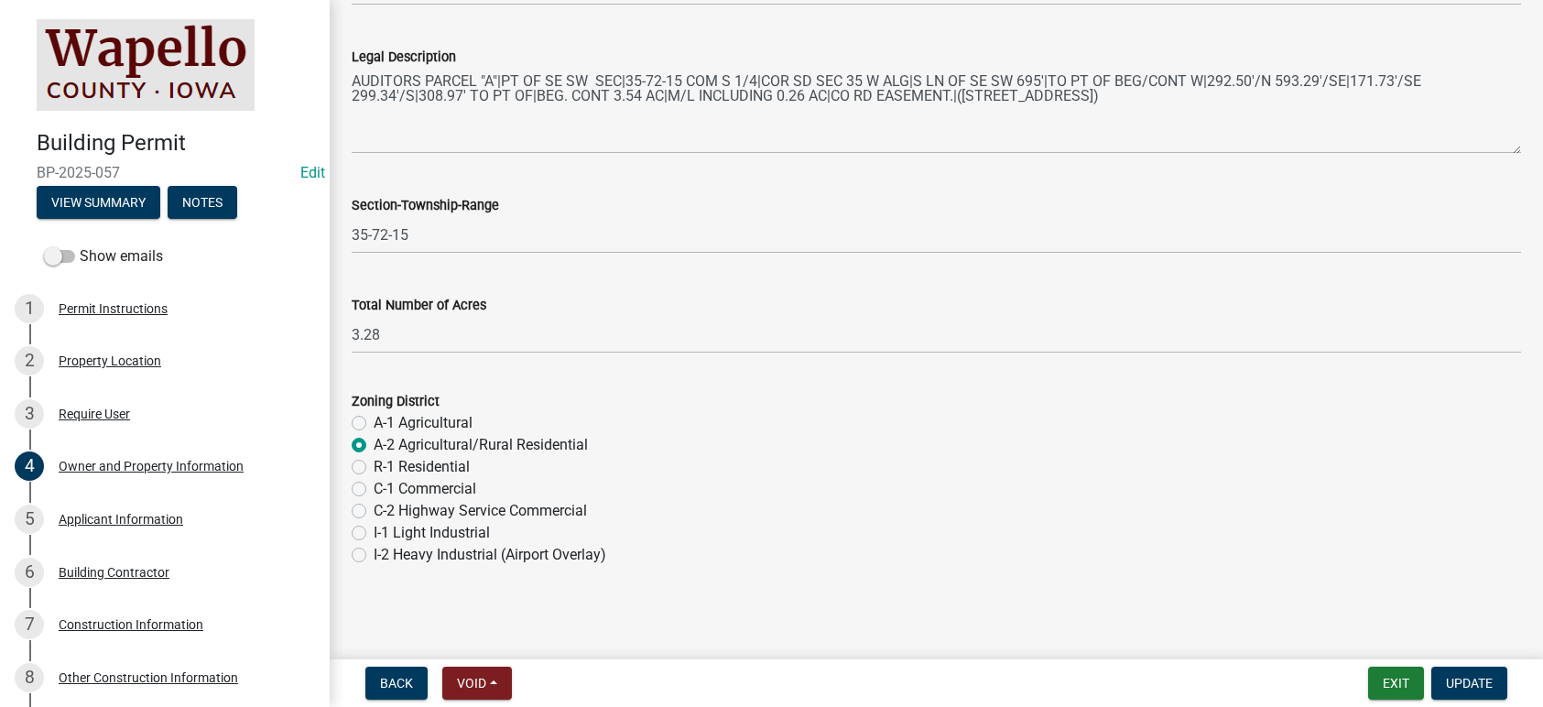
scroll to position [1418, 0]
click at [122, 514] on div "Applicant Information" at bounding box center [121, 519] width 125 height 13
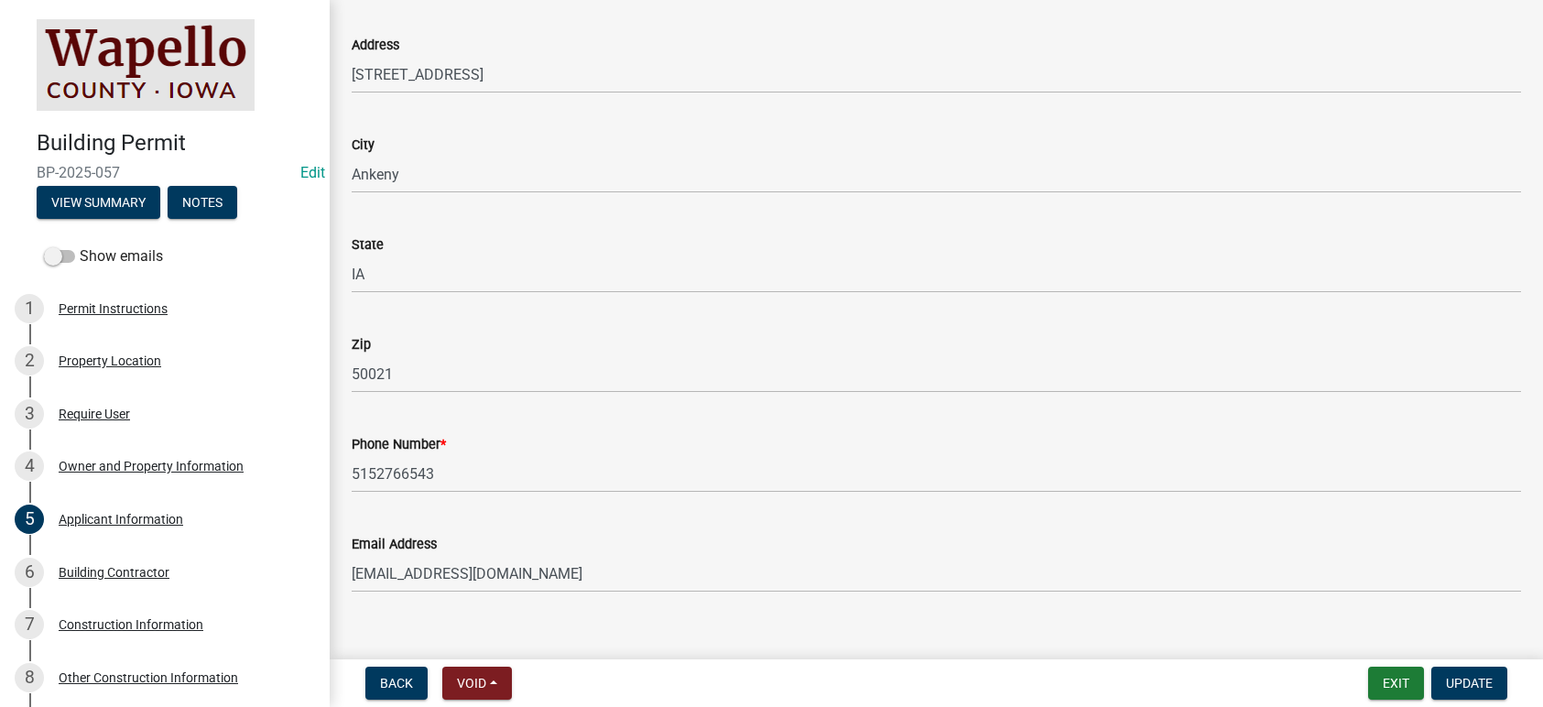
scroll to position [262, 0]
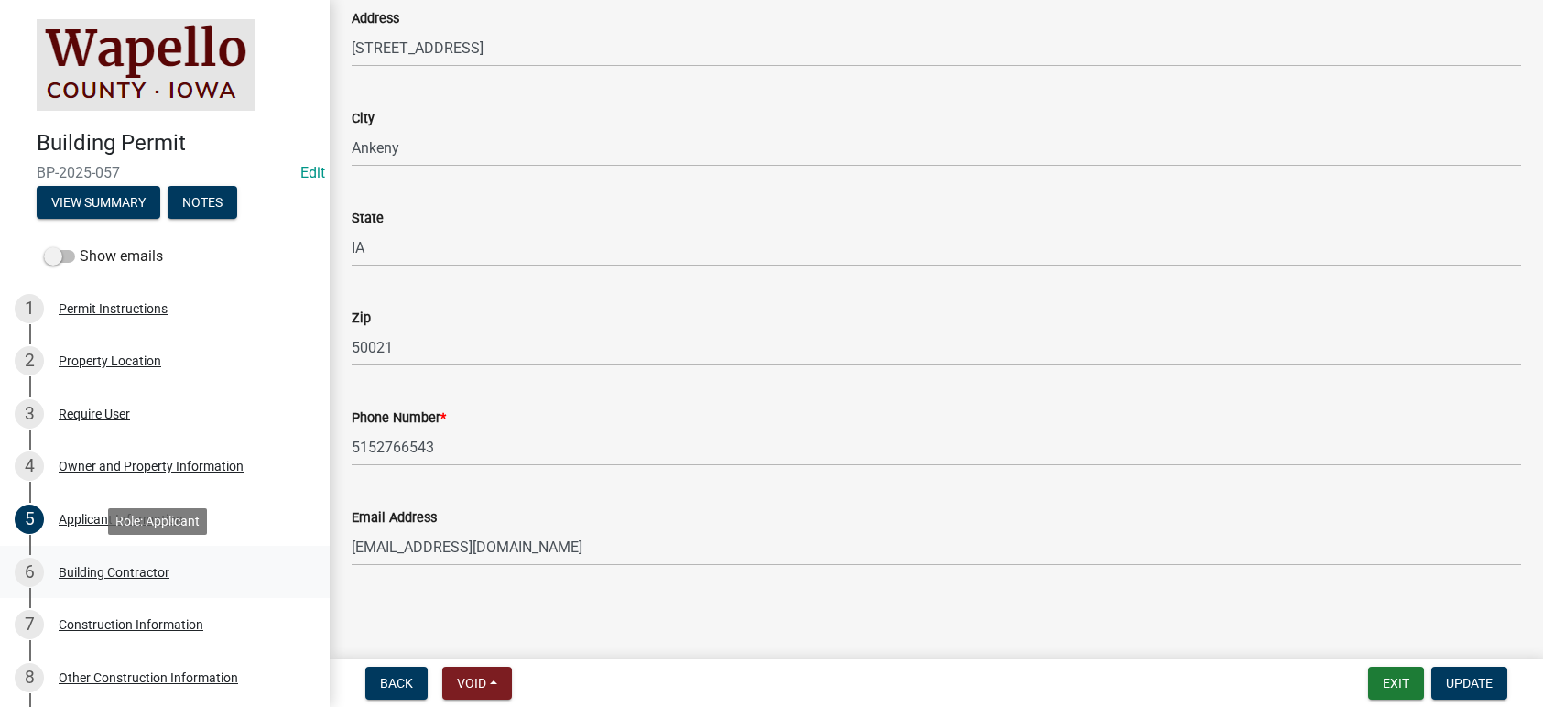
click at [139, 571] on div "Building Contractor" at bounding box center [114, 572] width 111 height 13
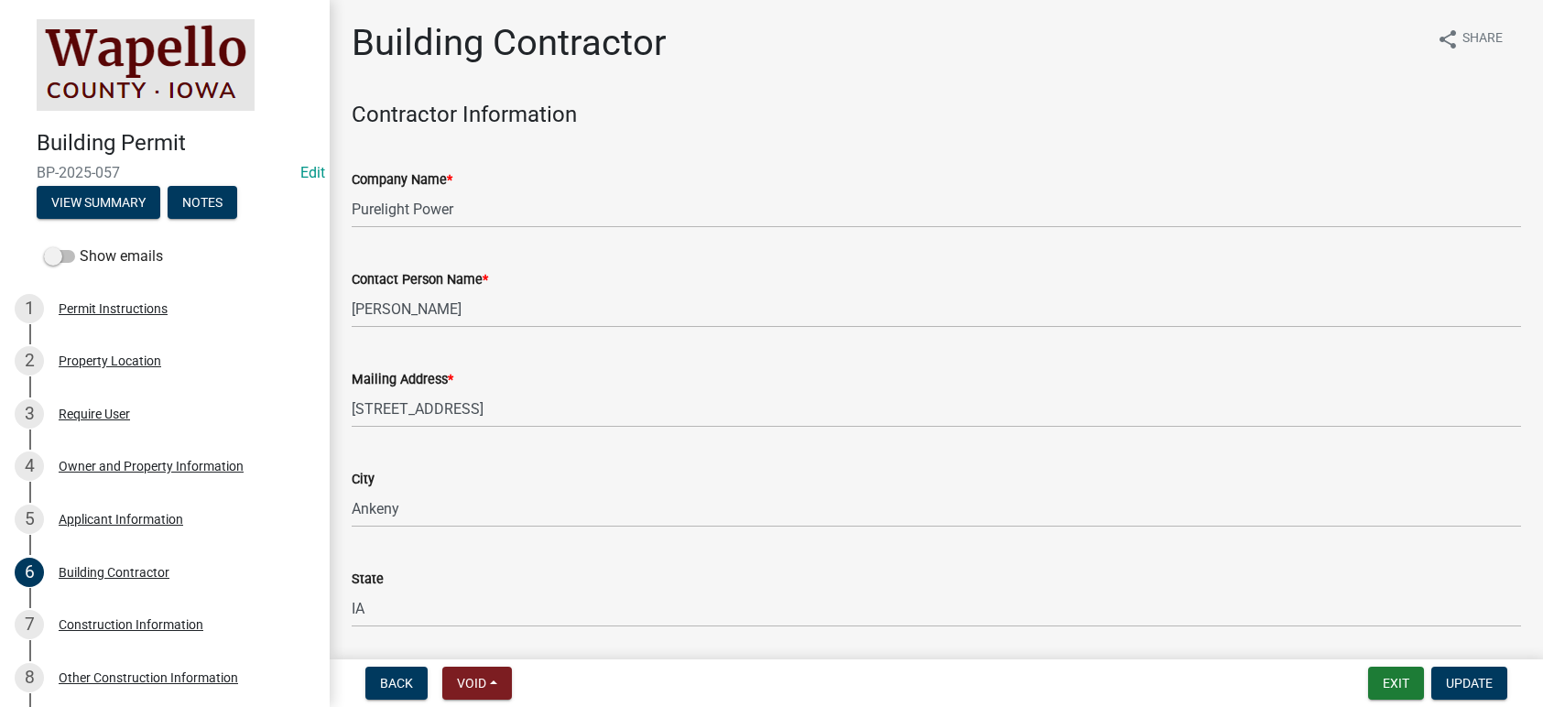
scroll to position [0, 0]
click at [118, 621] on div "Construction Information" at bounding box center [131, 624] width 145 height 13
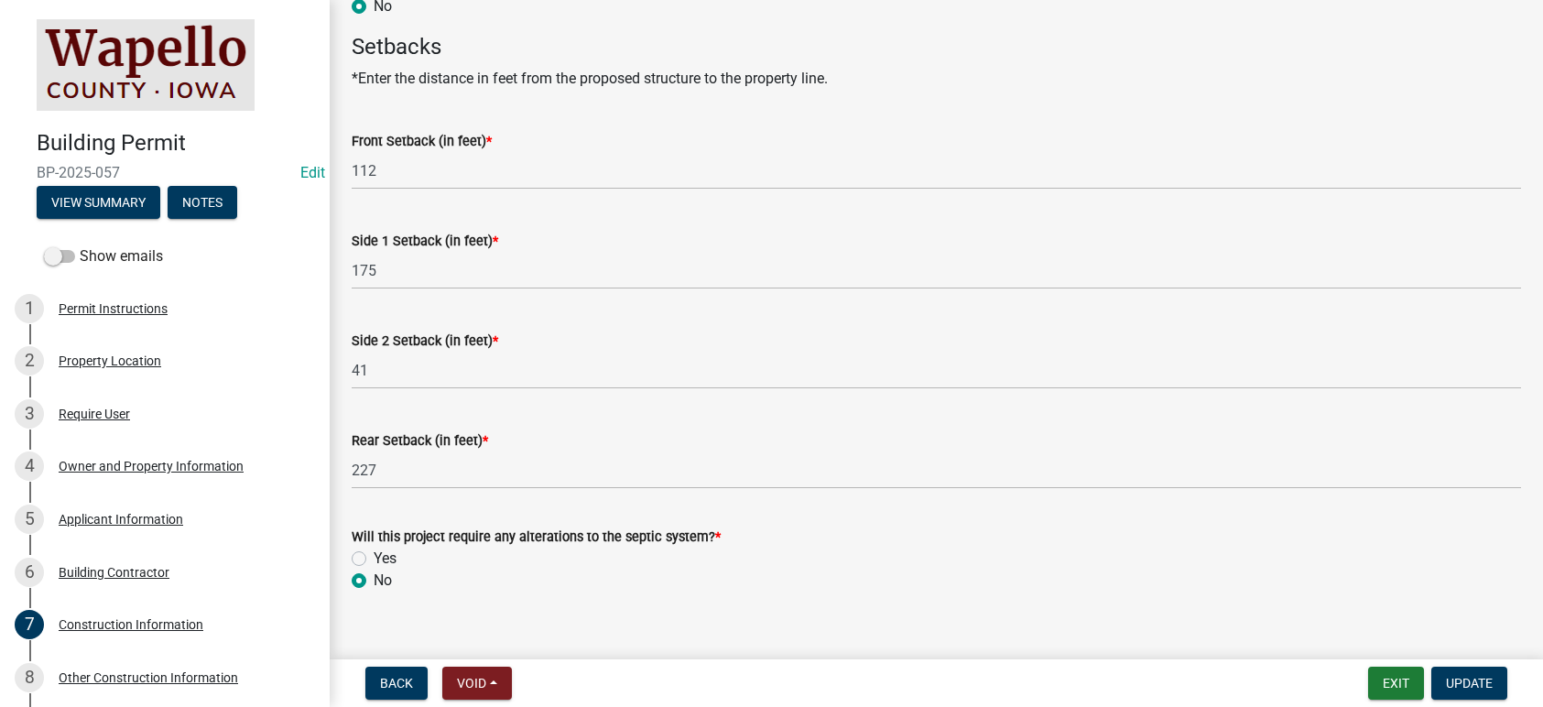
scroll to position [995, 0]
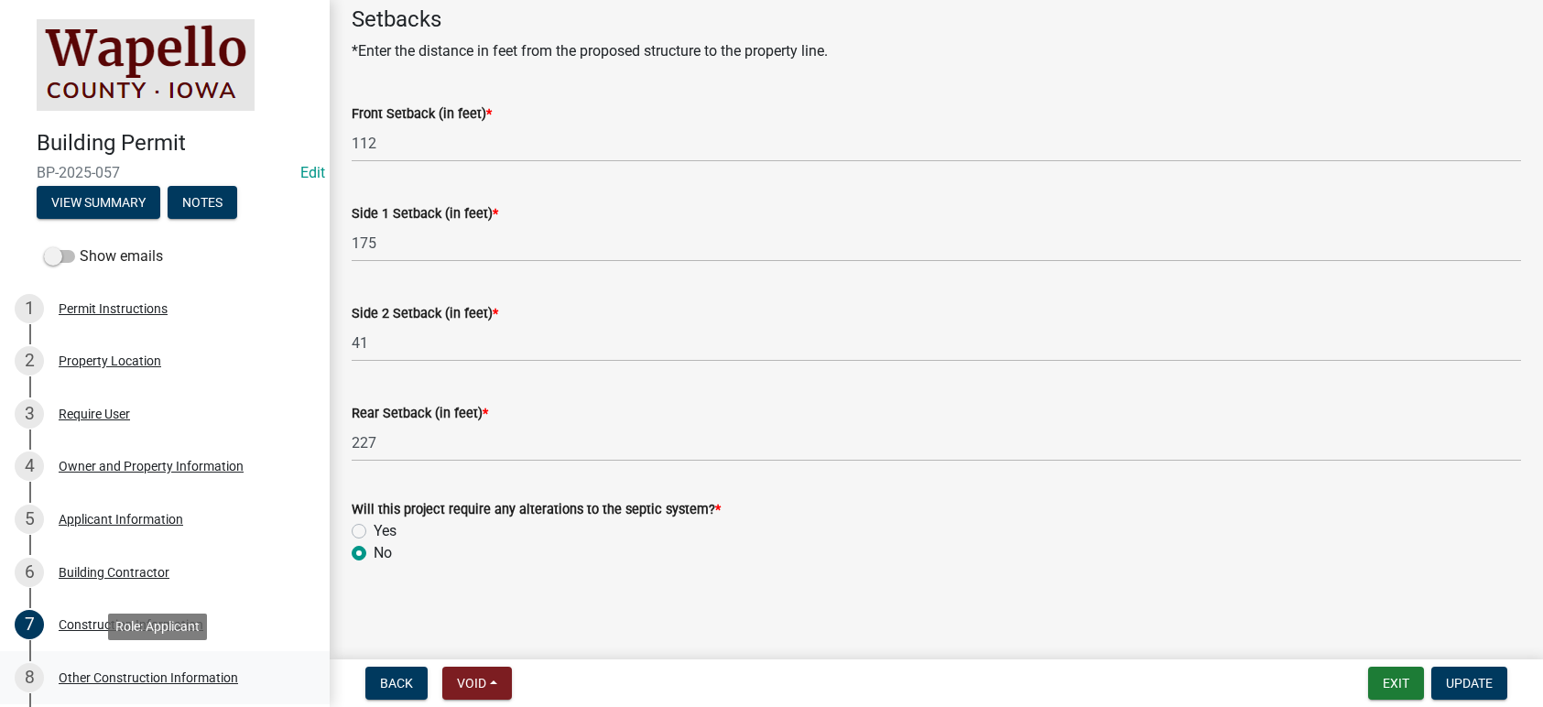
click at [125, 671] on div "Other Construction Information" at bounding box center [149, 677] width 180 height 13
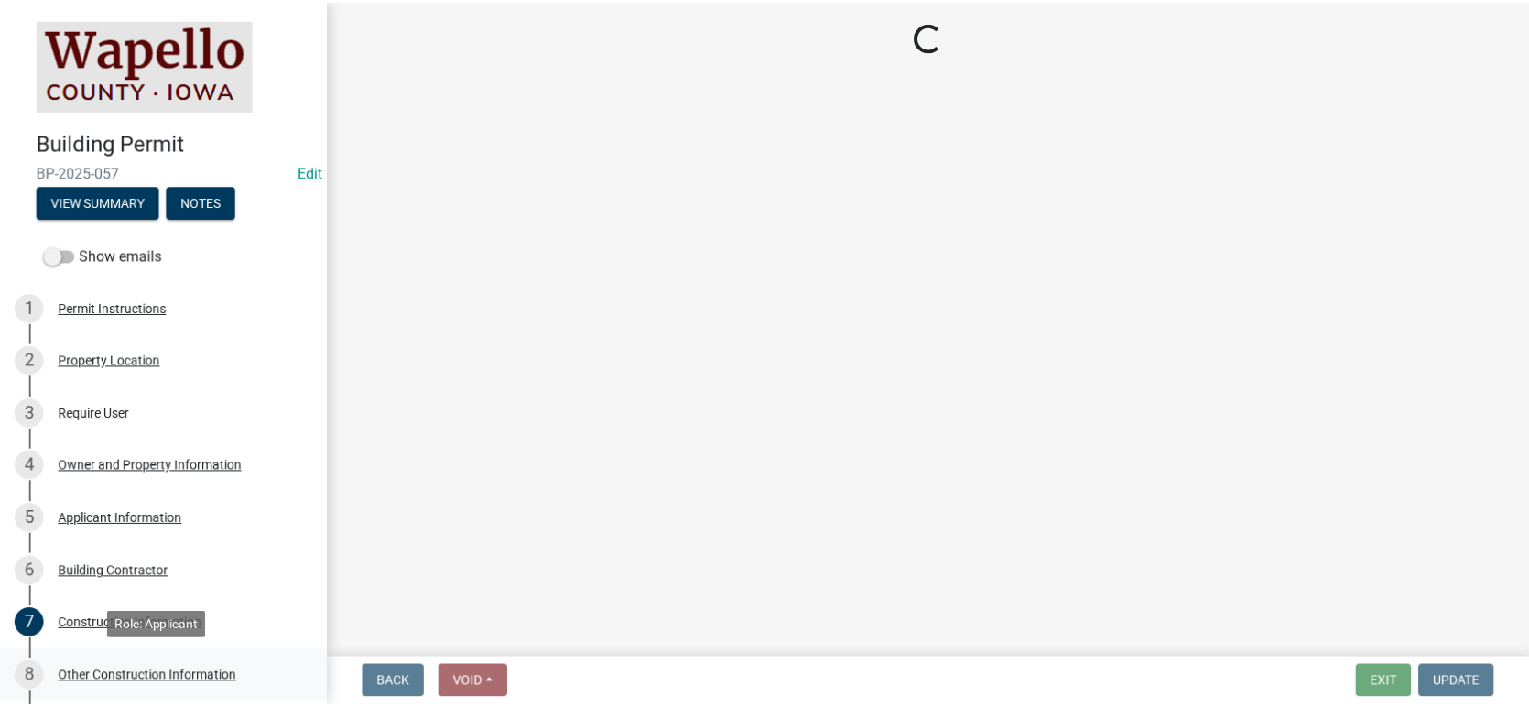
scroll to position [0, 0]
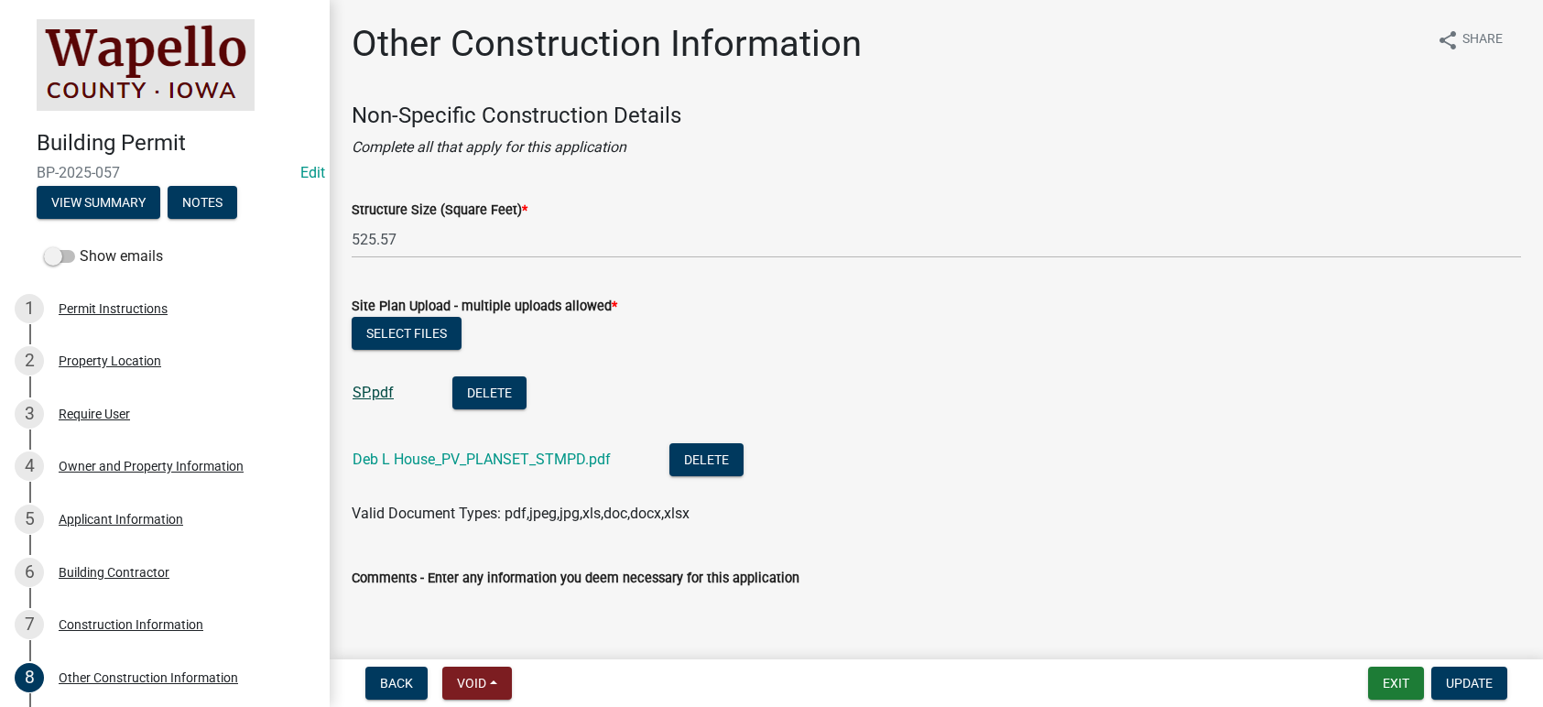
click at [381, 389] on link "SP.pdf" at bounding box center [373, 392] width 41 height 17
click at [486, 462] on link "Deb L House_PV_PLANSET_STMPD.pdf" at bounding box center [482, 459] width 258 height 17
click at [1405, 693] on button "Exit" at bounding box center [1396, 683] width 56 height 33
